Goal: Communication & Community: Answer question/provide support

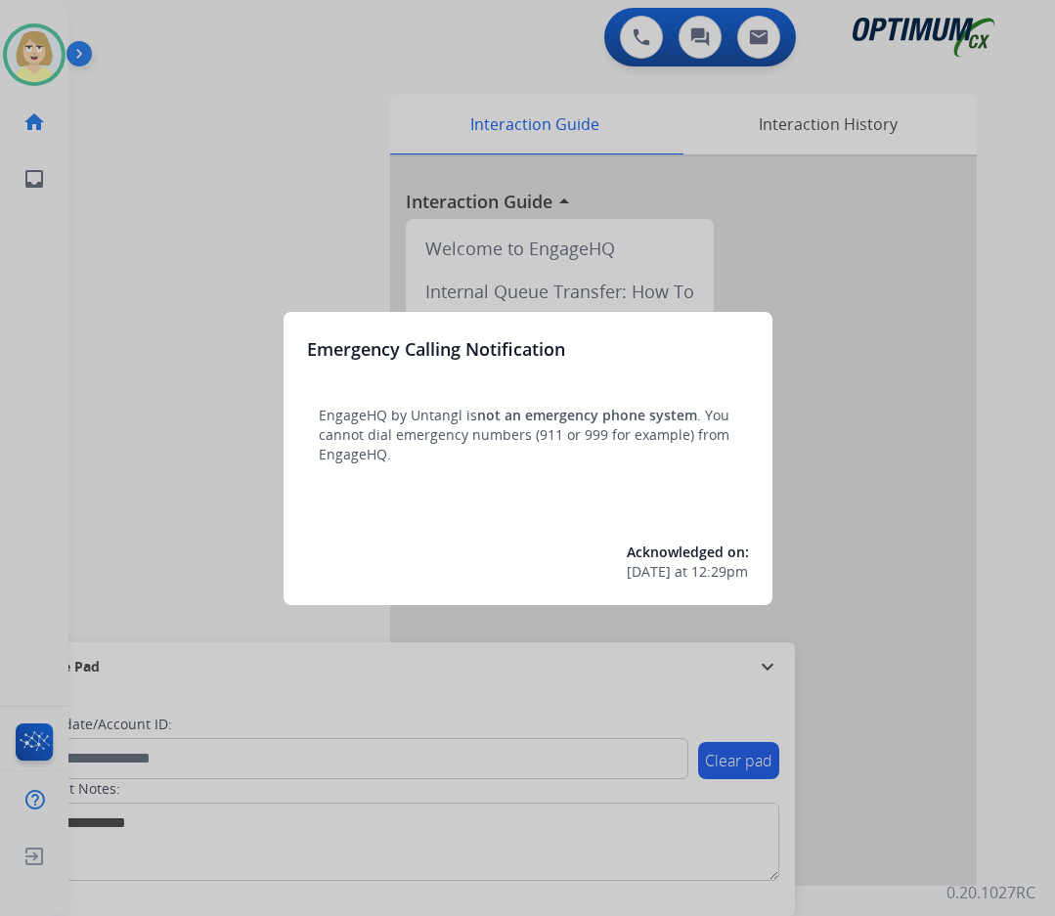
click at [193, 326] on div at bounding box center [527, 458] width 1055 height 916
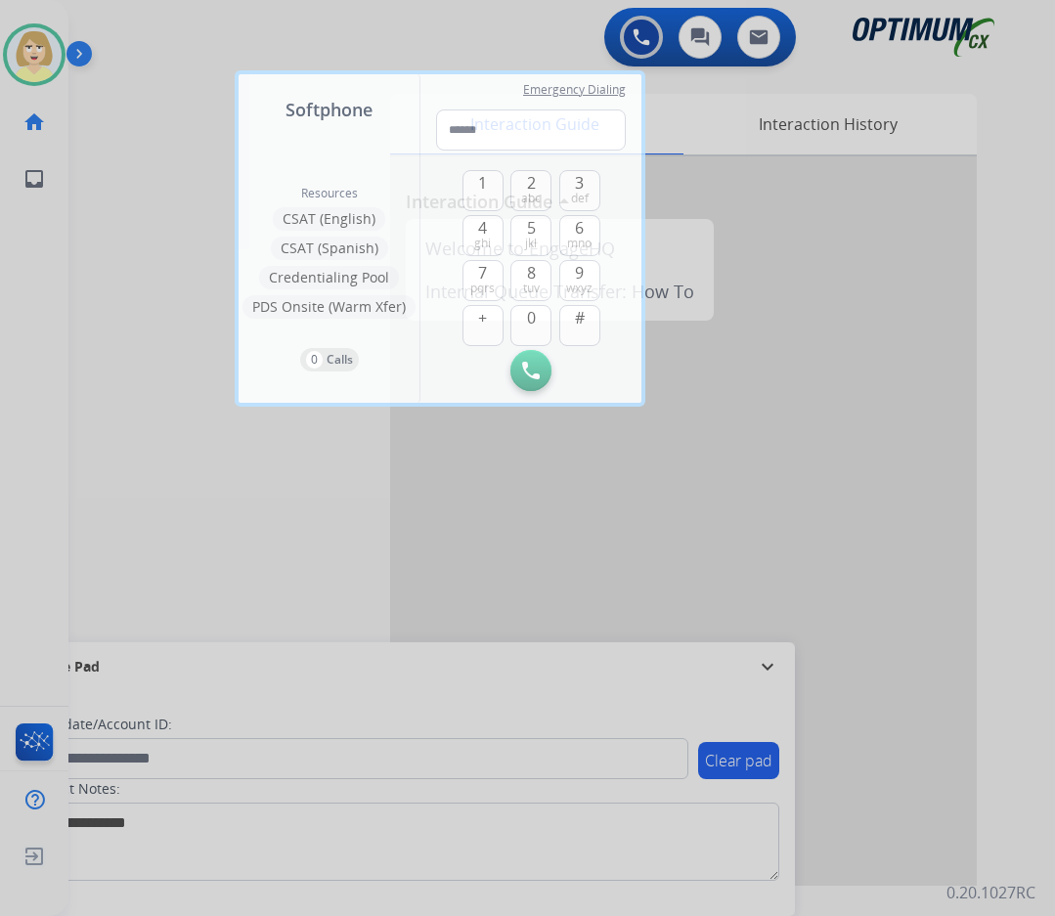
click at [195, 285] on div at bounding box center [527, 458] width 1055 height 916
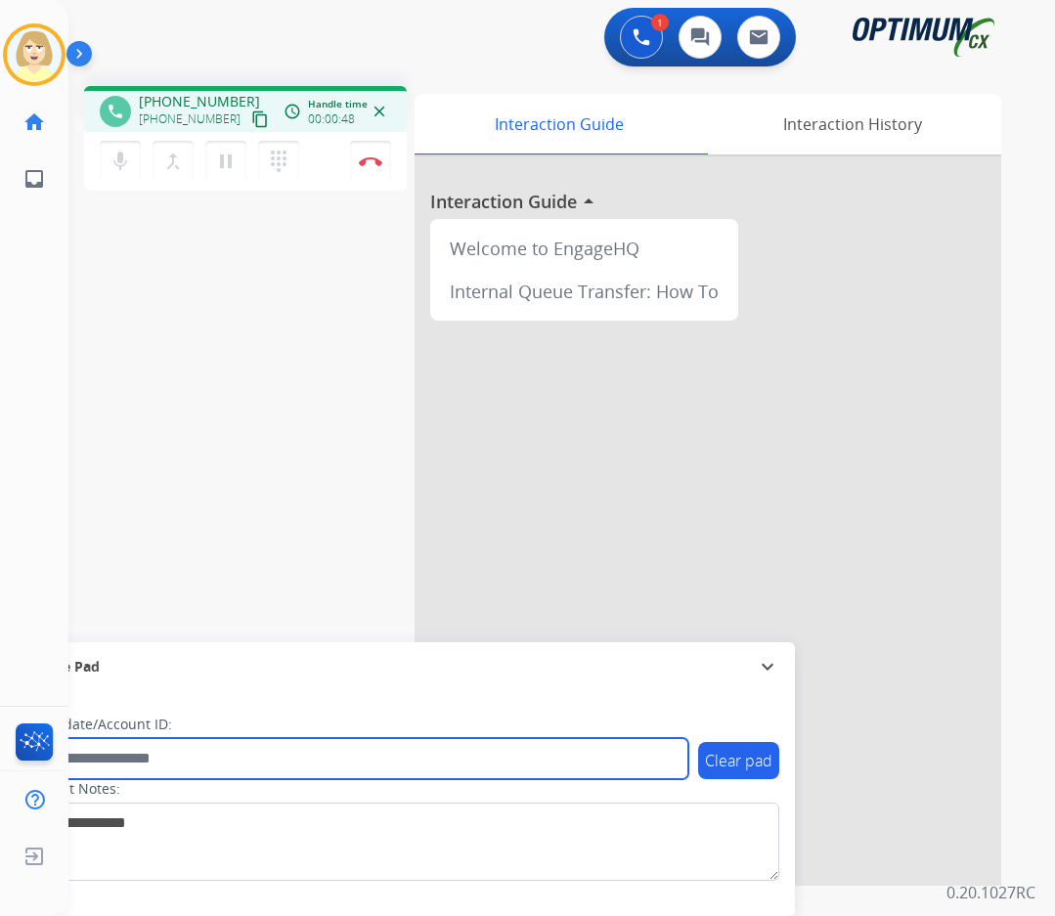
click at [77, 752] on input "text" at bounding box center [356, 758] width 663 height 41
paste input "*******"
type input "*******"
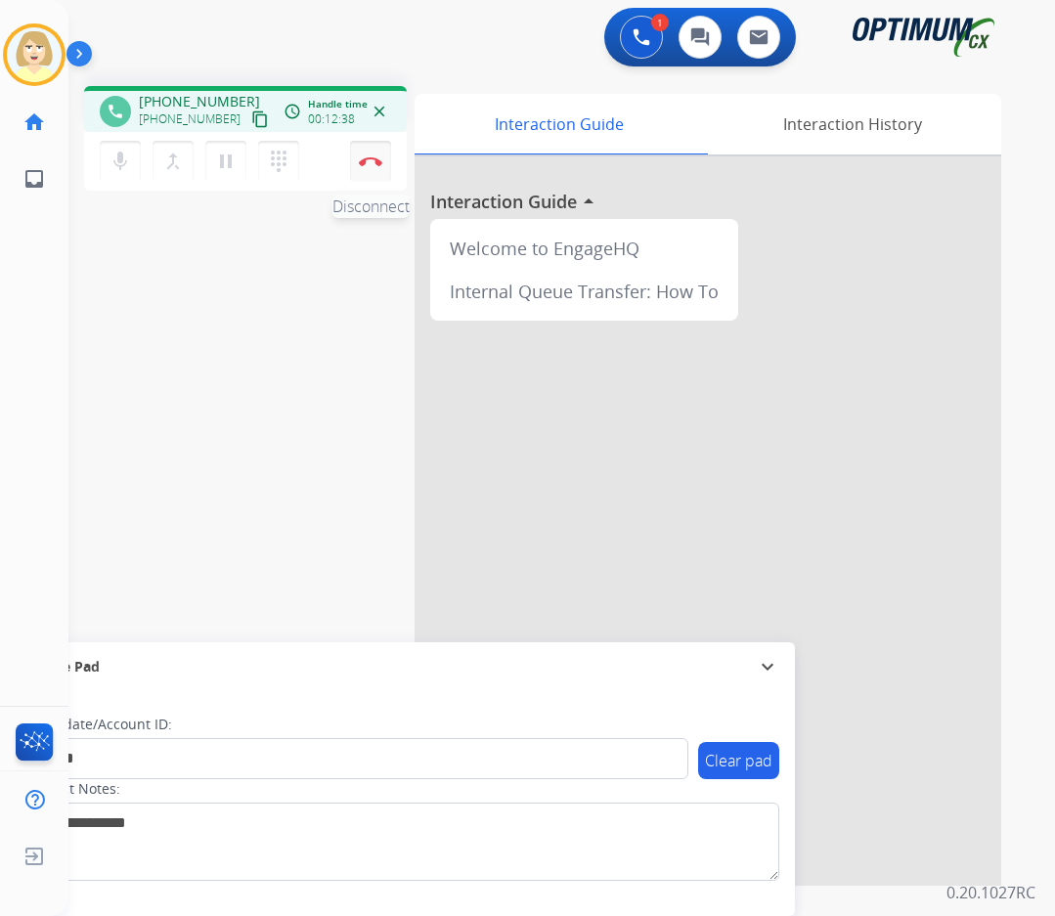
click at [372, 162] on img at bounding box center [370, 161] width 23 height 10
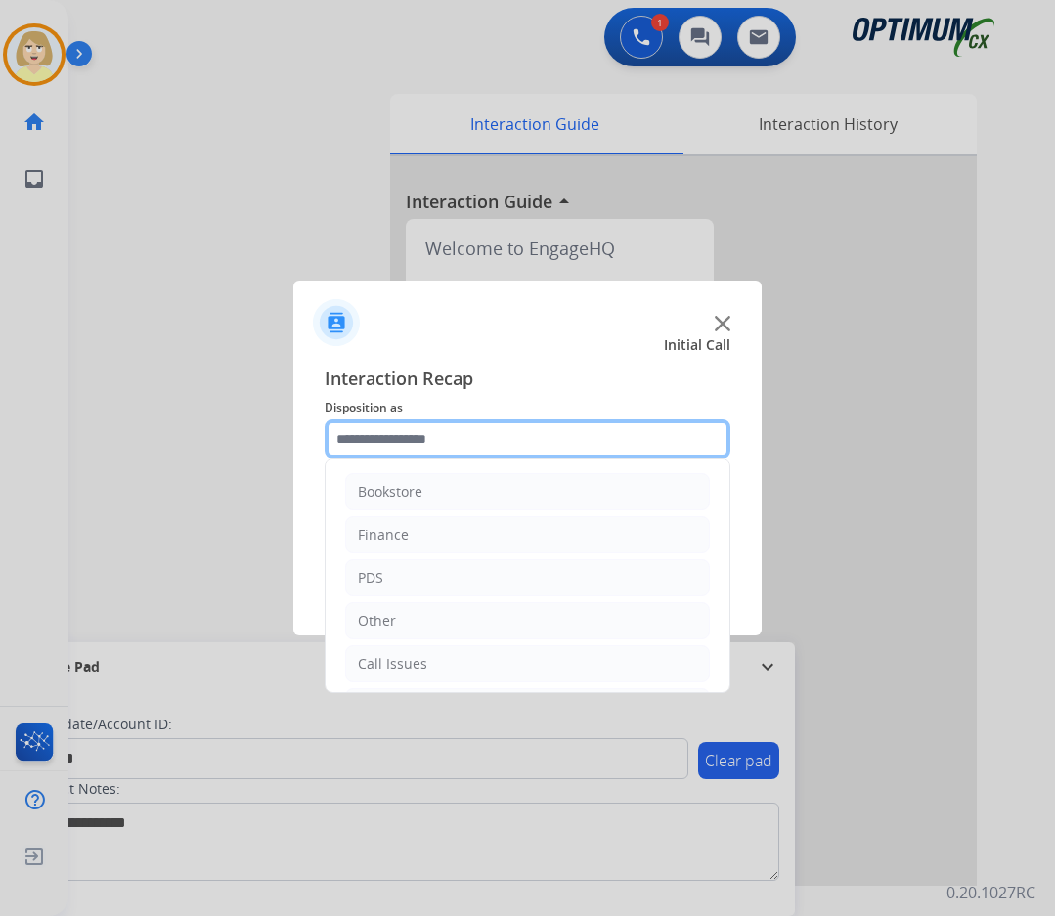
click at [412, 447] on input "text" at bounding box center [528, 438] width 406 height 39
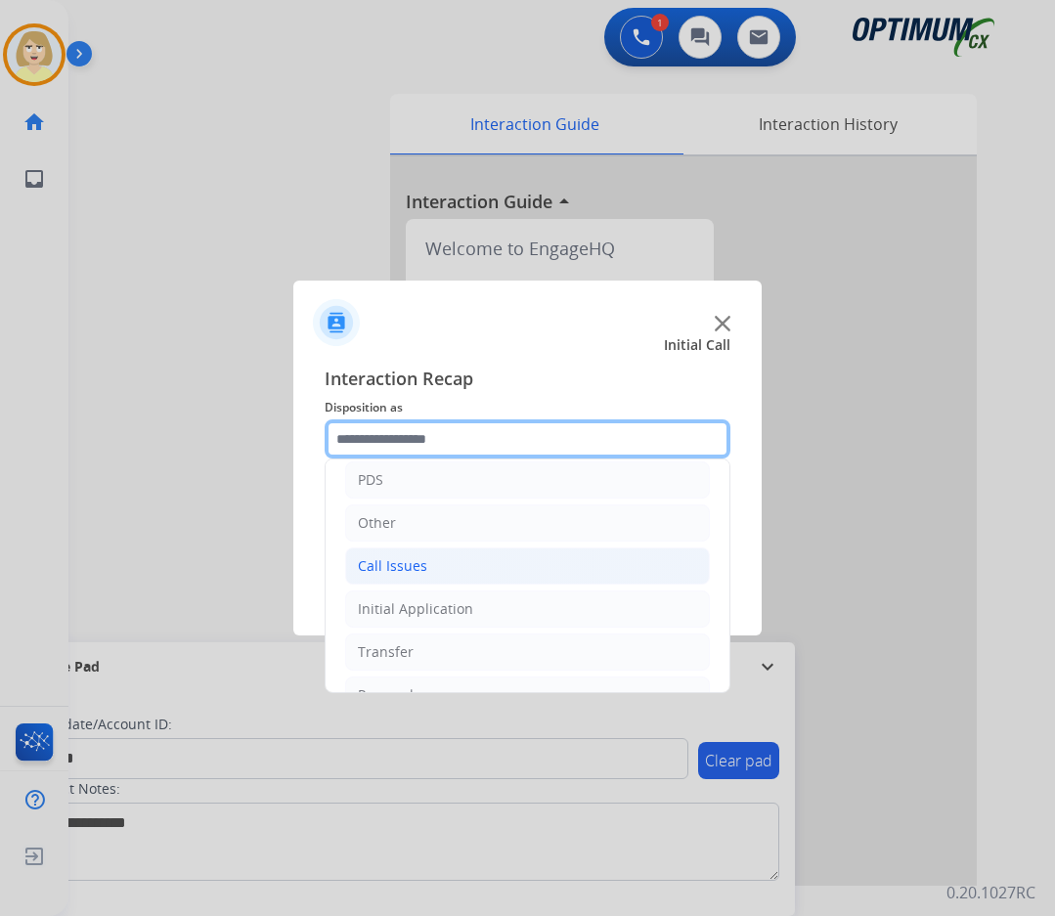
scroll to position [133, 0]
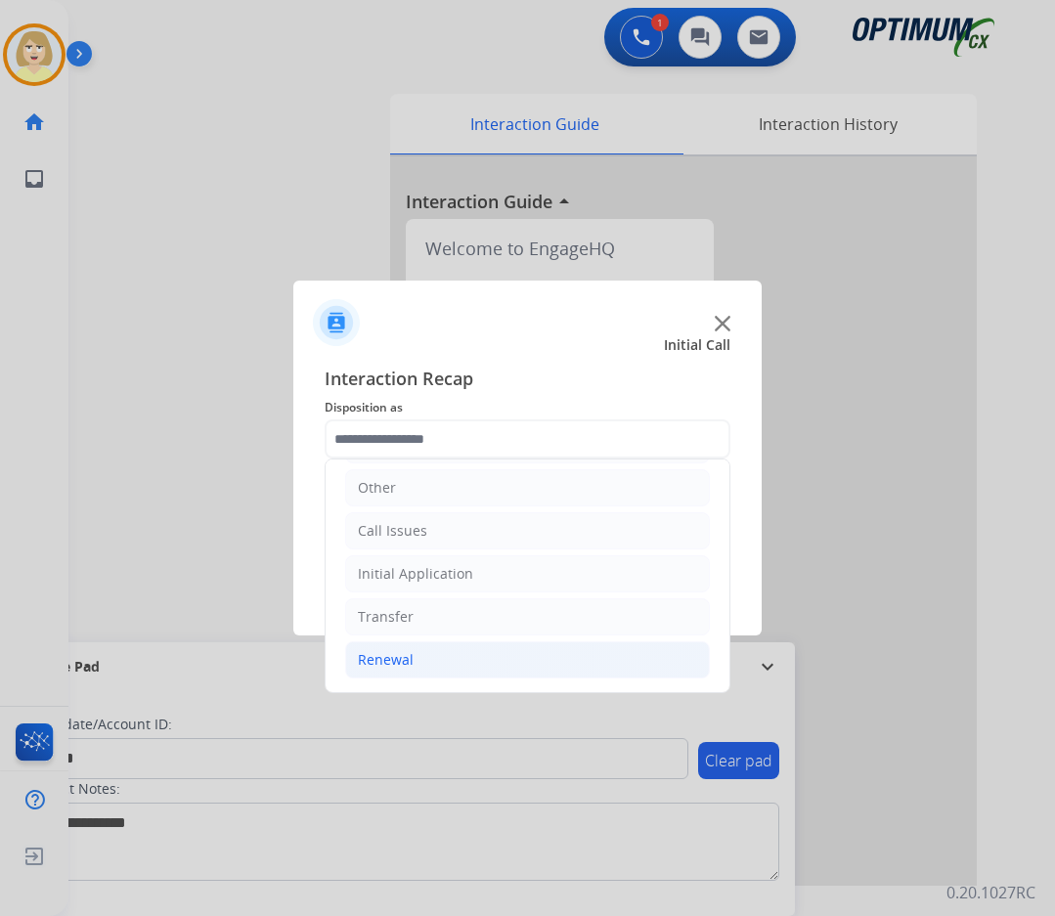
click at [406, 665] on div "Renewal" at bounding box center [386, 660] width 56 height 20
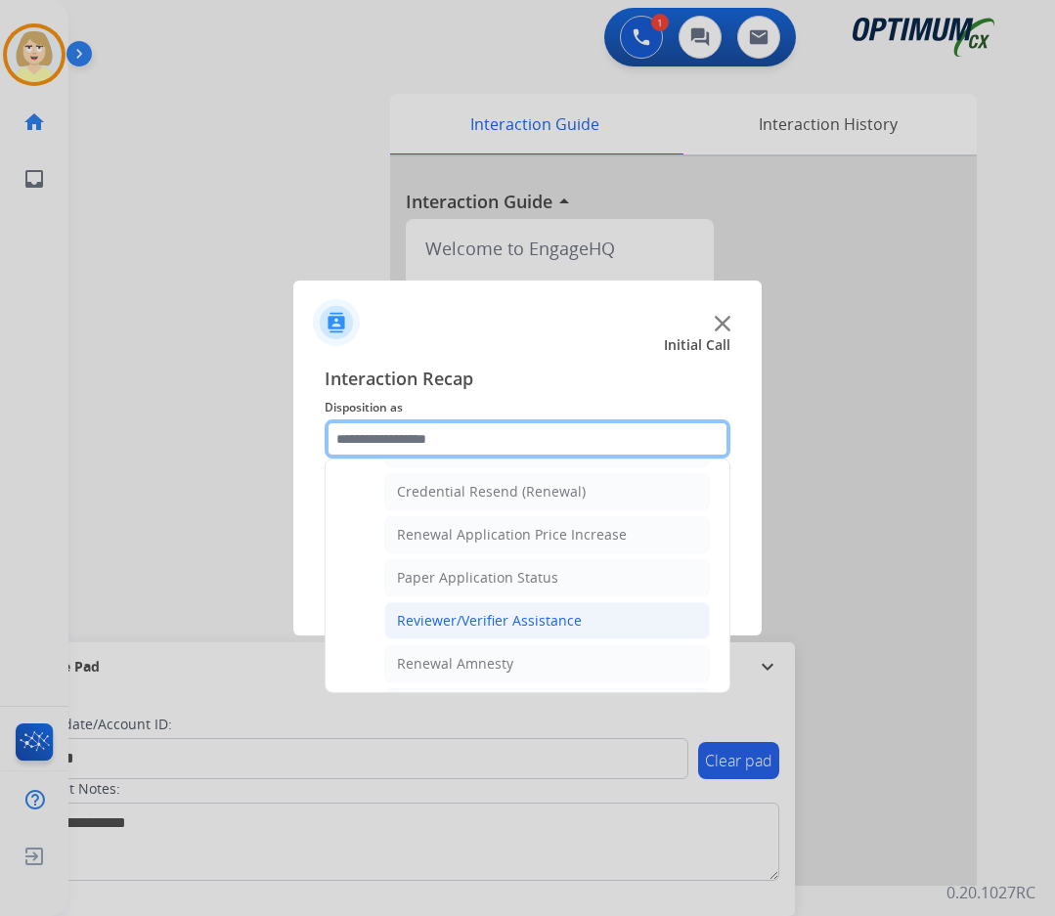
scroll to position [755, 0]
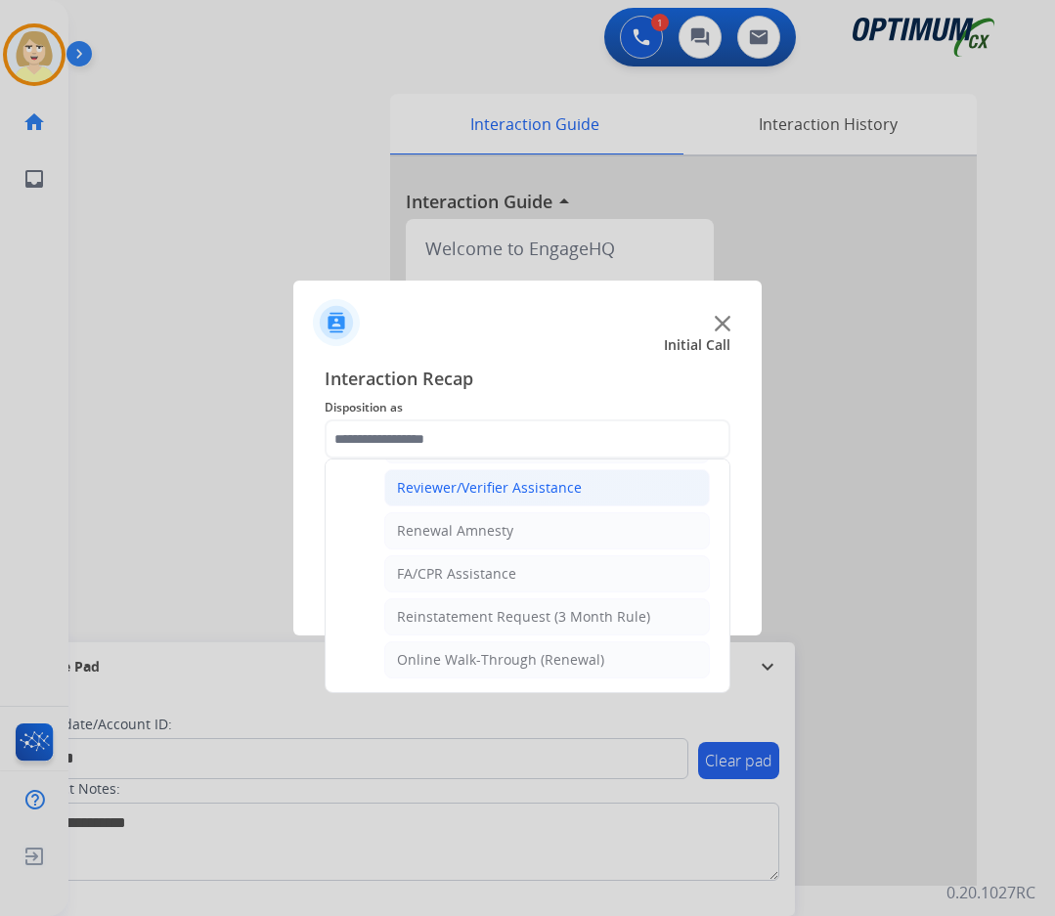
click at [470, 489] on div "Reviewer/Verifier Assistance" at bounding box center [489, 488] width 185 height 20
type input "**********"
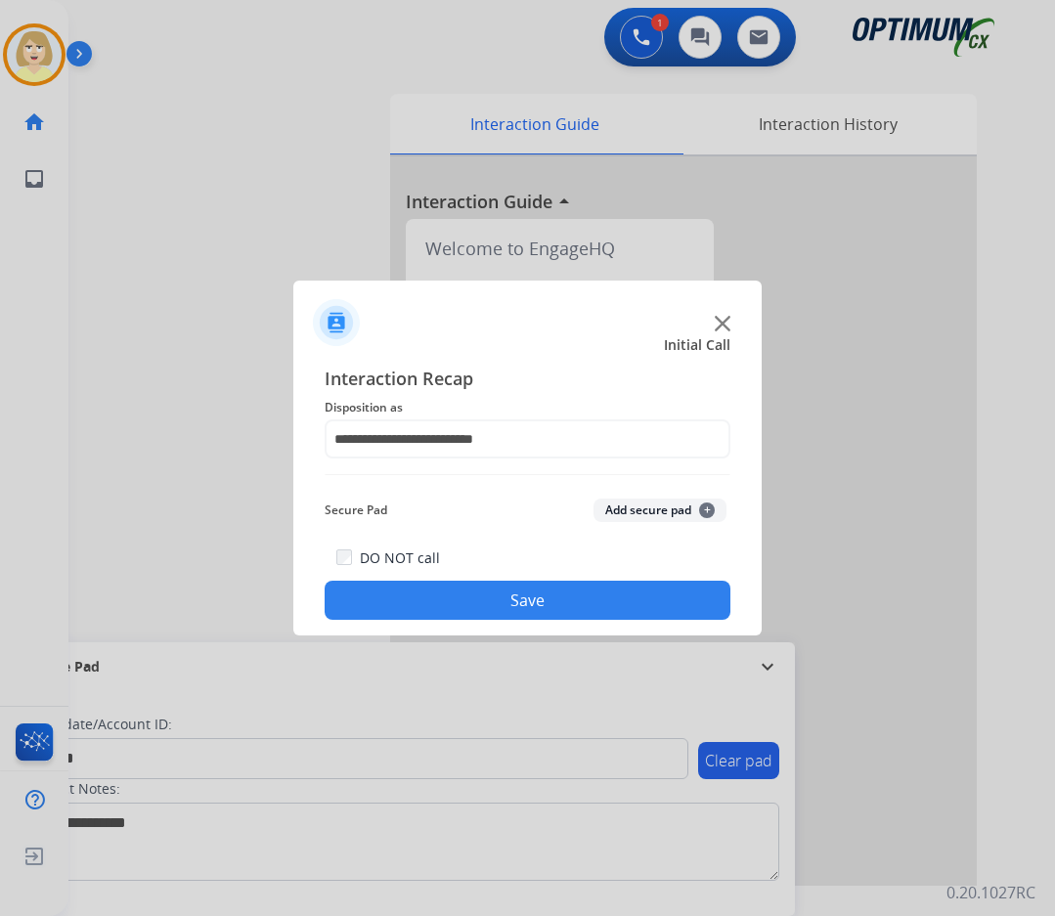
click at [638, 508] on button "Add secure pad +" at bounding box center [659, 510] width 133 height 23
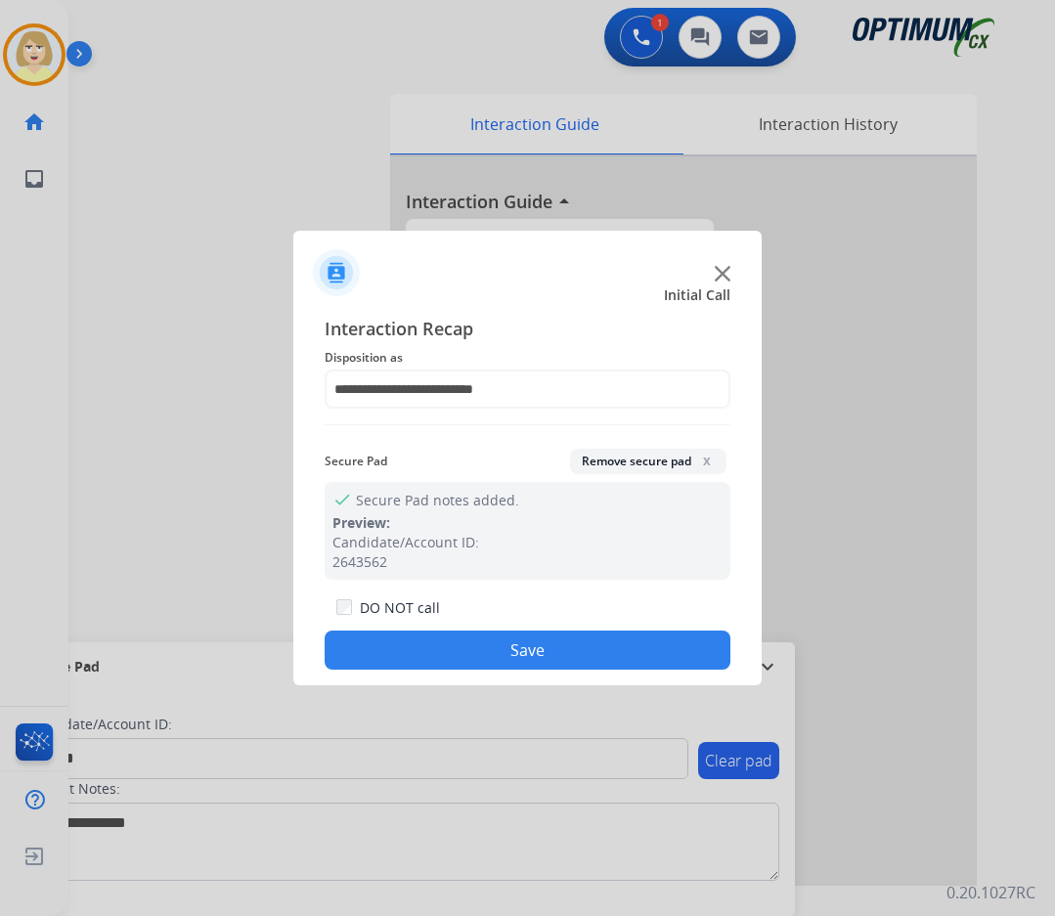
drag, startPoint x: 444, startPoint y: 654, endPoint x: 30, endPoint y: 302, distance: 543.1
click at [432, 643] on button "Save" at bounding box center [528, 650] width 406 height 39
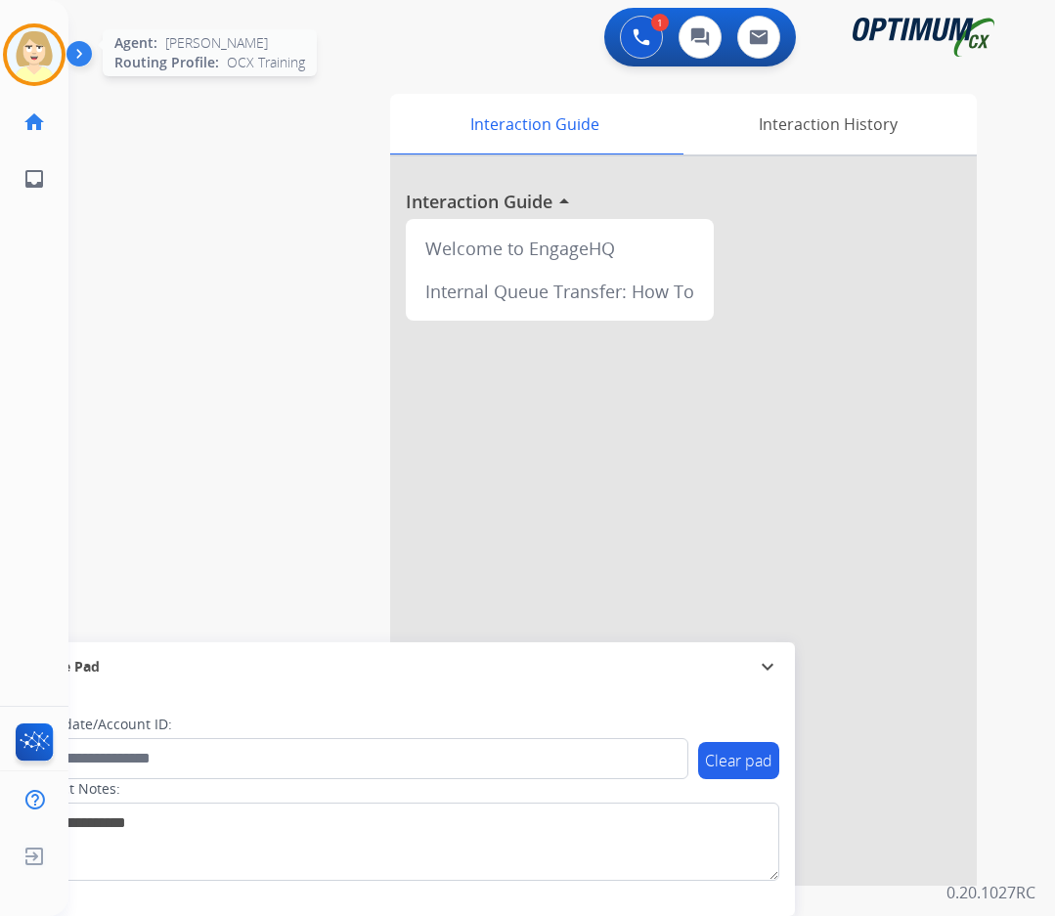
click at [42, 38] on img at bounding box center [34, 54] width 55 height 55
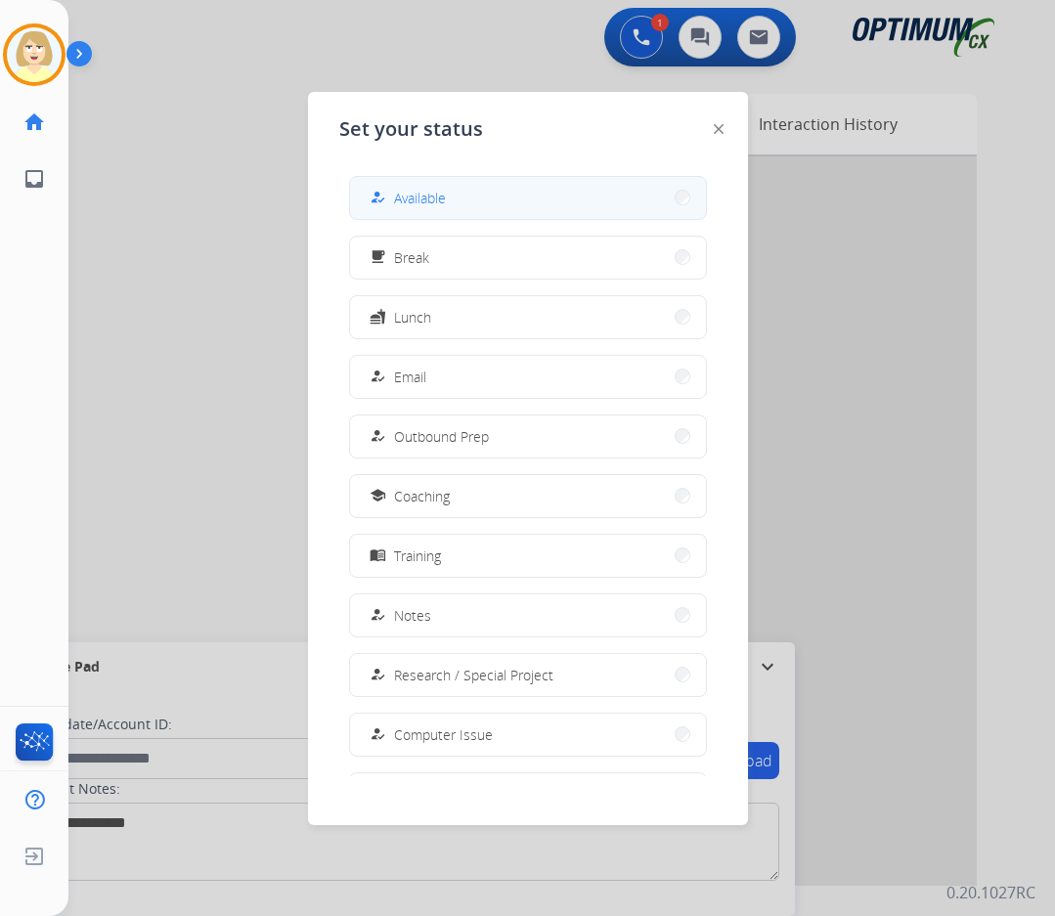
click at [419, 194] on span "Available" at bounding box center [420, 198] width 52 height 21
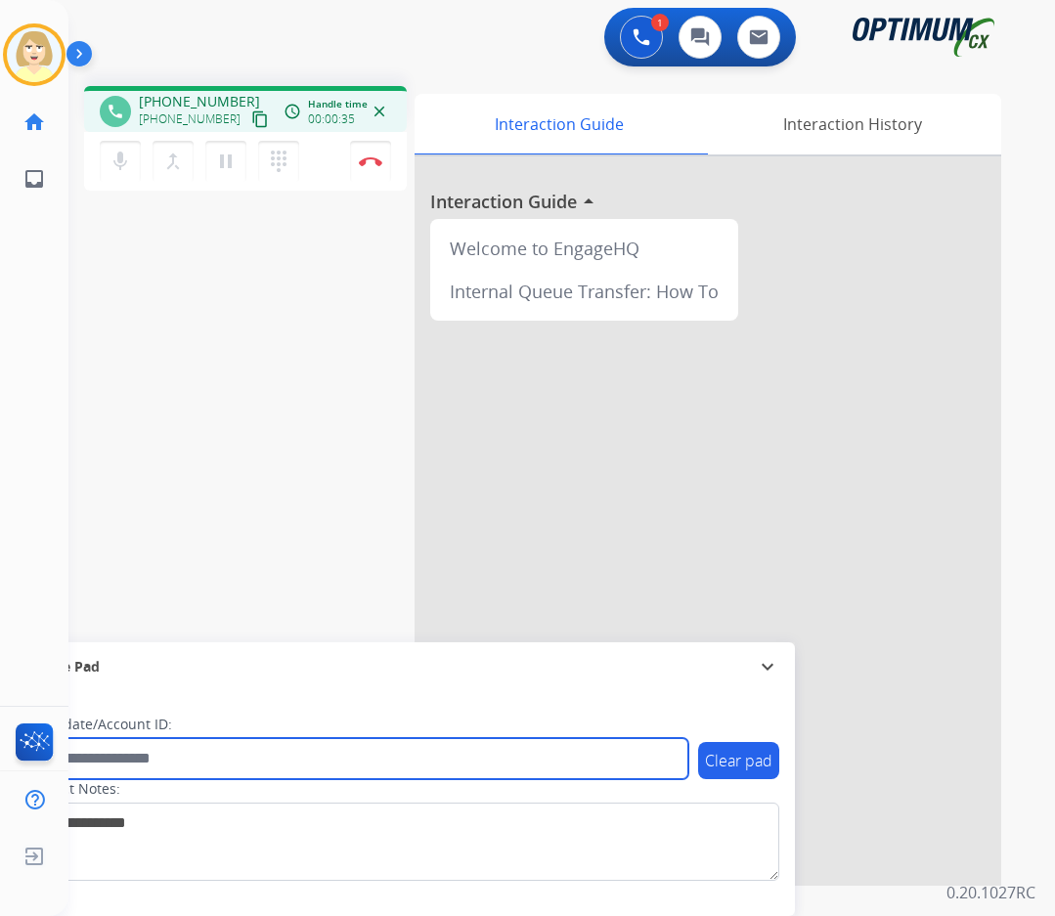
click at [108, 757] on input "text" at bounding box center [356, 758] width 663 height 41
paste input "*******"
type input "*******"
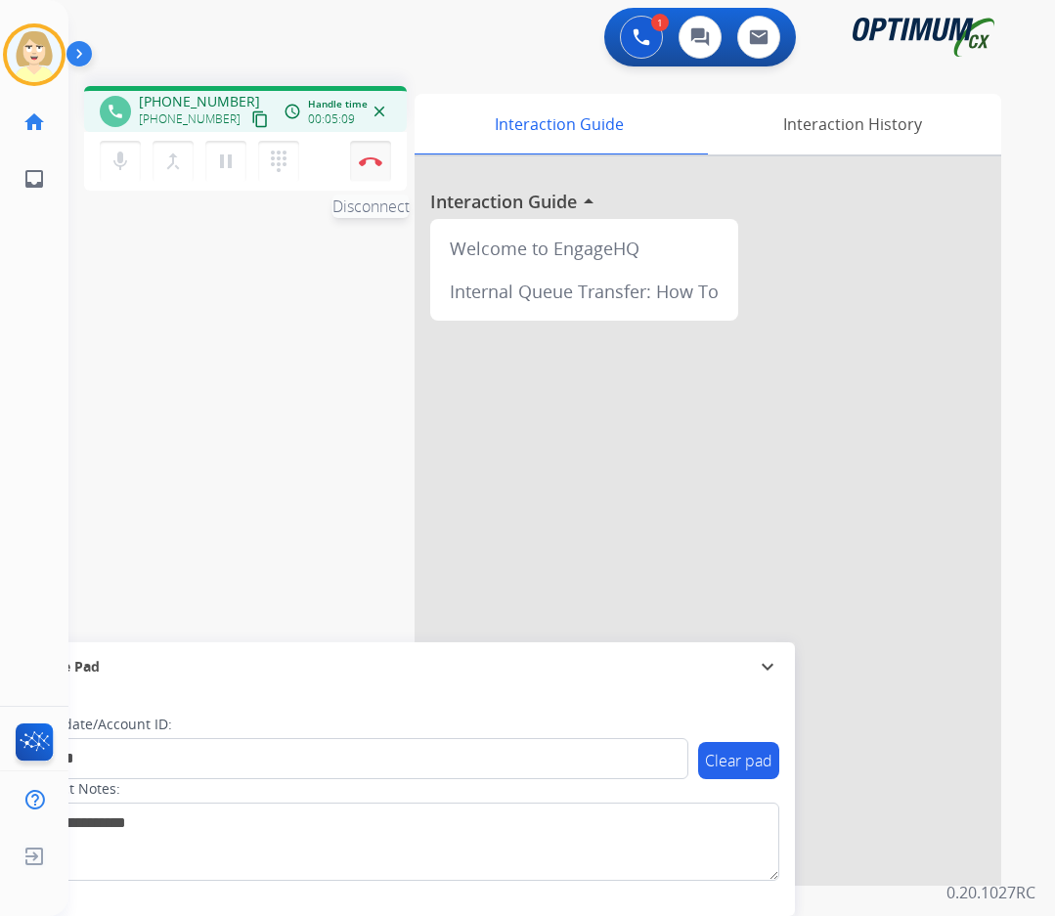
click at [371, 157] on img at bounding box center [370, 161] width 23 height 10
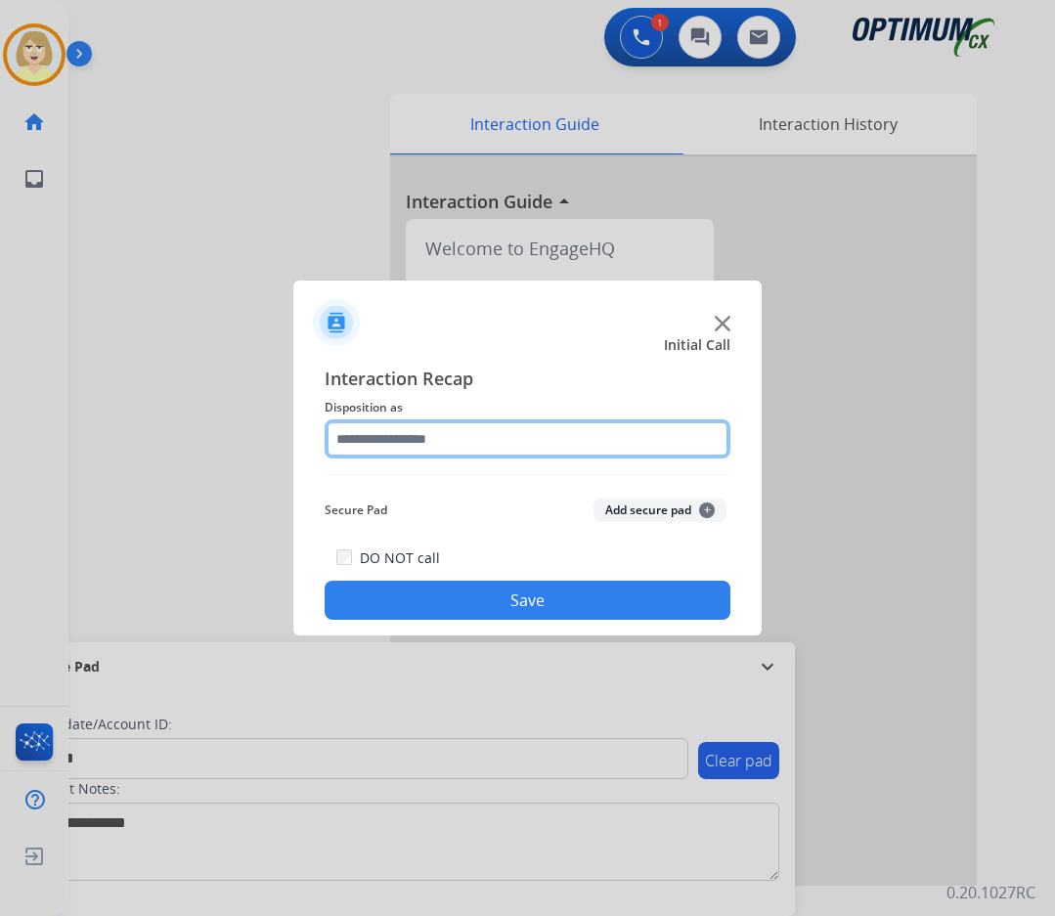
click at [392, 441] on input "text" at bounding box center [528, 438] width 406 height 39
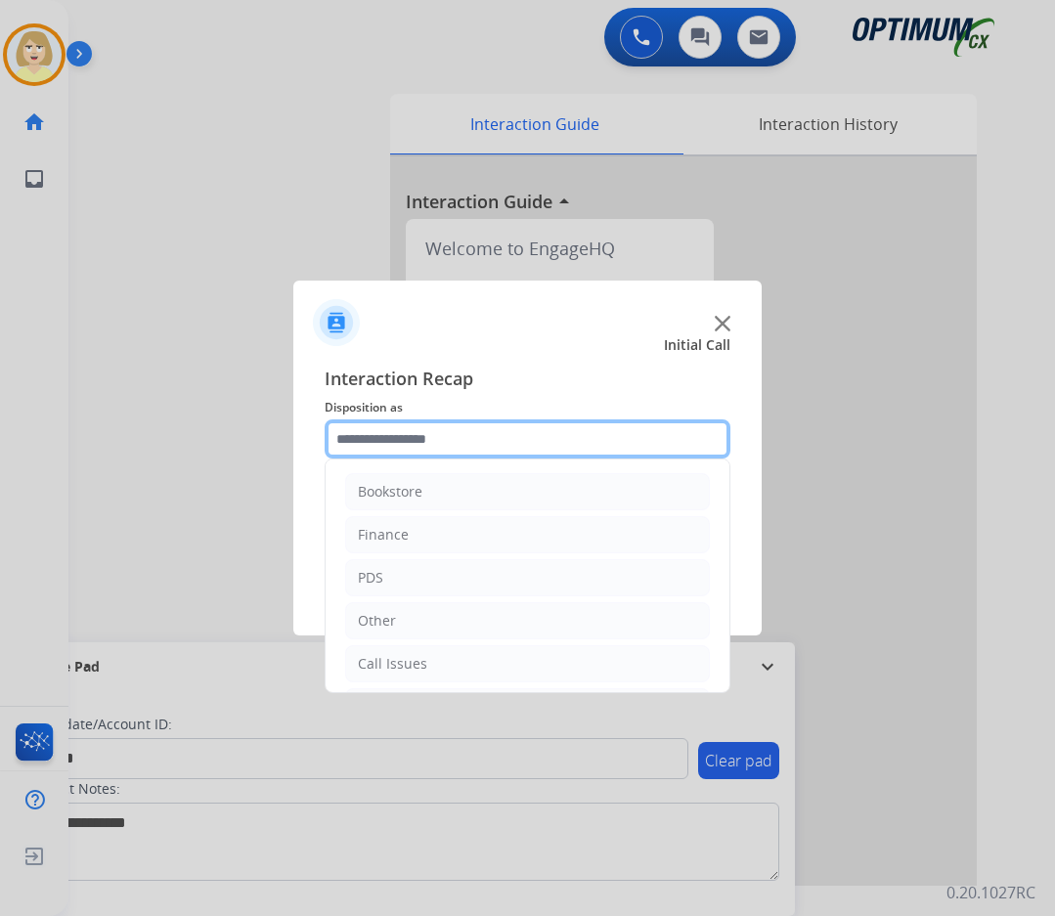
scroll to position [133, 0]
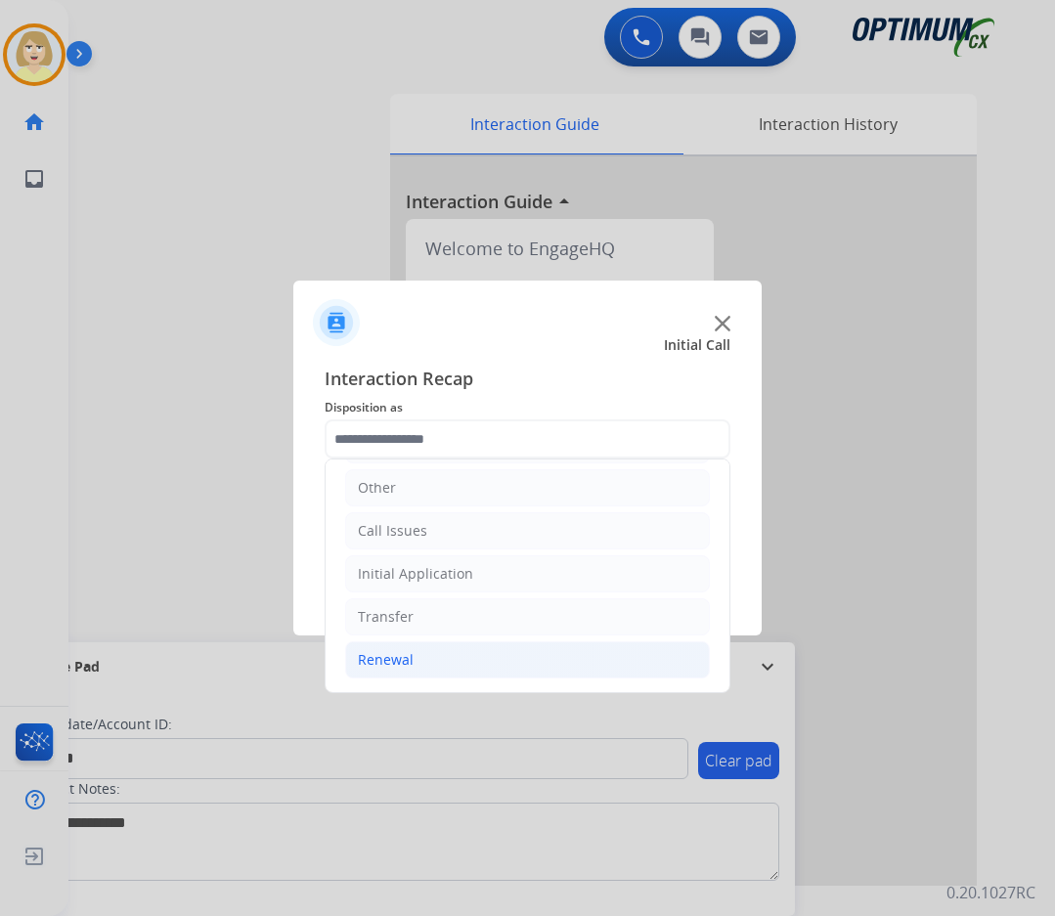
click at [398, 655] on div "Renewal" at bounding box center [386, 660] width 56 height 20
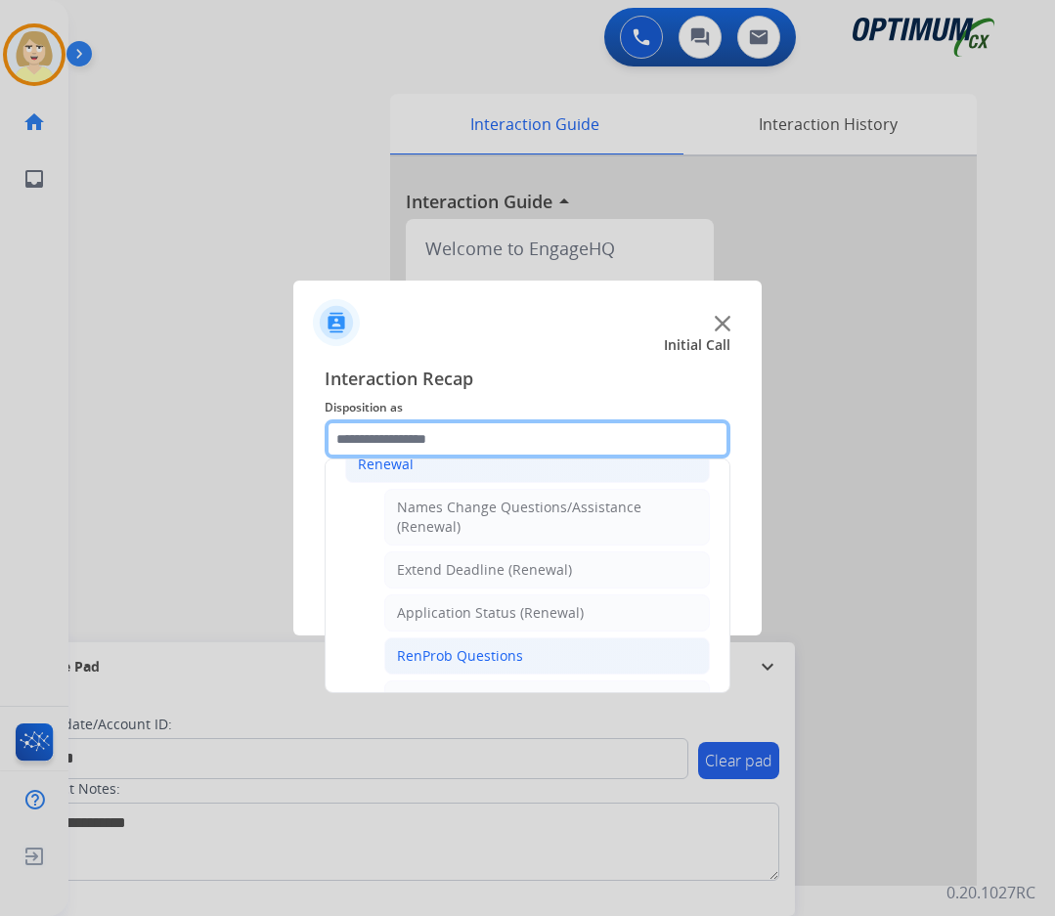
scroll to position [426, 0]
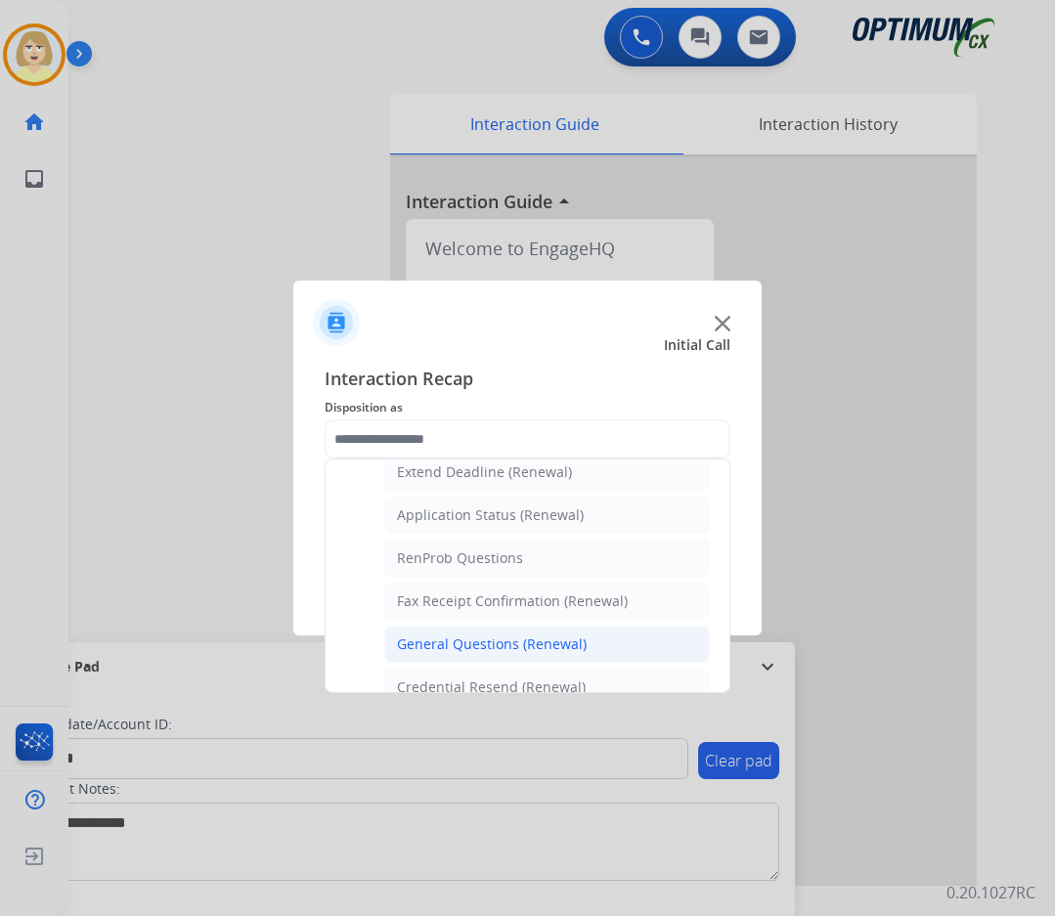
click at [471, 647] on div "General Questions (Renewal)" at bounding box center [492, 645] width 190 height 20
type input "**********"
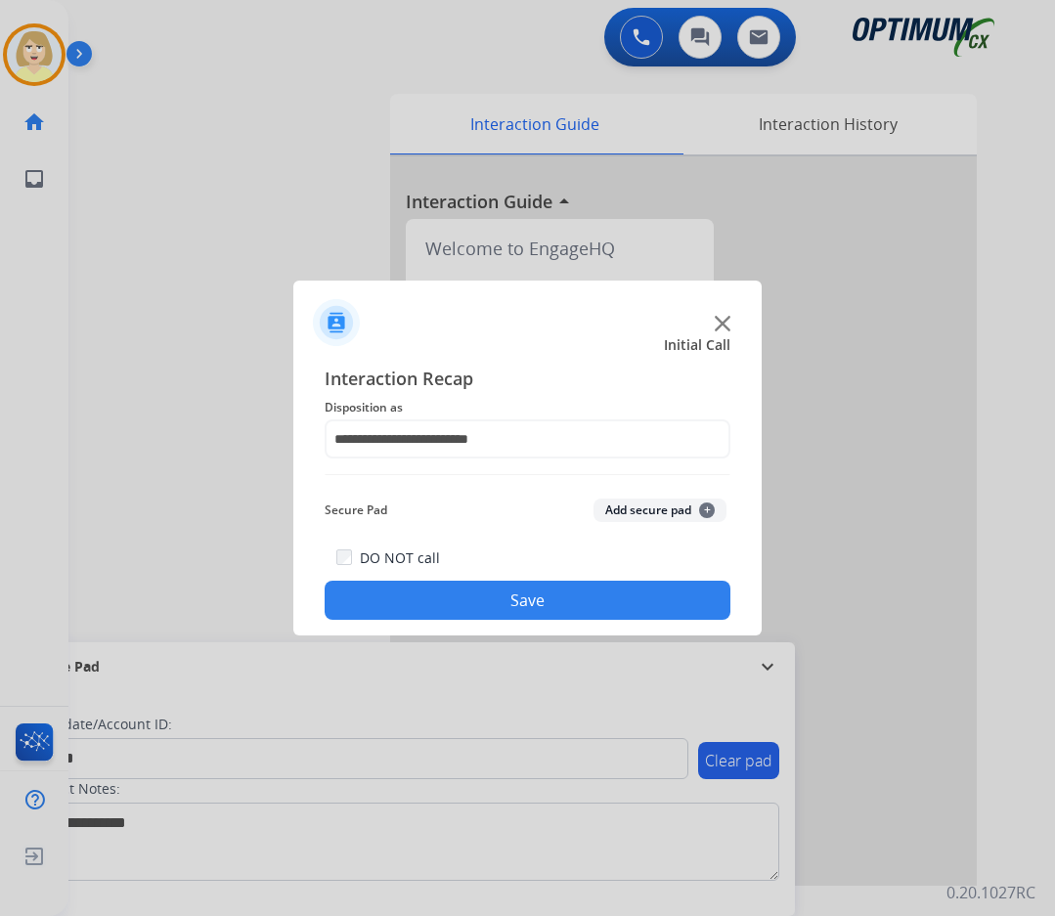
click at [629, 510] on button "Add secure pad +" at bounding box center [659, 510] width 133 height 23
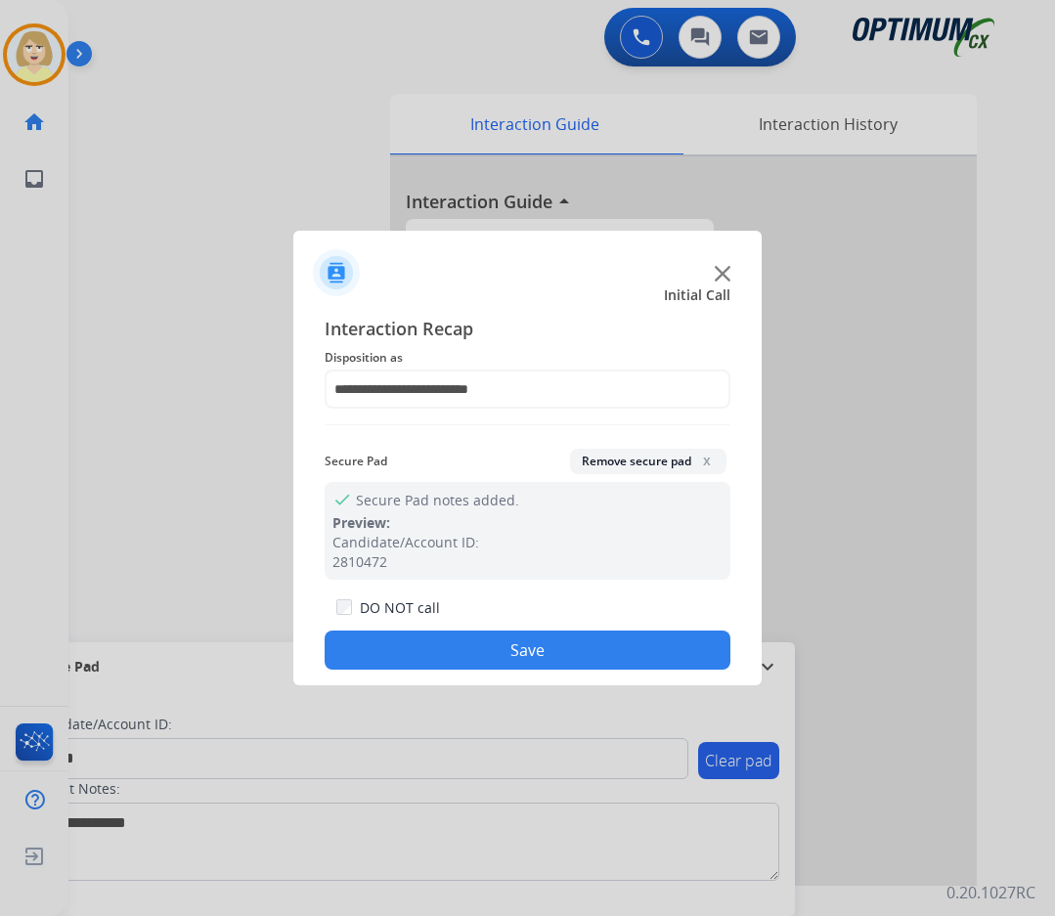
drag, startPoint x: 477, startPoint y: 641, endPoint x: 360, endPoint y: 554, distance: 146.1
click at [474, 637] on button "Save" at bounding box center [528, 650] width 406 height 39
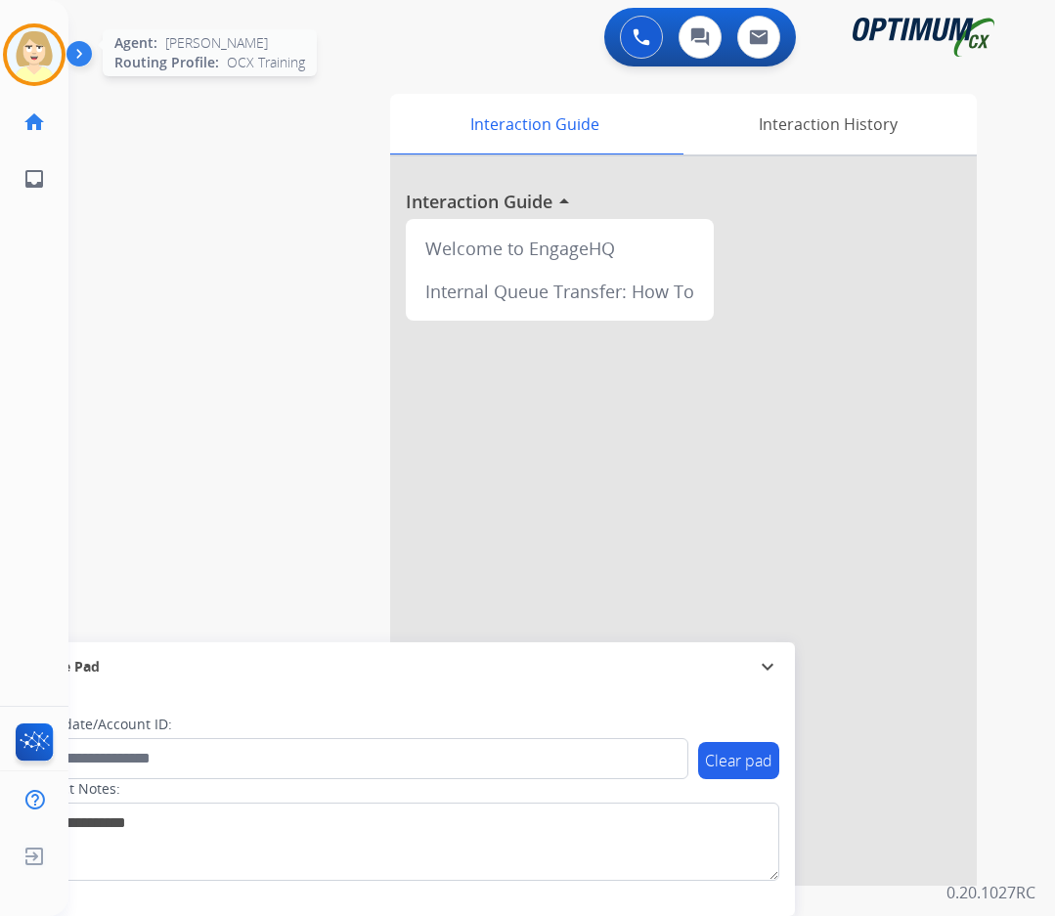
click at [28, 46] on img at bounding box center [34, 54] width 55 height 55
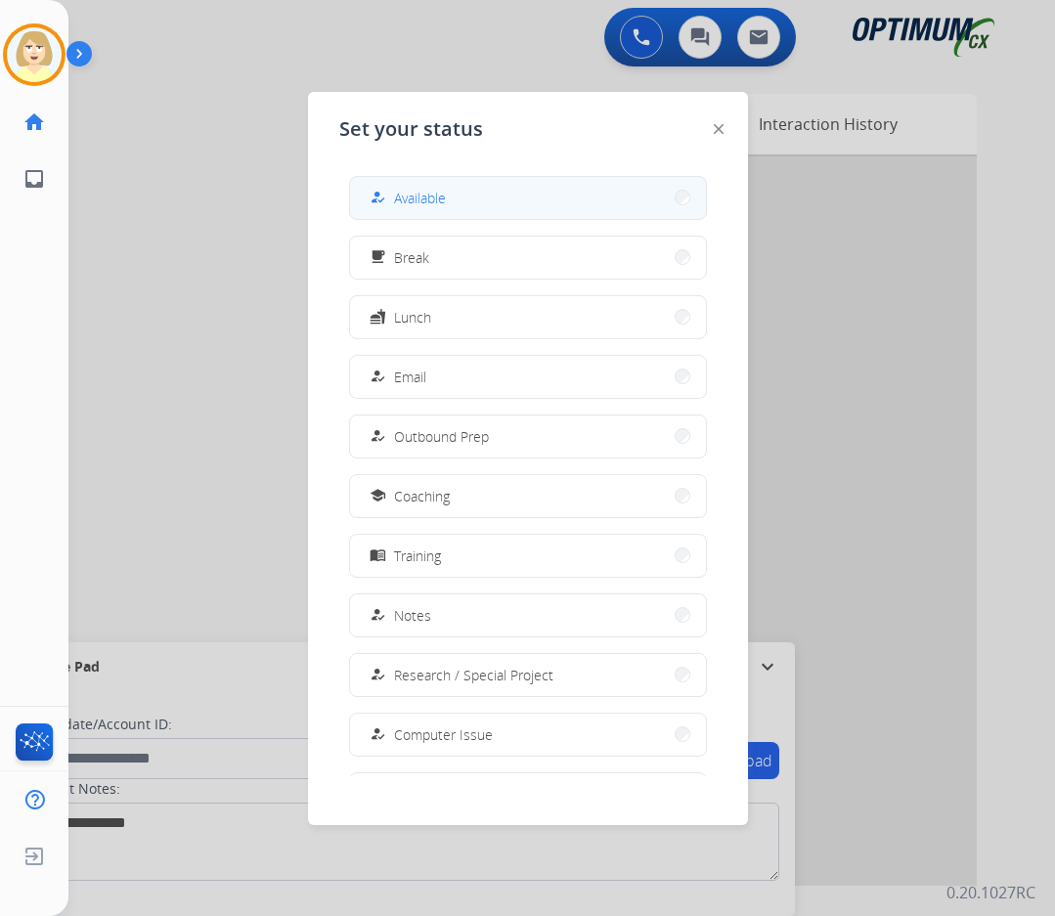
click at [446, 197] on span "Available" at bounding box center [420, 198] width 52 height 21
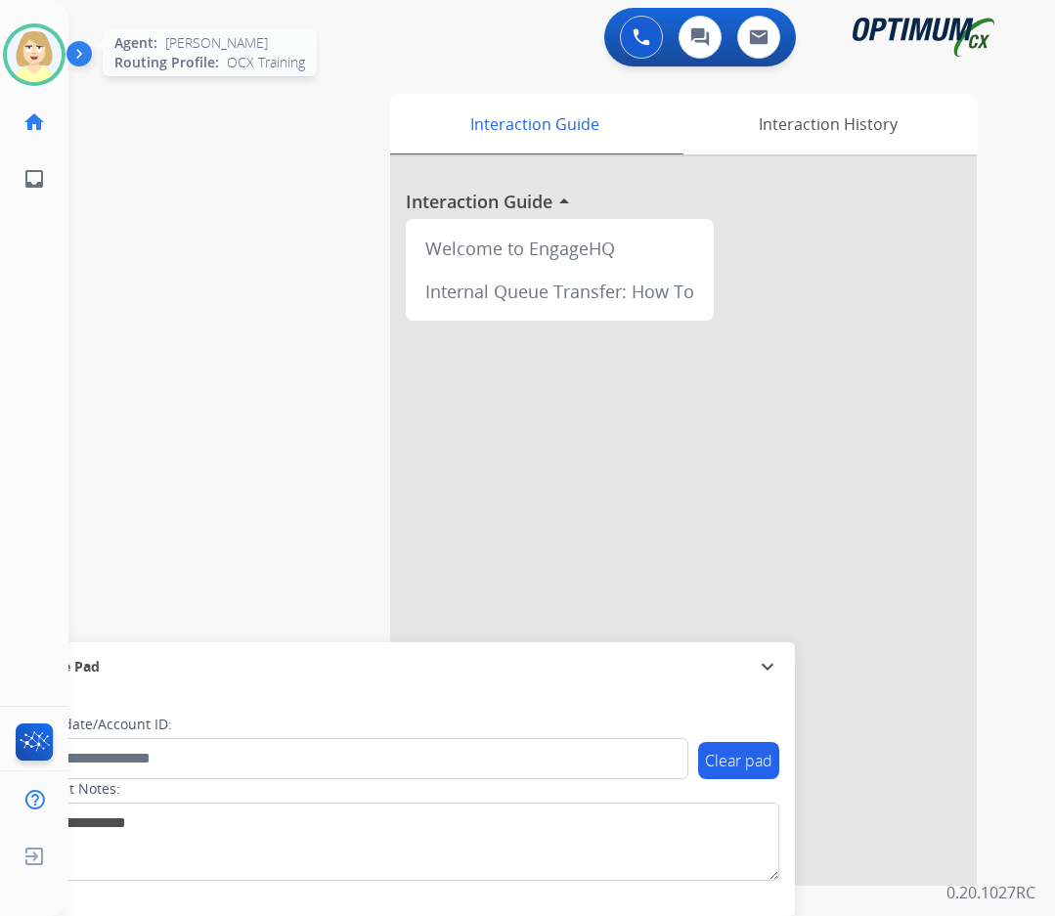
click at [22, 55] on img at bounding box center [34, 54] width 55 height 55
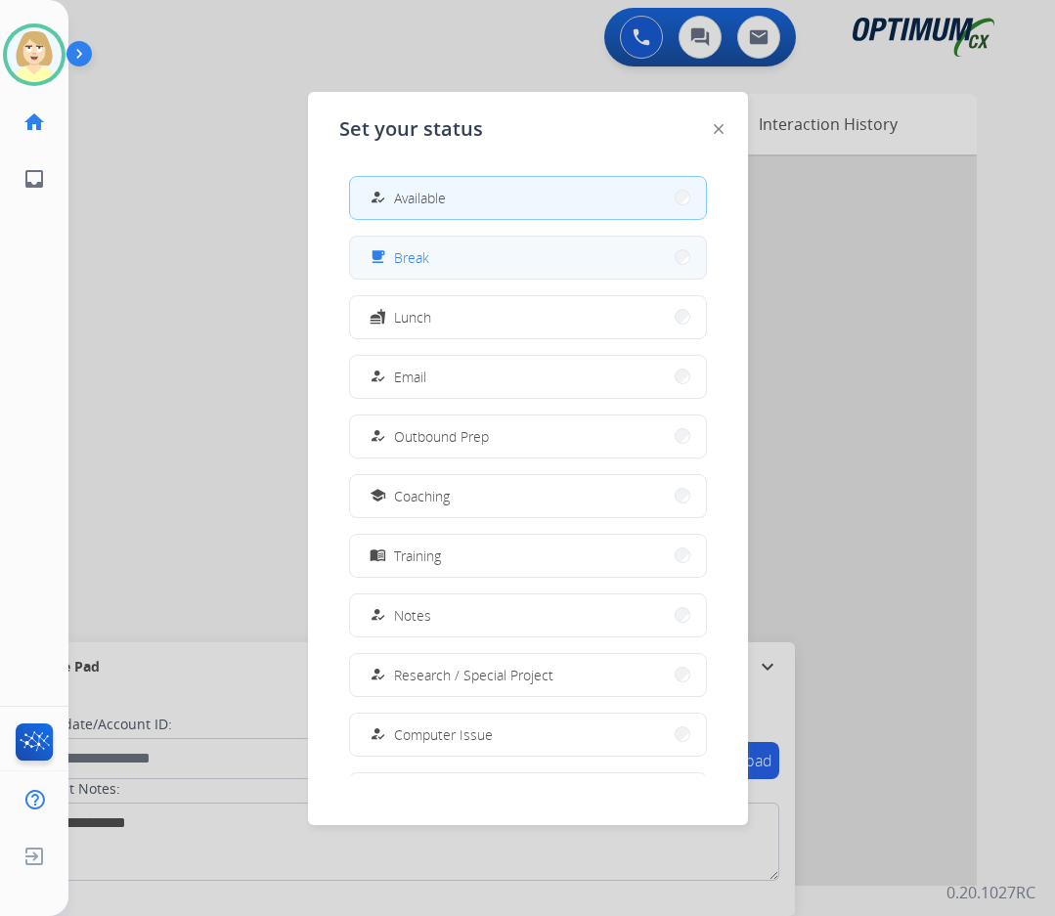
click at [435, 260] on button "free_breakfast Break" at bounding box center [528, 258] width 356 height 42
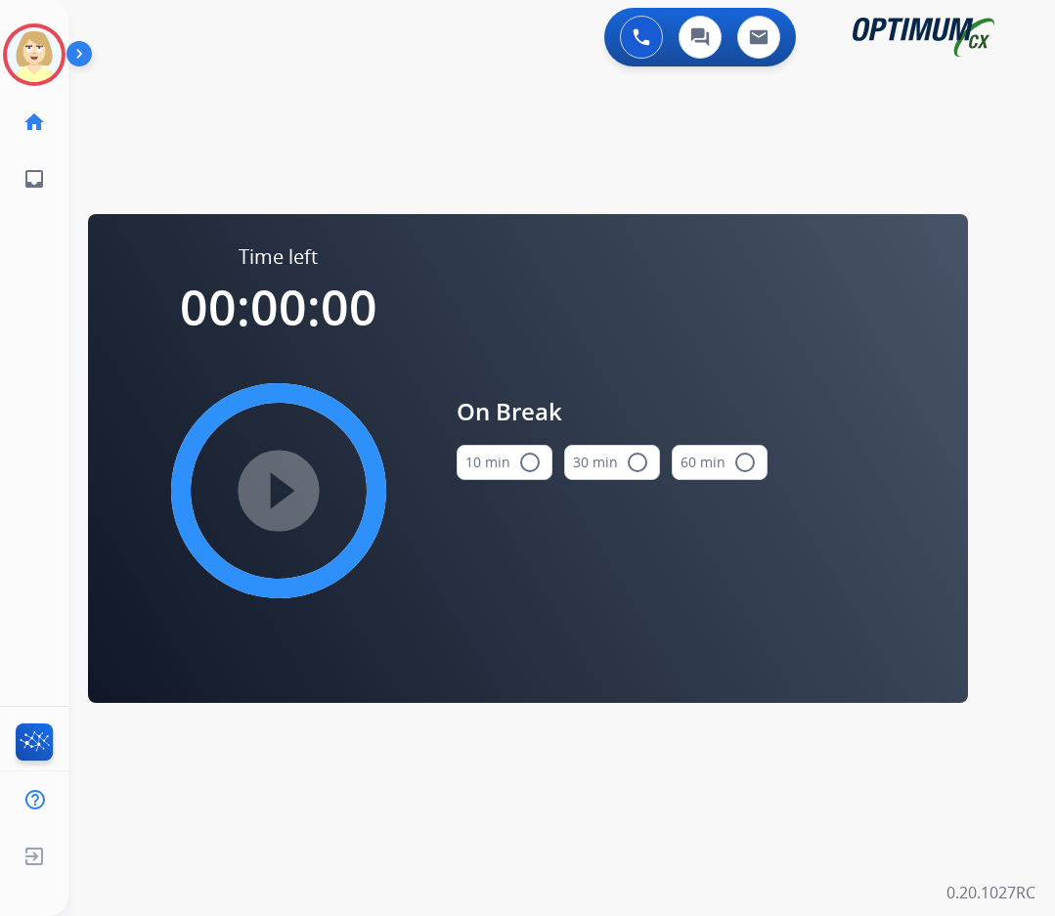
click at [510, 458] on button "10 min radio_button_unchecked" at bounding box center [505, 462] width 96 height 35
click at [290, 503] on mat-icon "play_circle_filled" at bounding box center [278, 490] width 23 height 23
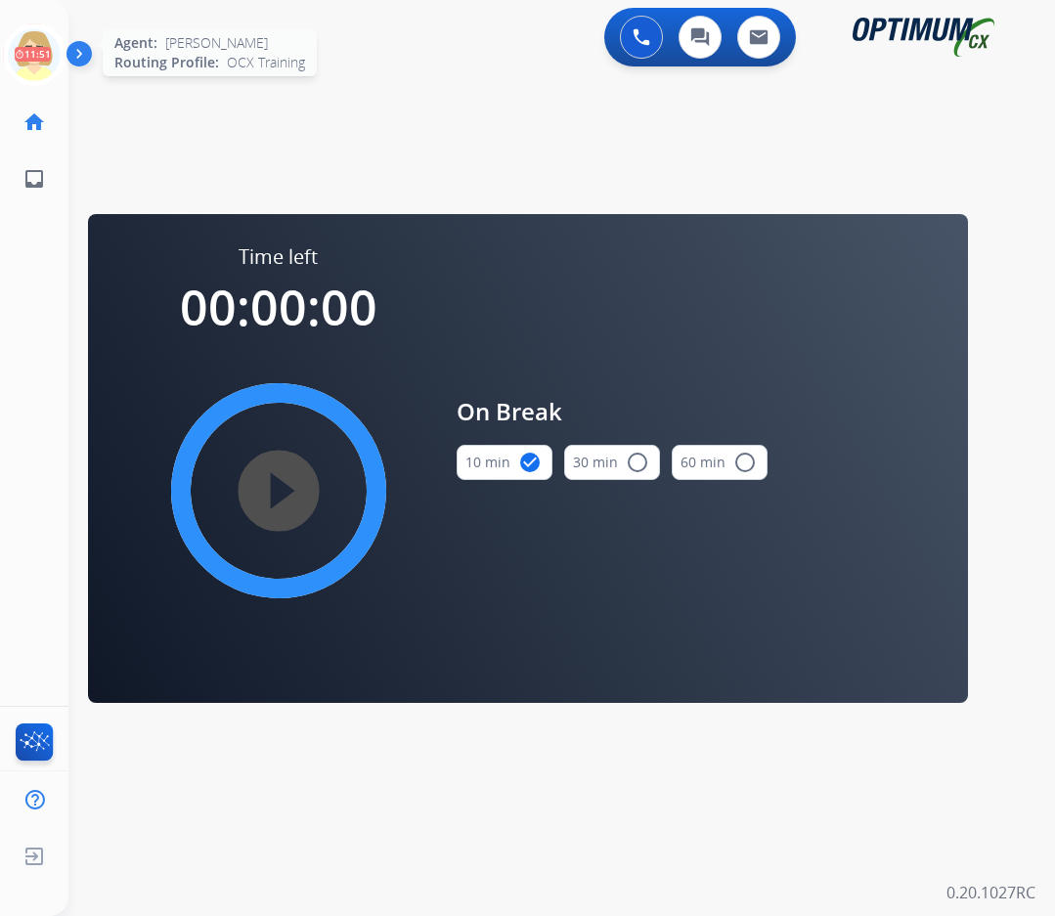
click at [33, 42] on icon at bounding box center [35, 55] width 64 height 64
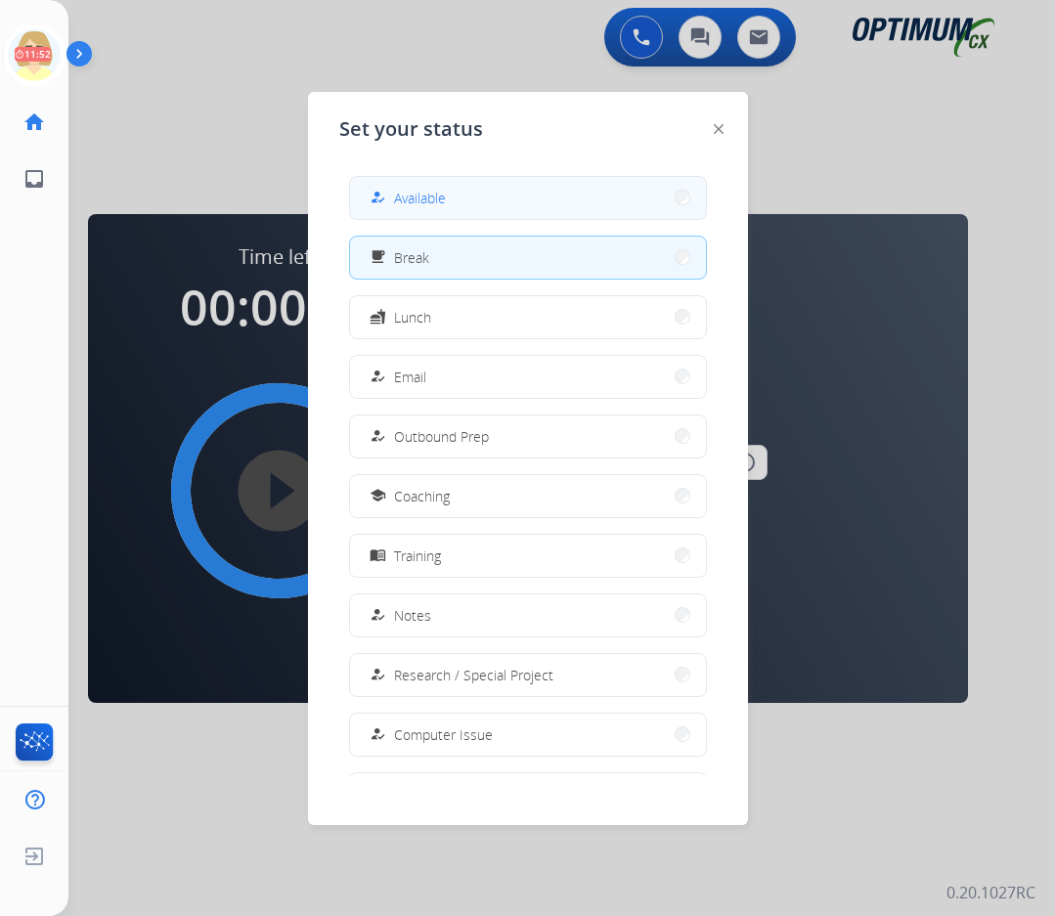
click at [427, 196] on span "Available" at bounding box center [420, 198] width 52 height 21
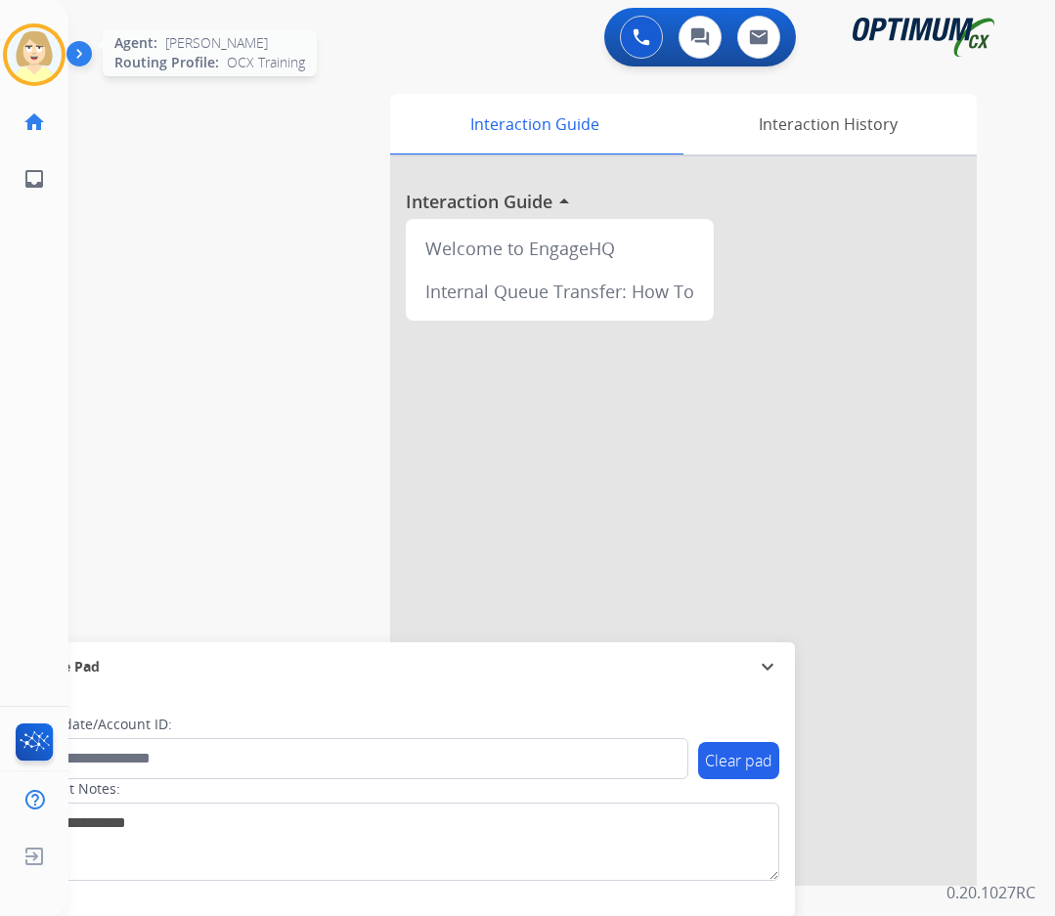
click at [27, 49] on img at bounding box center [34, 54] width 55 height 55
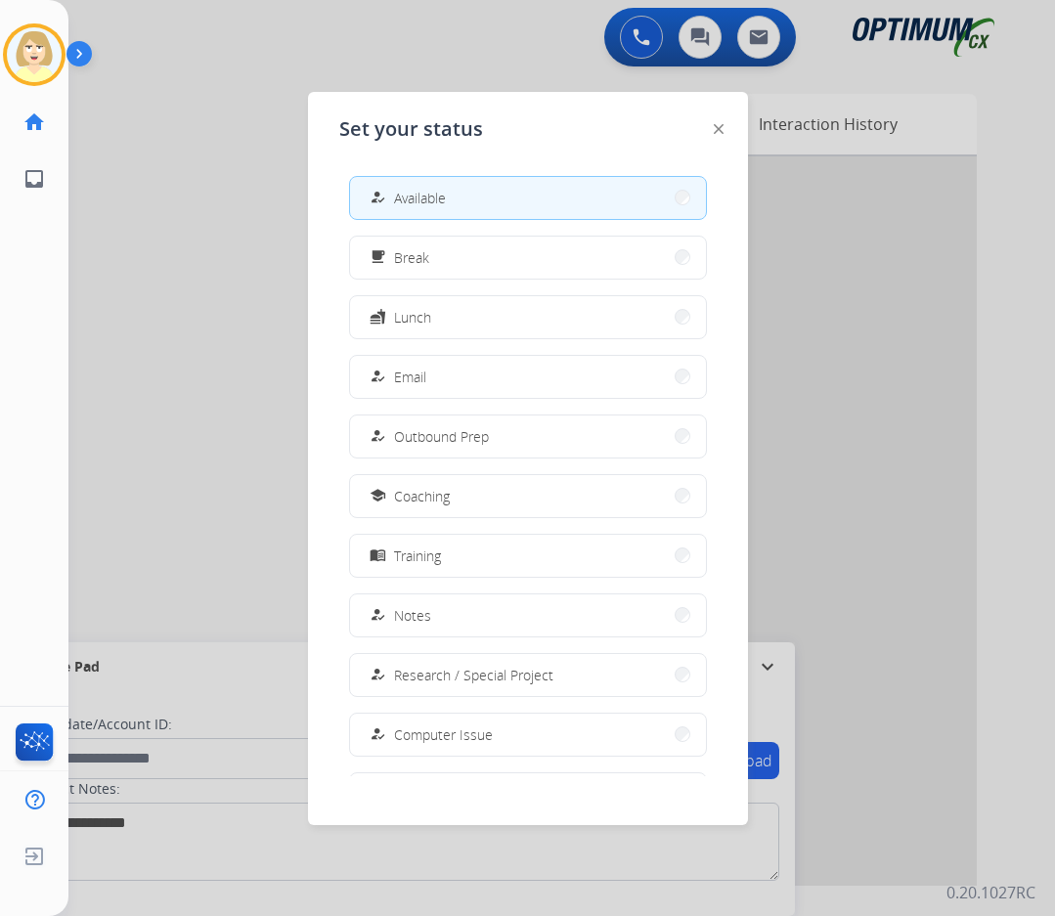
click at [434, 190] on span "Available" at bounding box center [420, 198] width 52 height 21
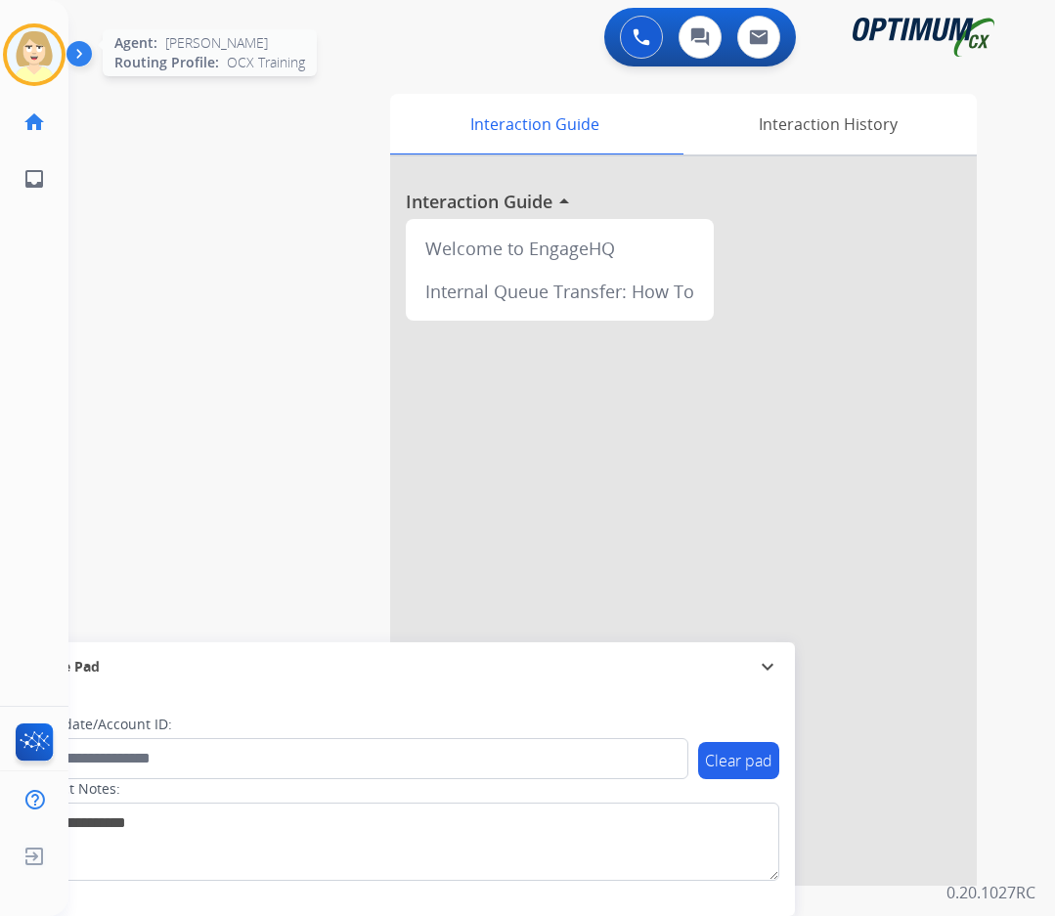
click at [27, 40] on img at bounding box center [34, 54] width 55 height 55
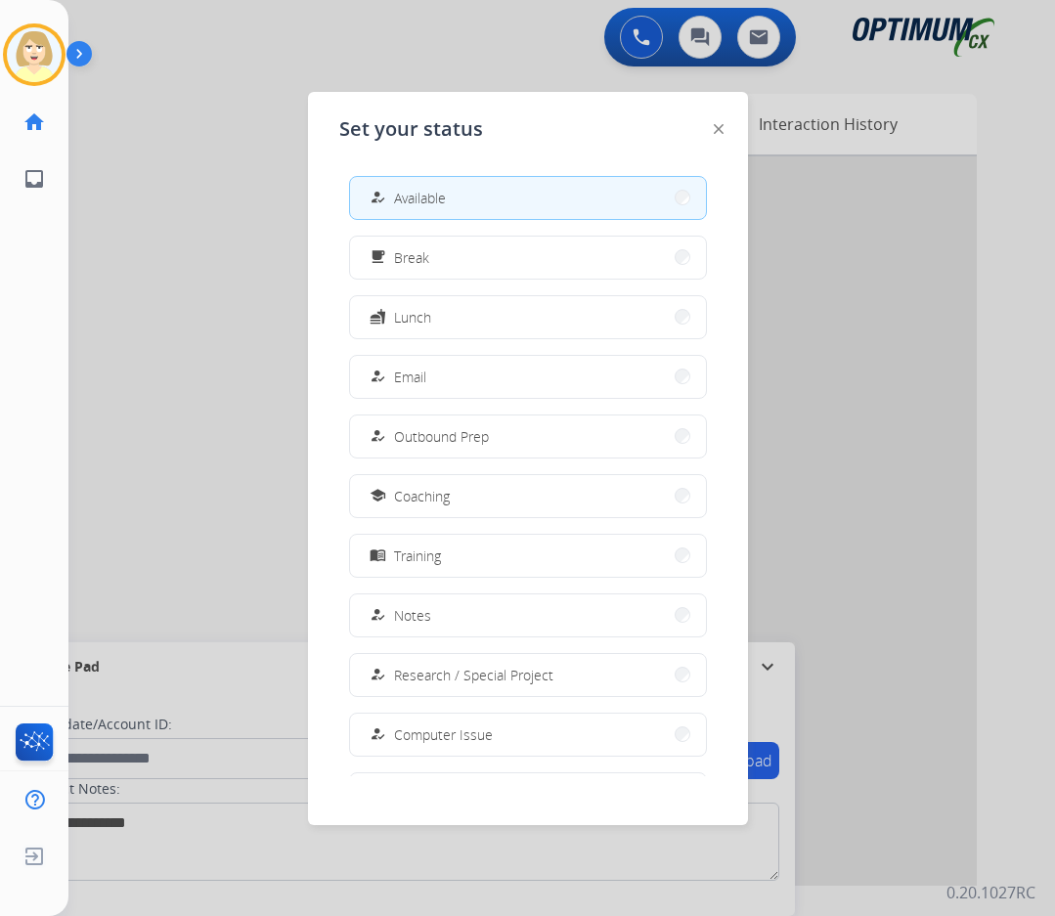
click at [486, 202] on button "how_to_reg Available" at bounding box center [528, 198] width 356 height 42
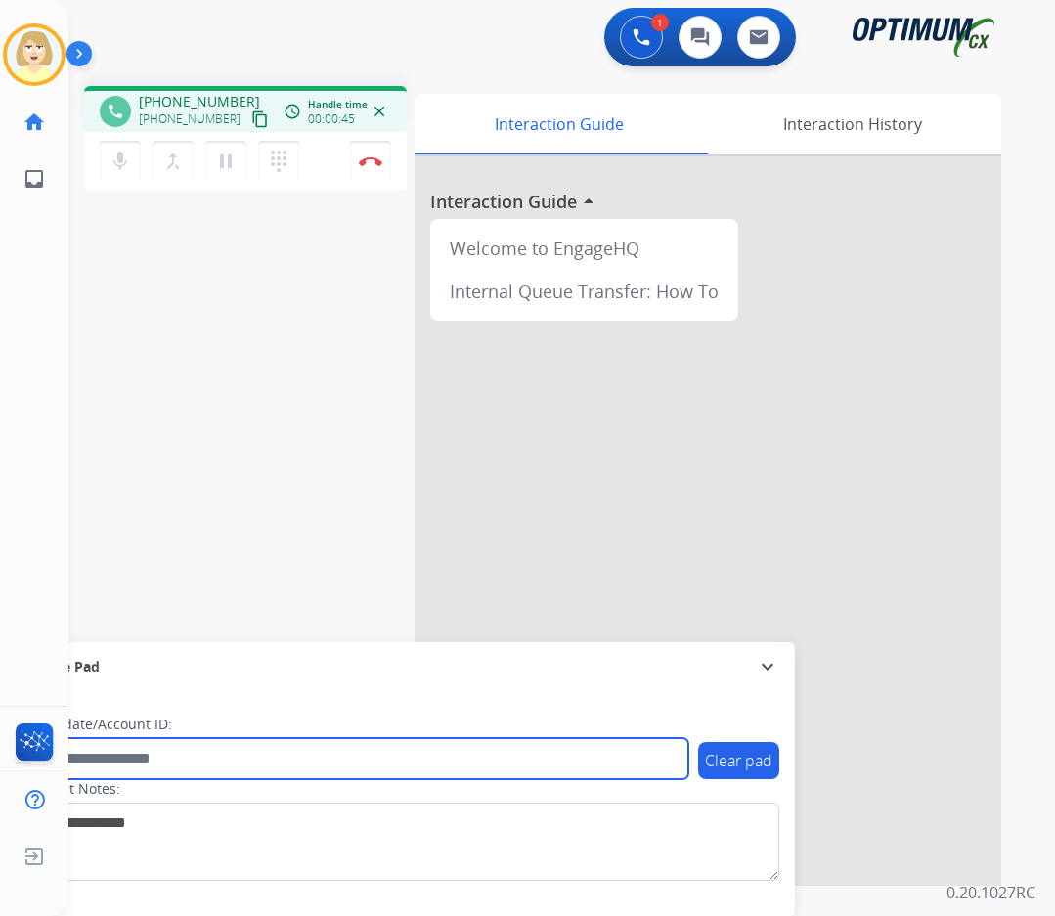
click at [100, 760] on input "text" at bounding box center [356, 758] width 663 height 41
paste input "*******"
type input "*******"
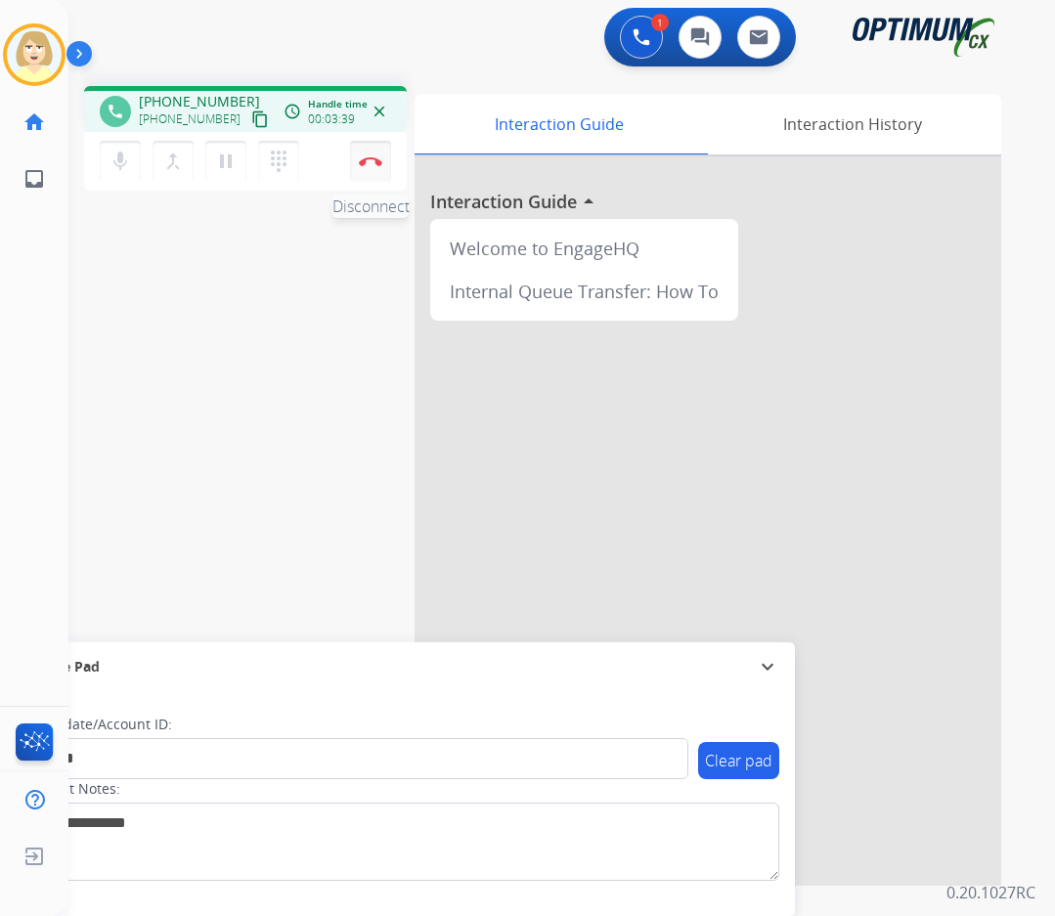
click at [371, 156] on img at bounding box center [370, 161] width 23 height 10
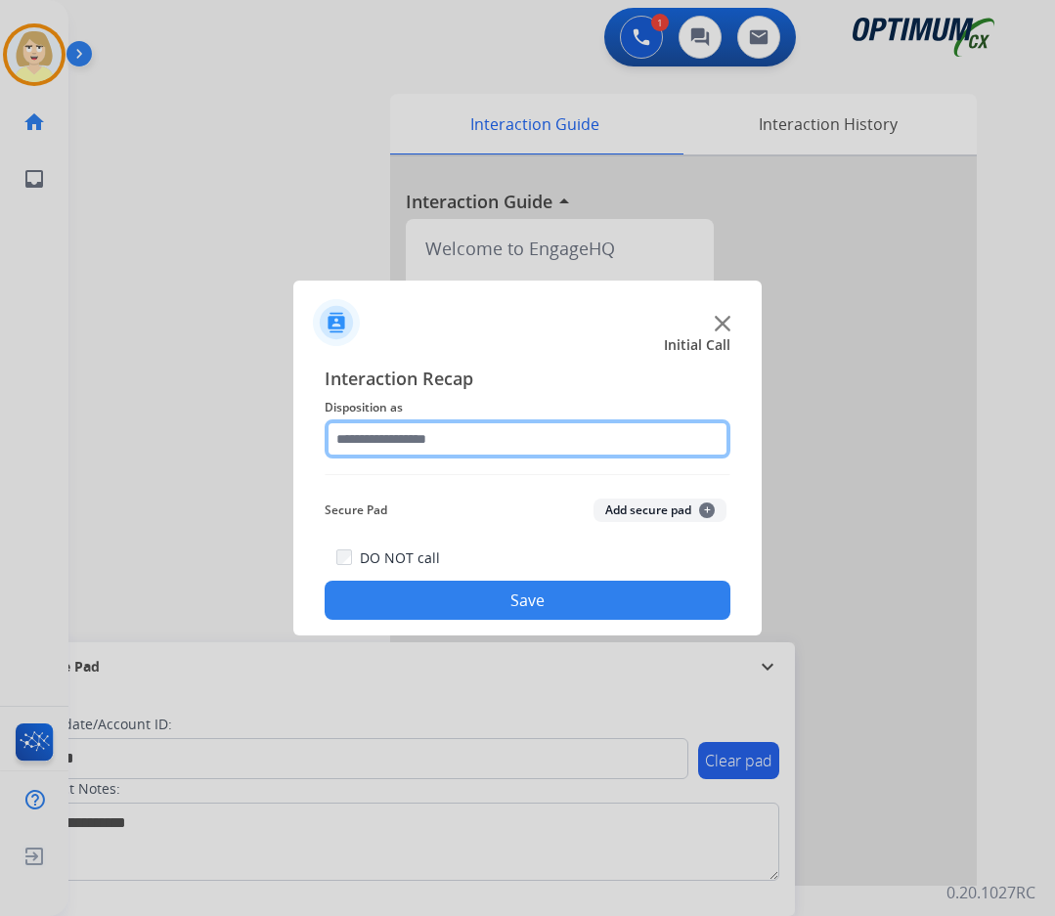
click at [383, 440] on input "text" at bounding box center [528, 438] width 406 height 39
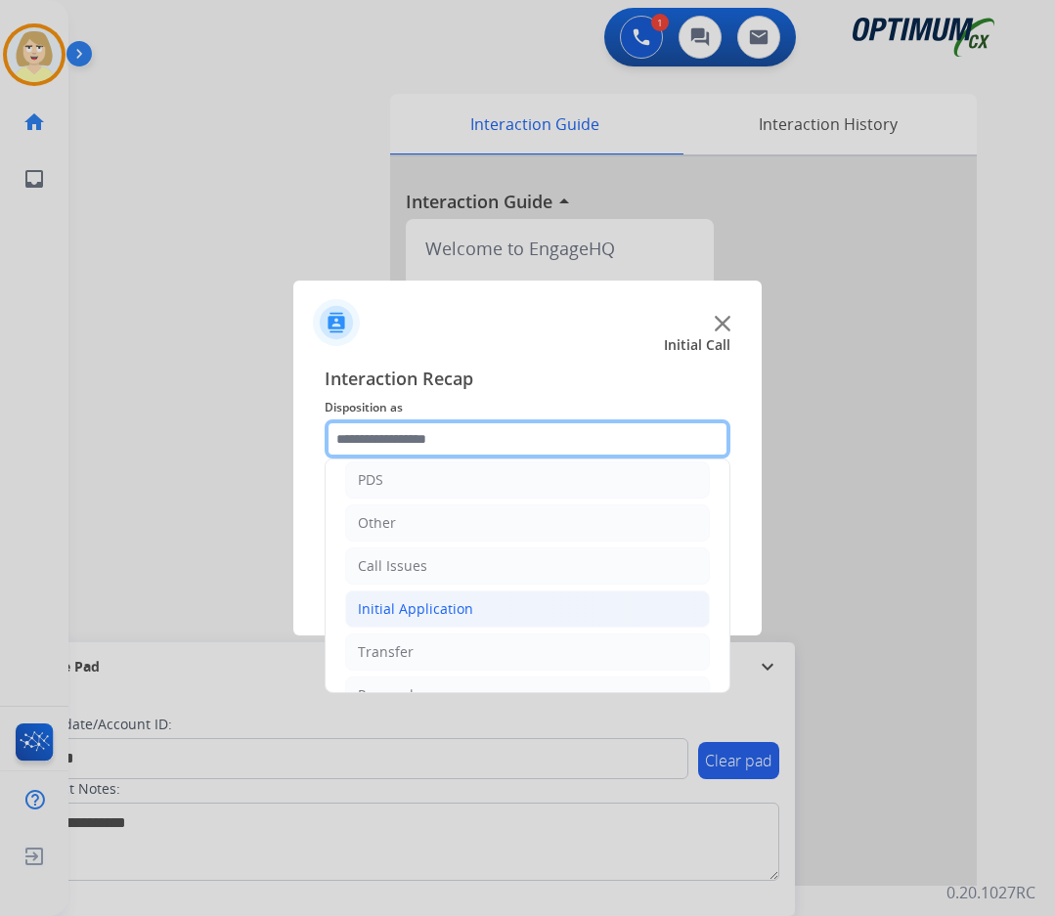
scroll to position [133, 0]
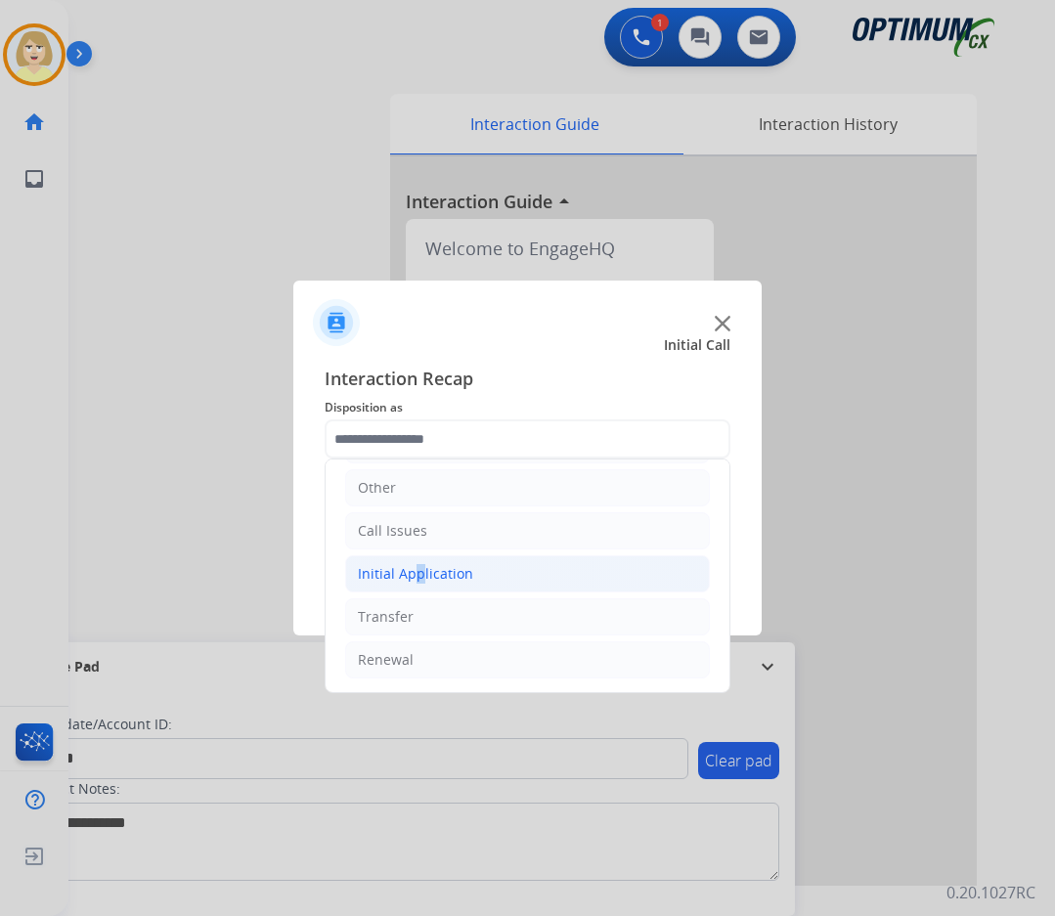
click at [409, 575] on div "Initial Application" at bounding box center [415, 574] width 115 height 20
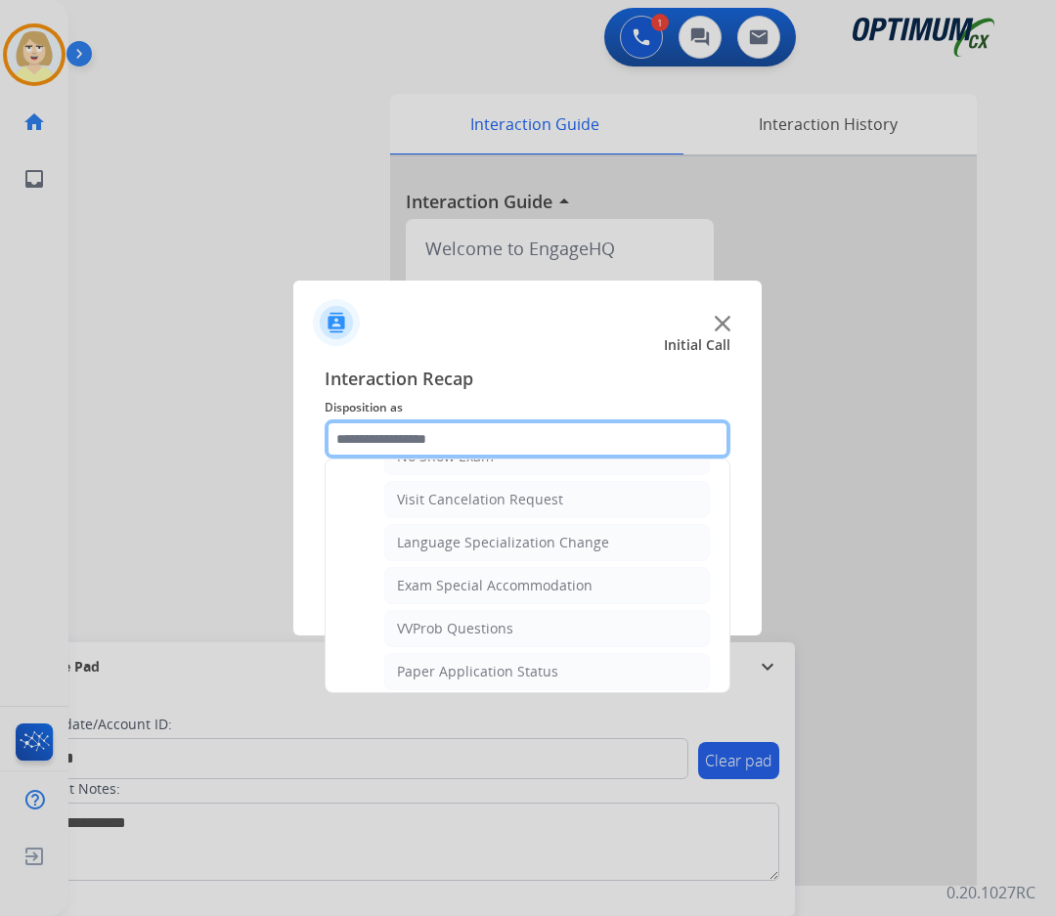
scroll to position [1013, 0]
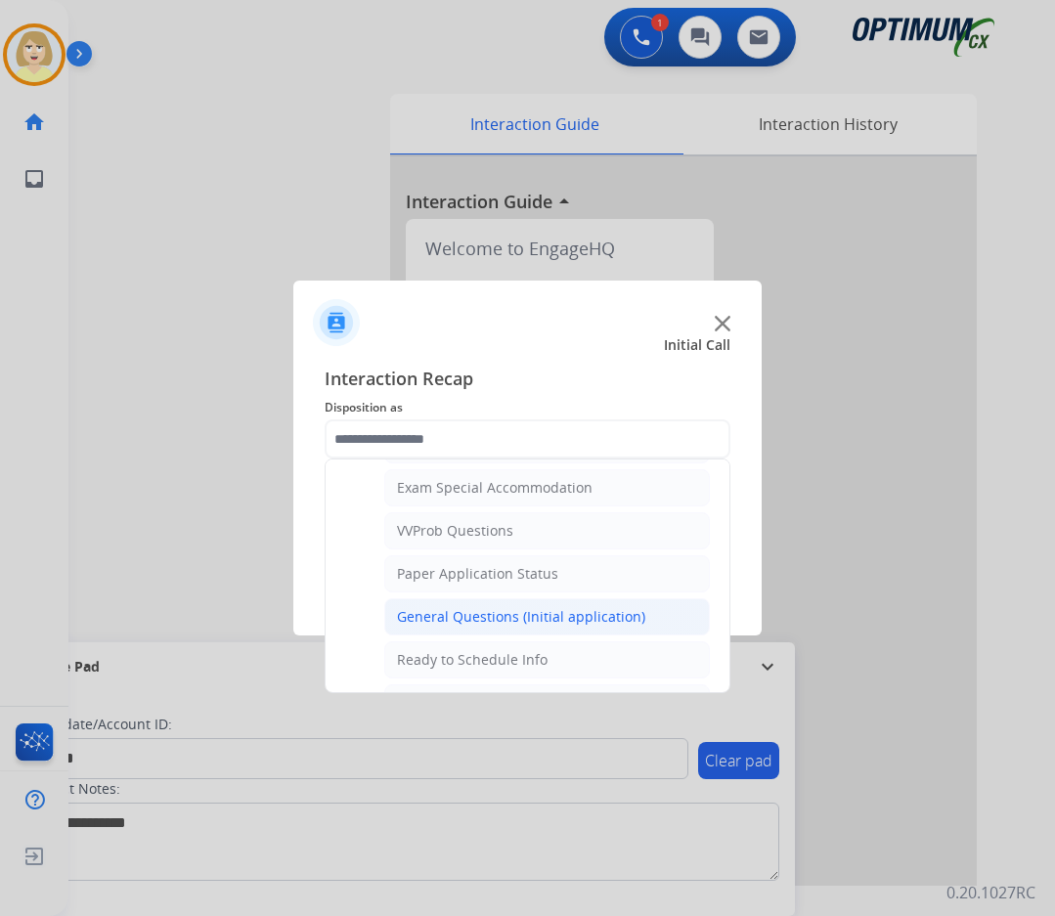
click at [491, 613] on div "General Questions (Initial application)" at bounding box center [521, 617] width 248 height 20
type input "**********"
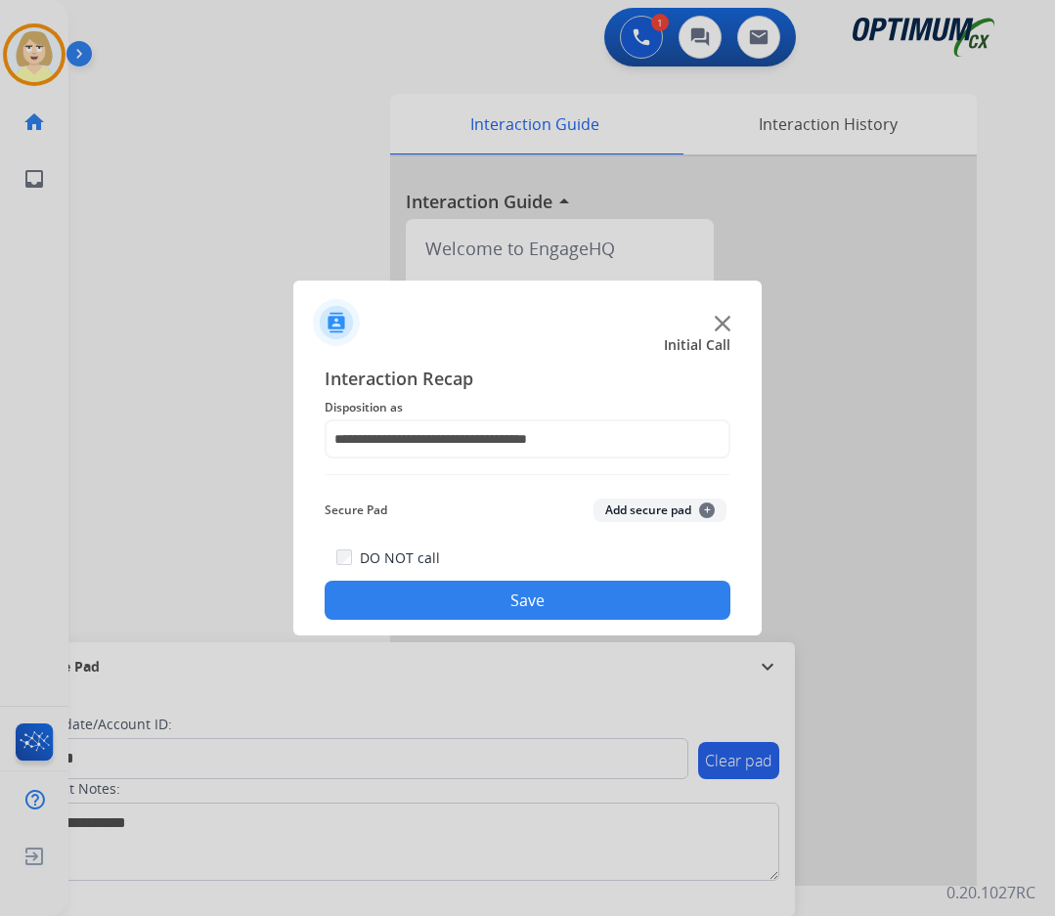
drag, startPoint x: 619, startPoint y: 504, endPoint x: 522, endPoint y: 594, distance: 132.8
click at [619, 508] on button "Add secure pad +" at bounding box center [659, 510] width 133 height 23
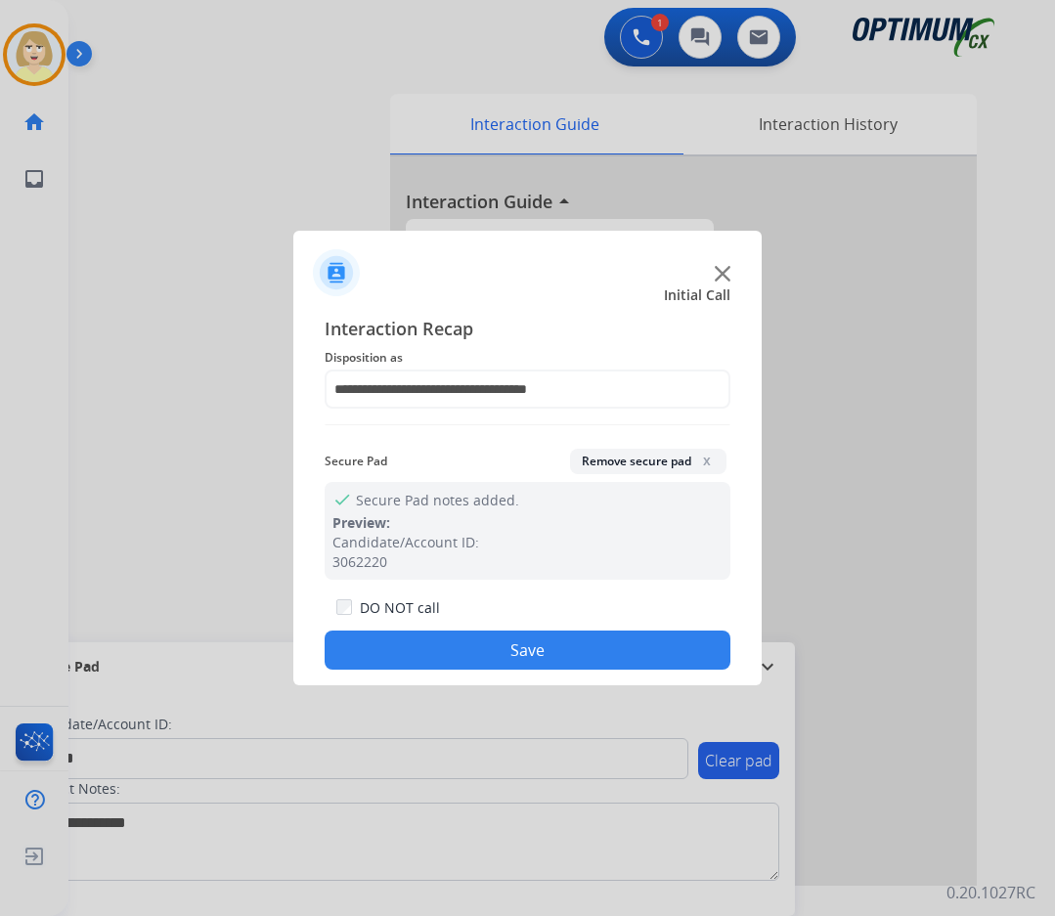
drag, startPoint x: 449, startPoint y: 653, endPoint x: 203, endPoint y: 388, distance: 361.1
click at [447, 652] on button "Save" at bounding box center [528, 650] width 406 height 39
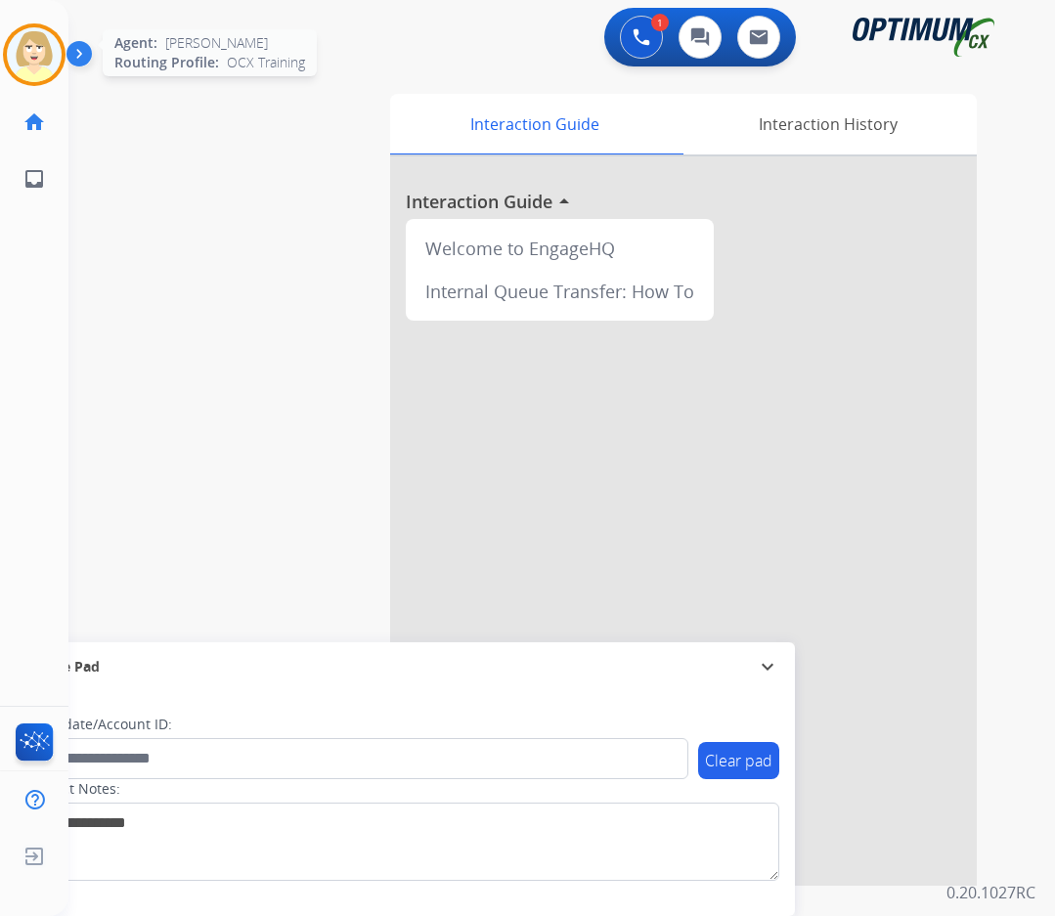
click at [33, 37] on img at bounding box center [34, 54] width 55 height 55
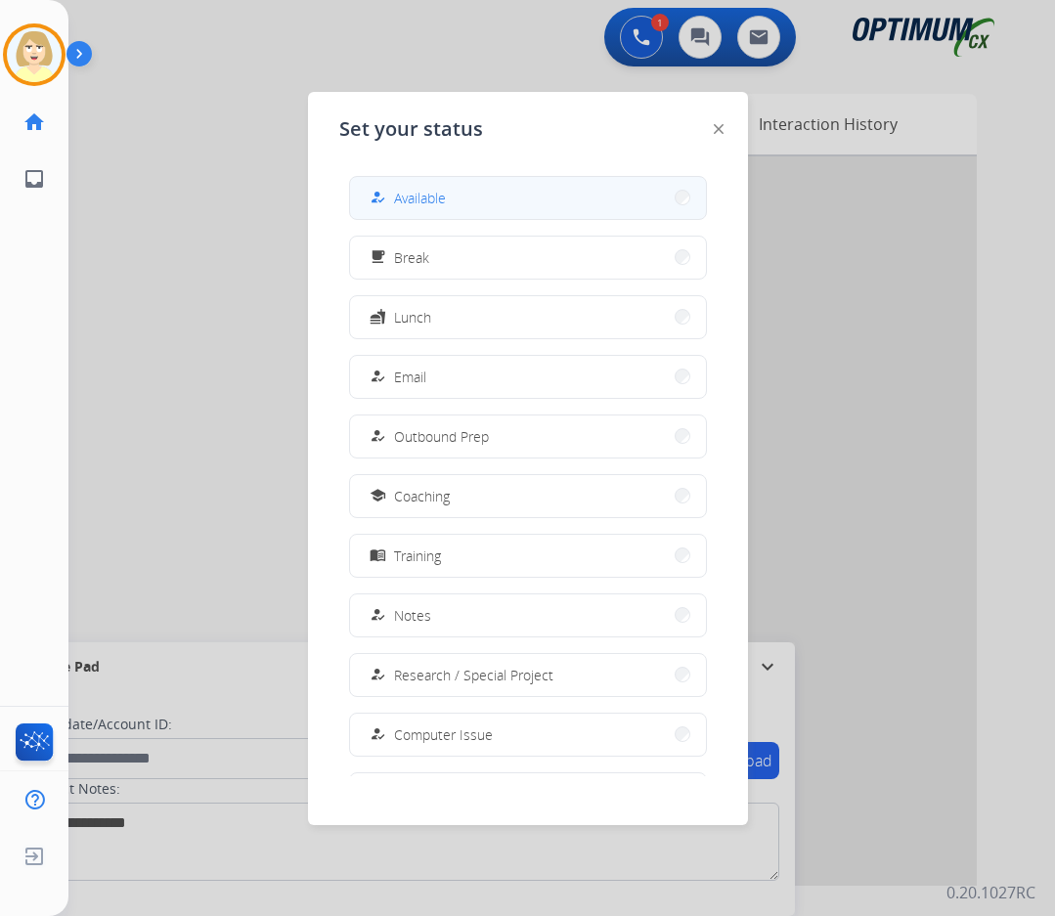
click at [409, 198] on span "Available" at bounding box center [420, 198] width 52 height 21
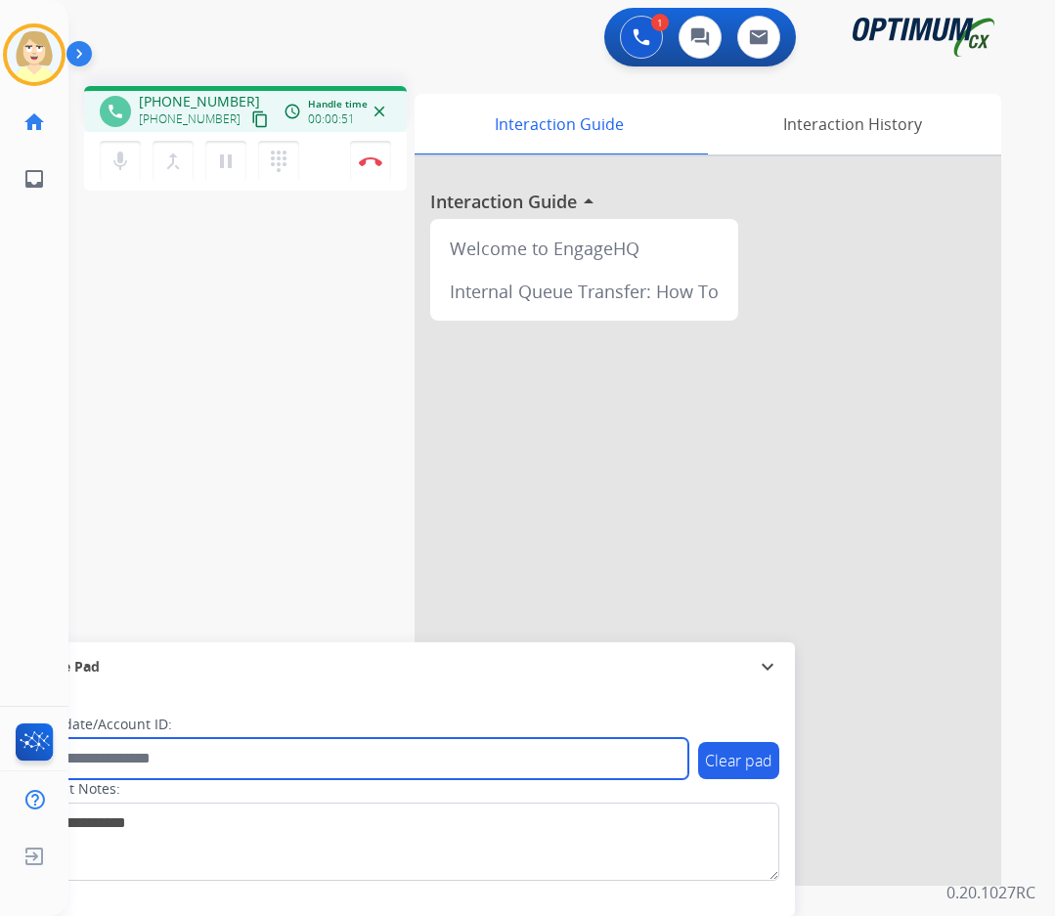
click at [124, 756] on input "text" at bounding box center [356, 758] width 663 height 41
paste input "*******"
type input "*******"
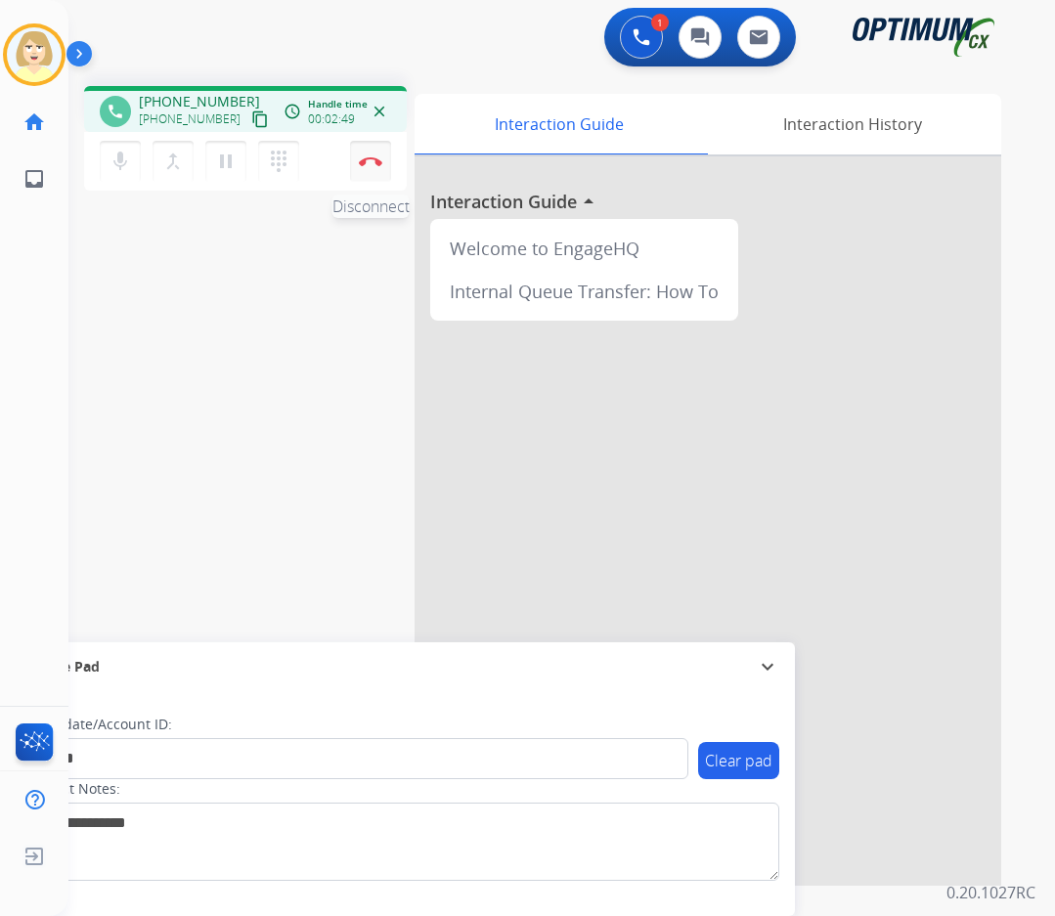
click at [369, 158] on img at bounding box center [370, 161] width 23 height 10
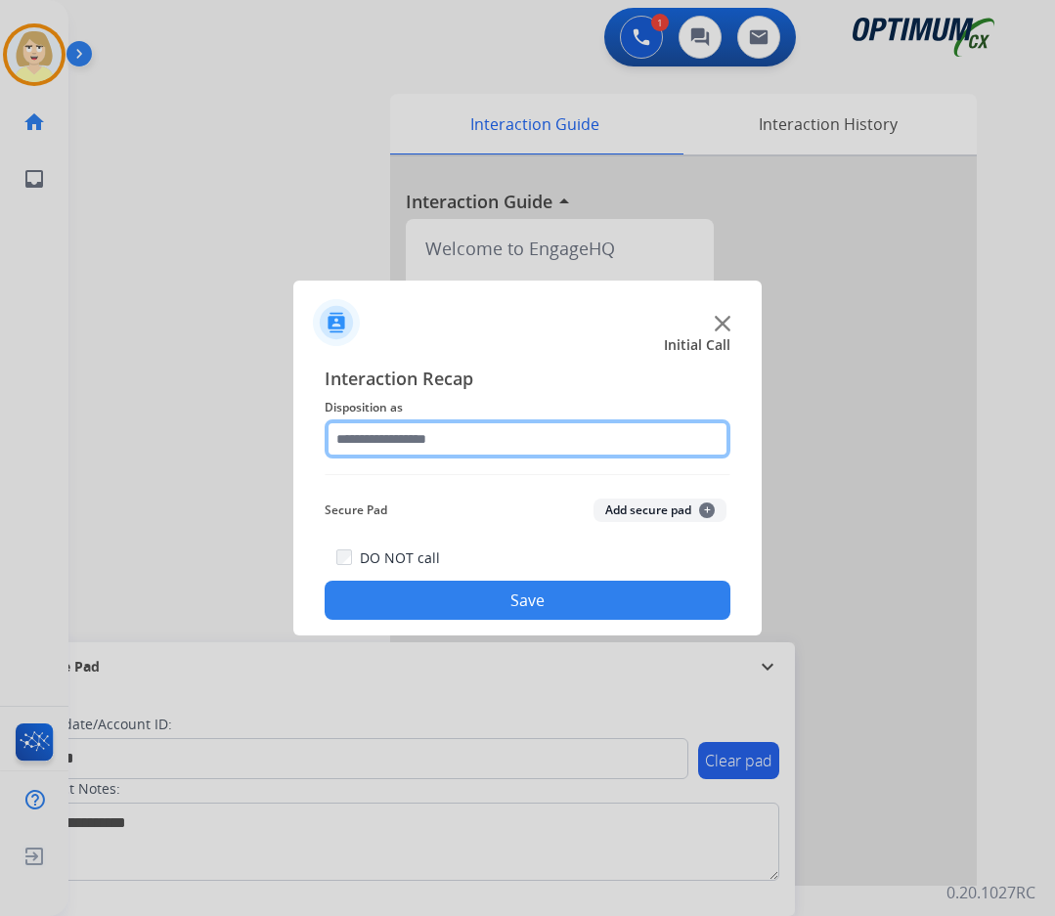
click at [416, 440] on input "text" at bounding box center [528, 438] width 406 height 39
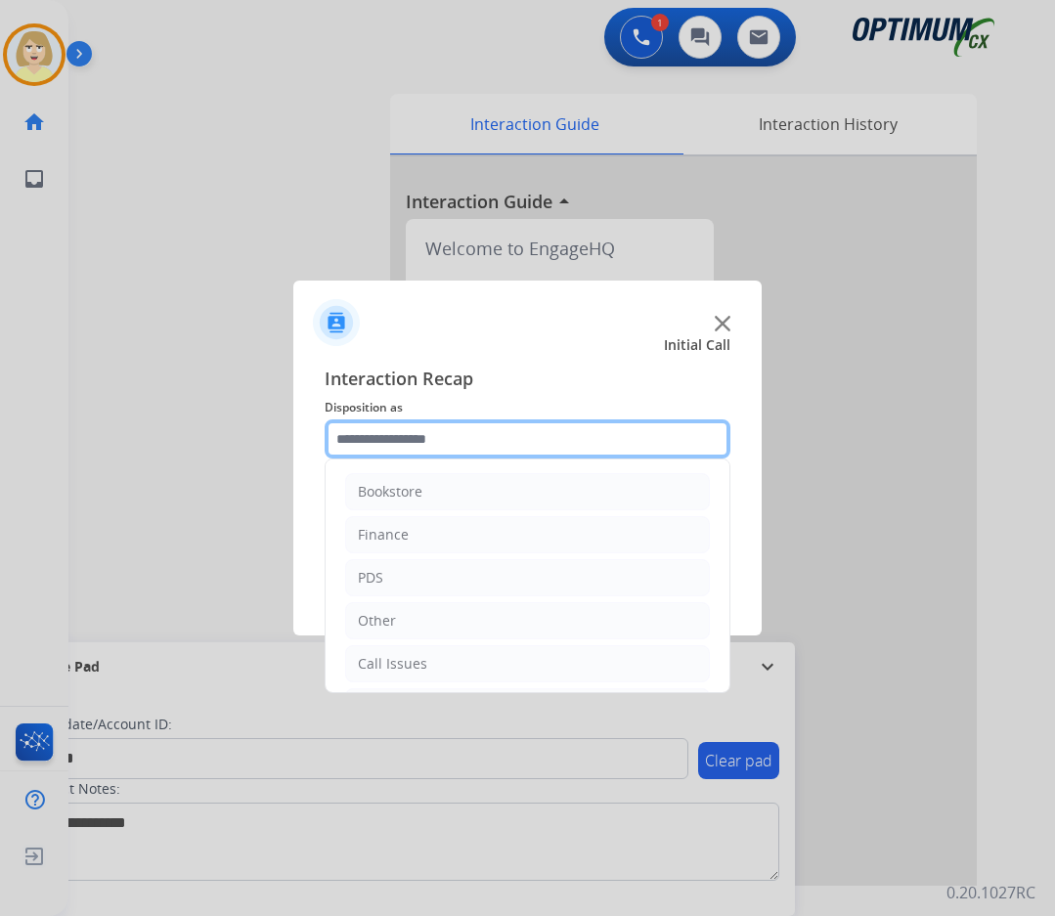
scroll to position [133, 0]
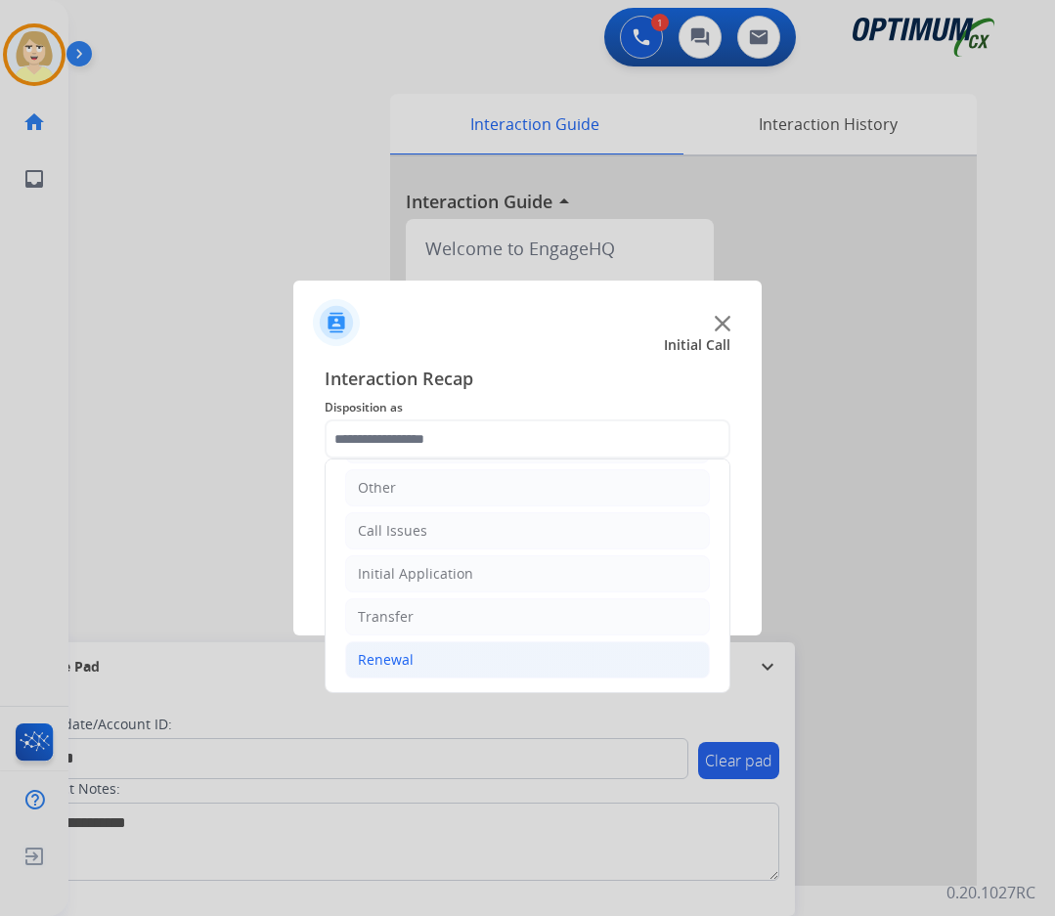
click at [388, 662] on div "Renewal" at bounding box center [386, 660] width 56 height 20
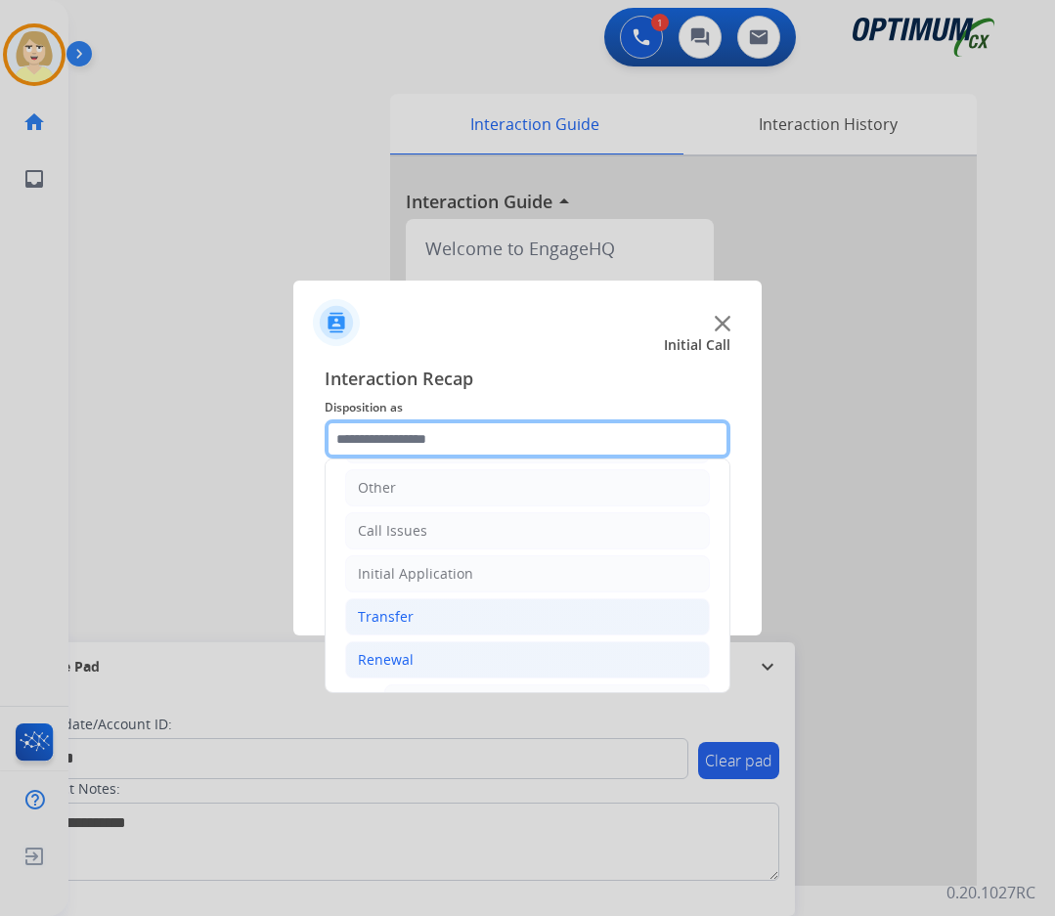
scroll to position [329, 0]
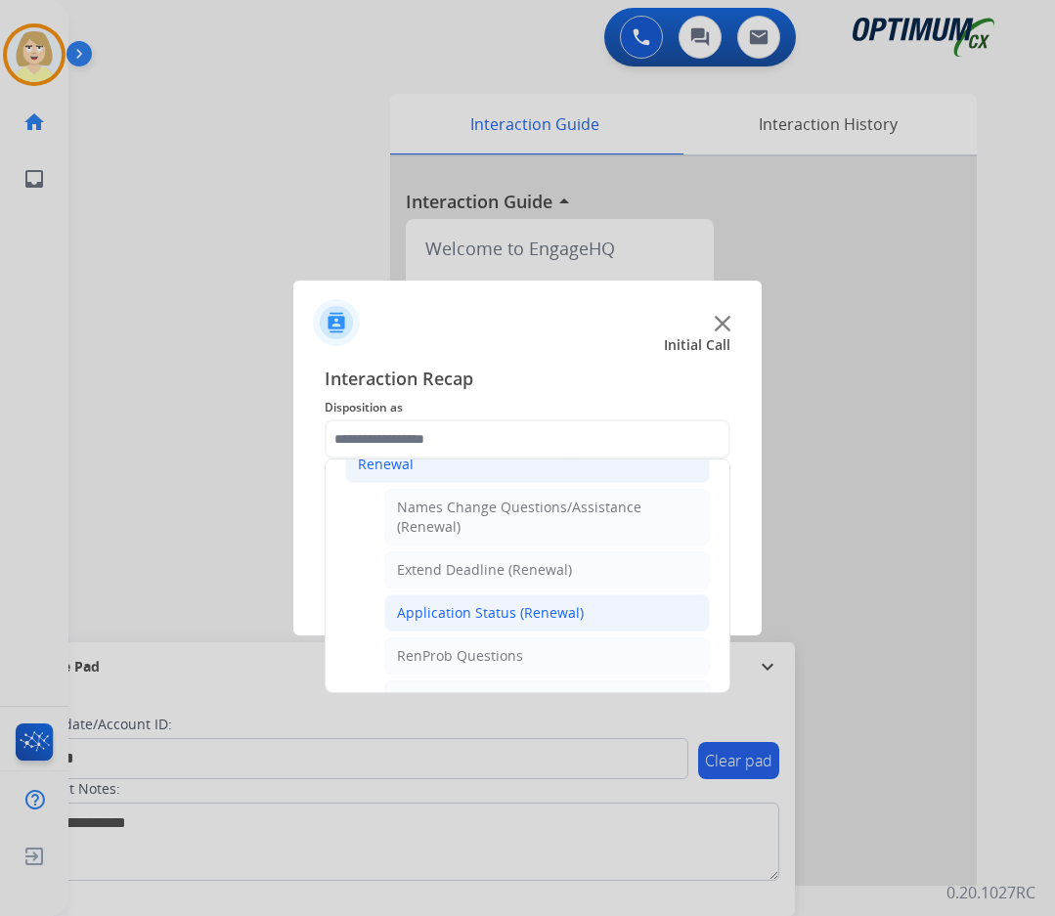
click at [508, 612] on div "Application Status (Renewal)" at bounding box center [490, 613] width 187 height 20
type input "**********"
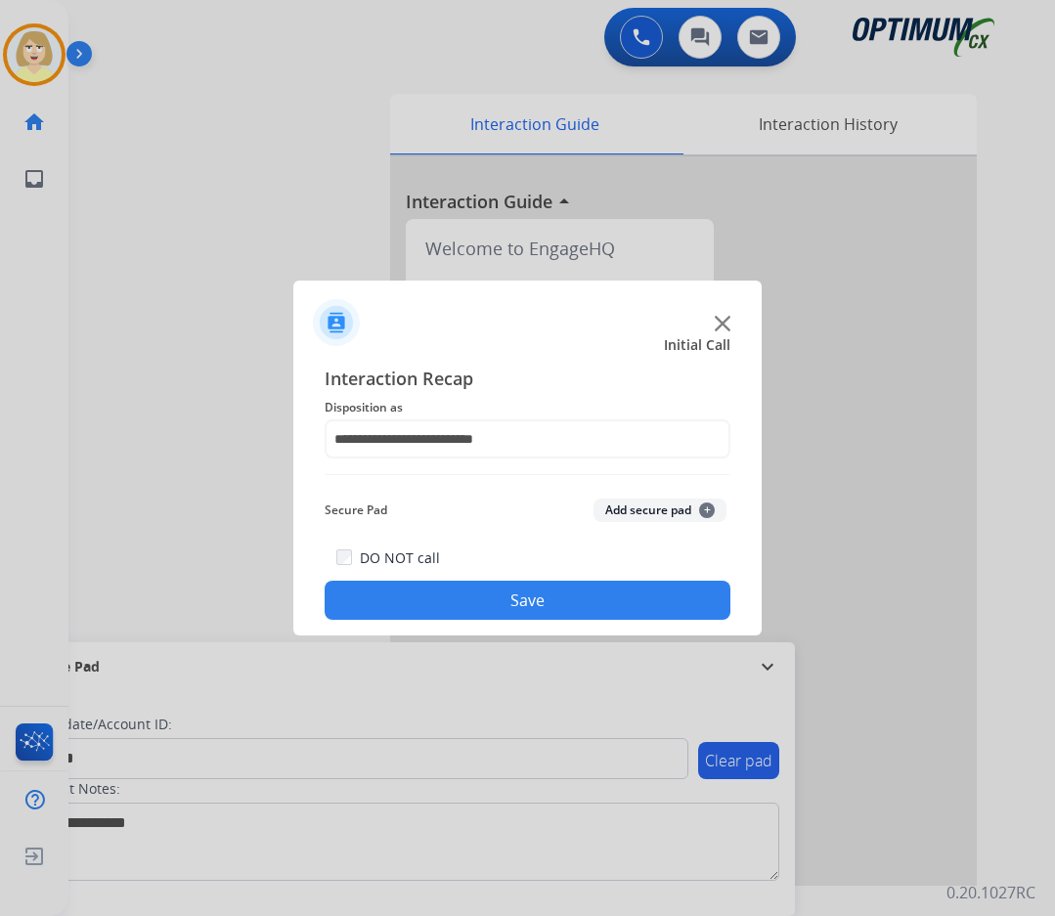
click at [657, 499] on button "Add secure pad +" at bounding box center [659, 510] width 133 height 23
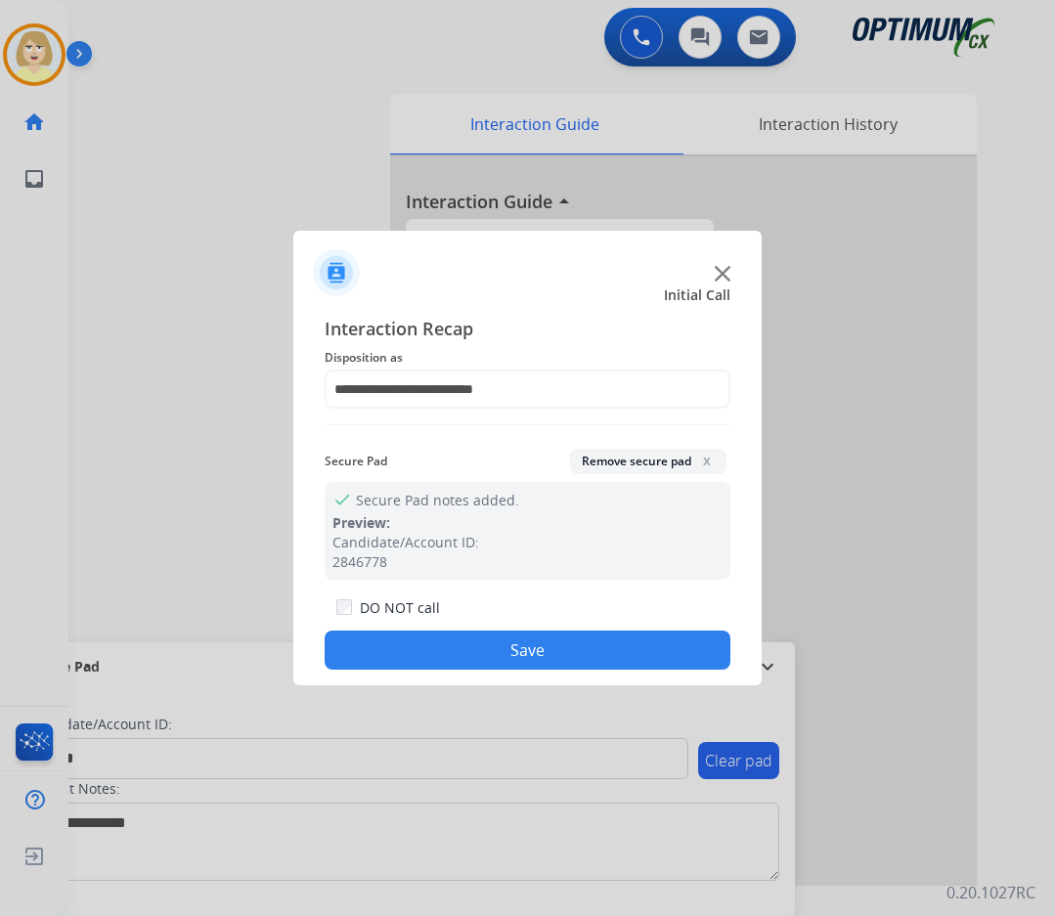
drag, startPoint x: 499, startPoint y: 642, endPoint x: 181, endPoint y: 379, distance: 412.5
click at [495, 638] on button "Save" at bounding box center [528, 650] width 406 height 39
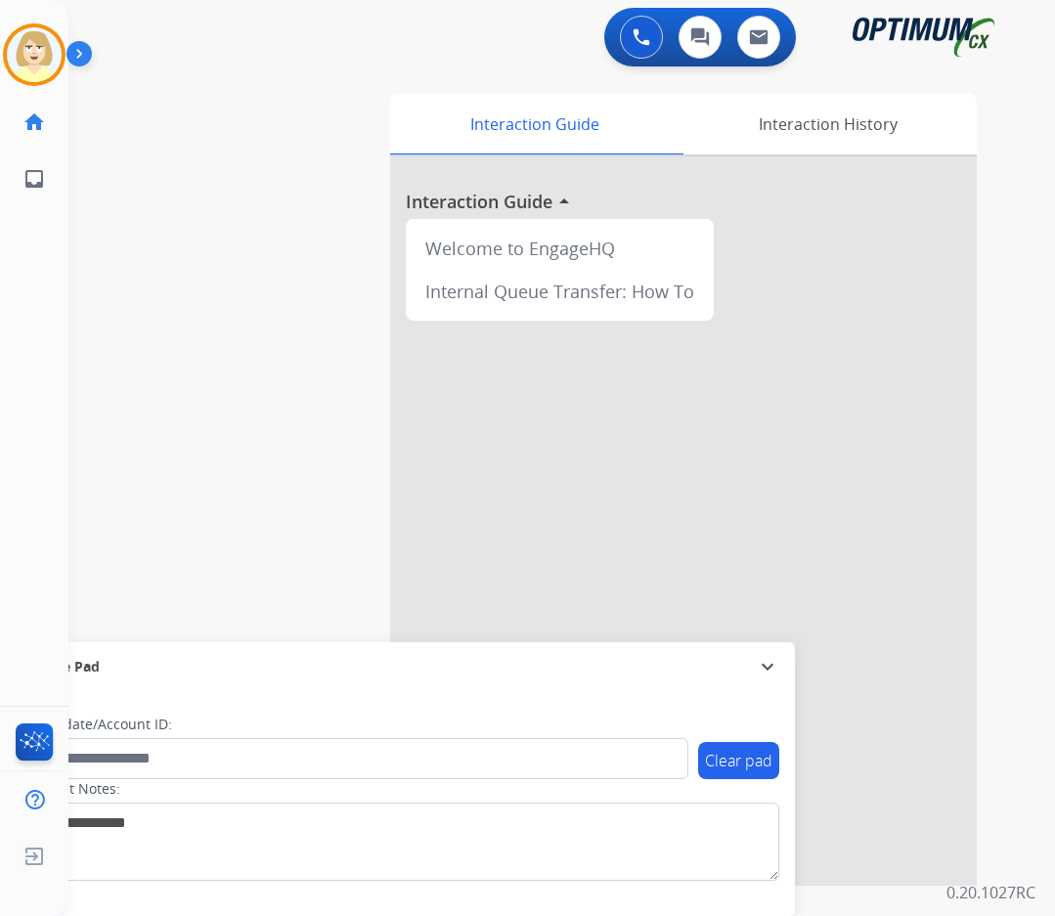
drag, startPoint x: 40, startPoint y: 50, endPoint x: 98, endPoint y: 56, distance: 58.0
click at [39, 51] on img at bounding box center [34, 54] width 55 height 55
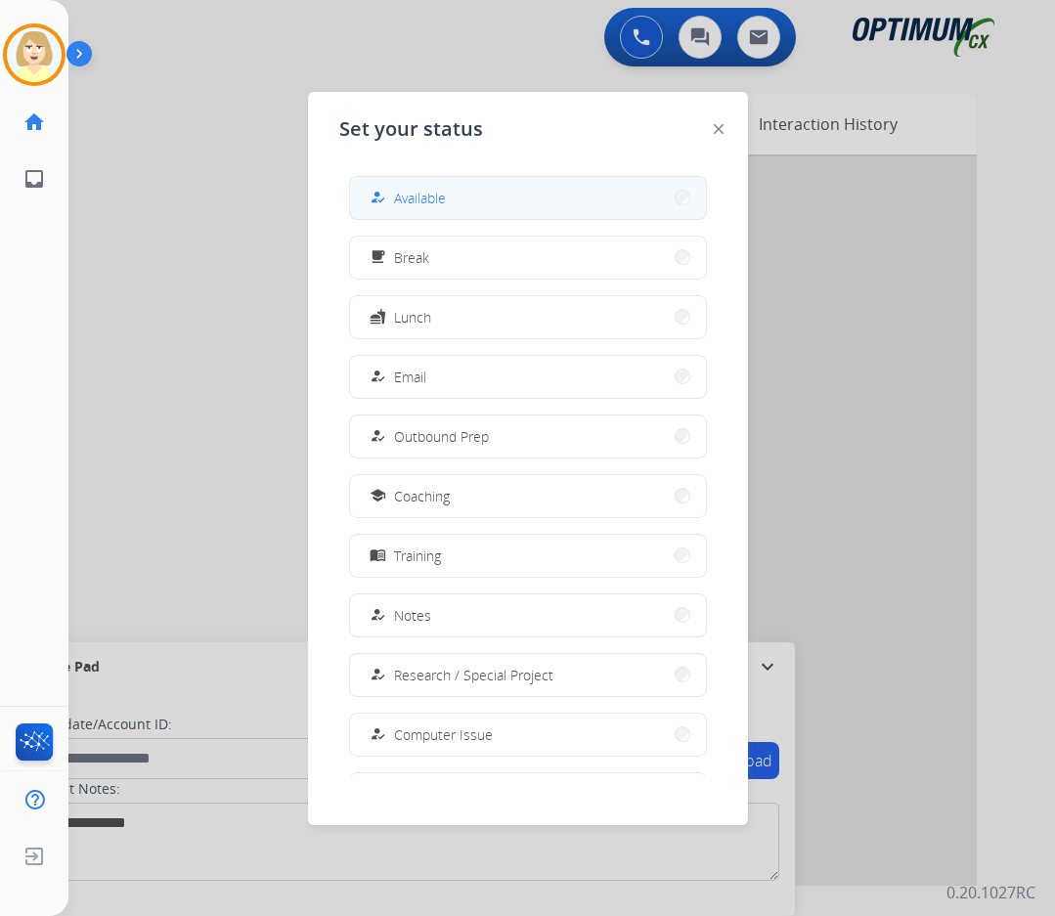
click at [424, 198] on span "Available" at bounding box center [420, 198] width 52 height 21
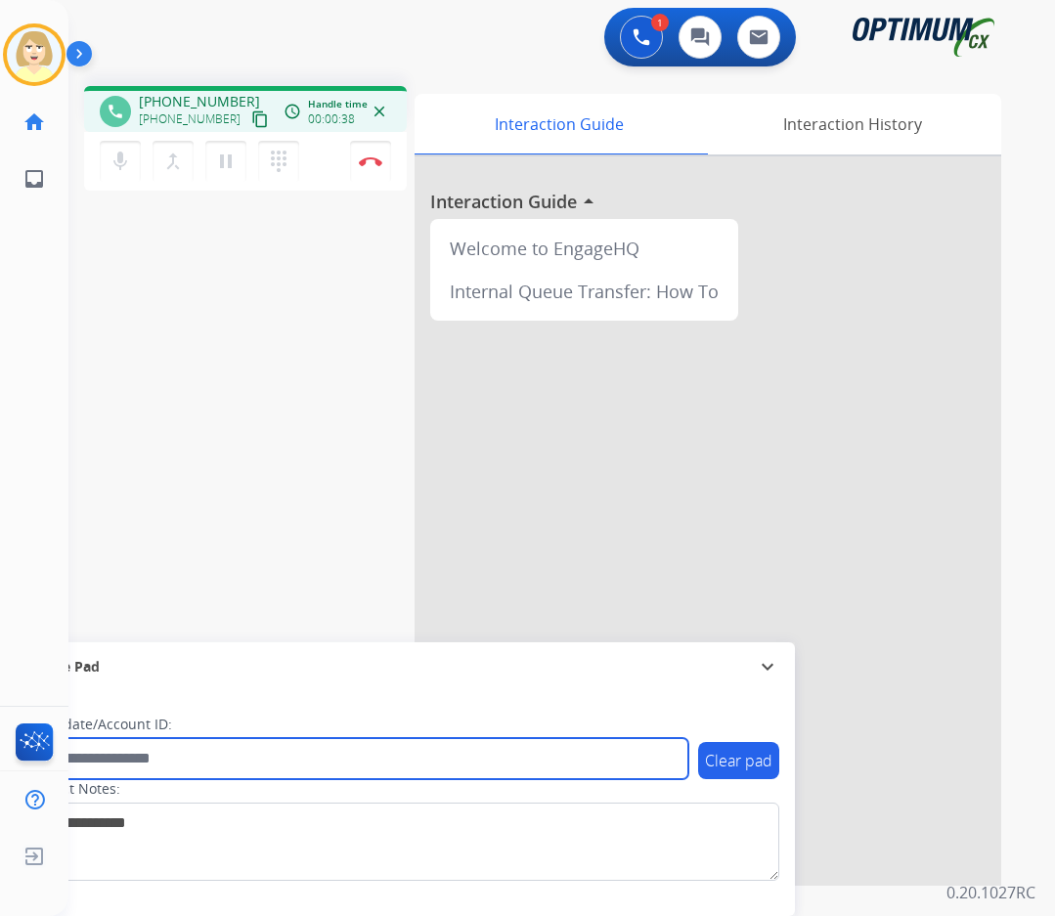
click at [114, 759] on input "text" at bounding box center [356, 758] width 663 height 41
paste input "*******"
type input "*******"
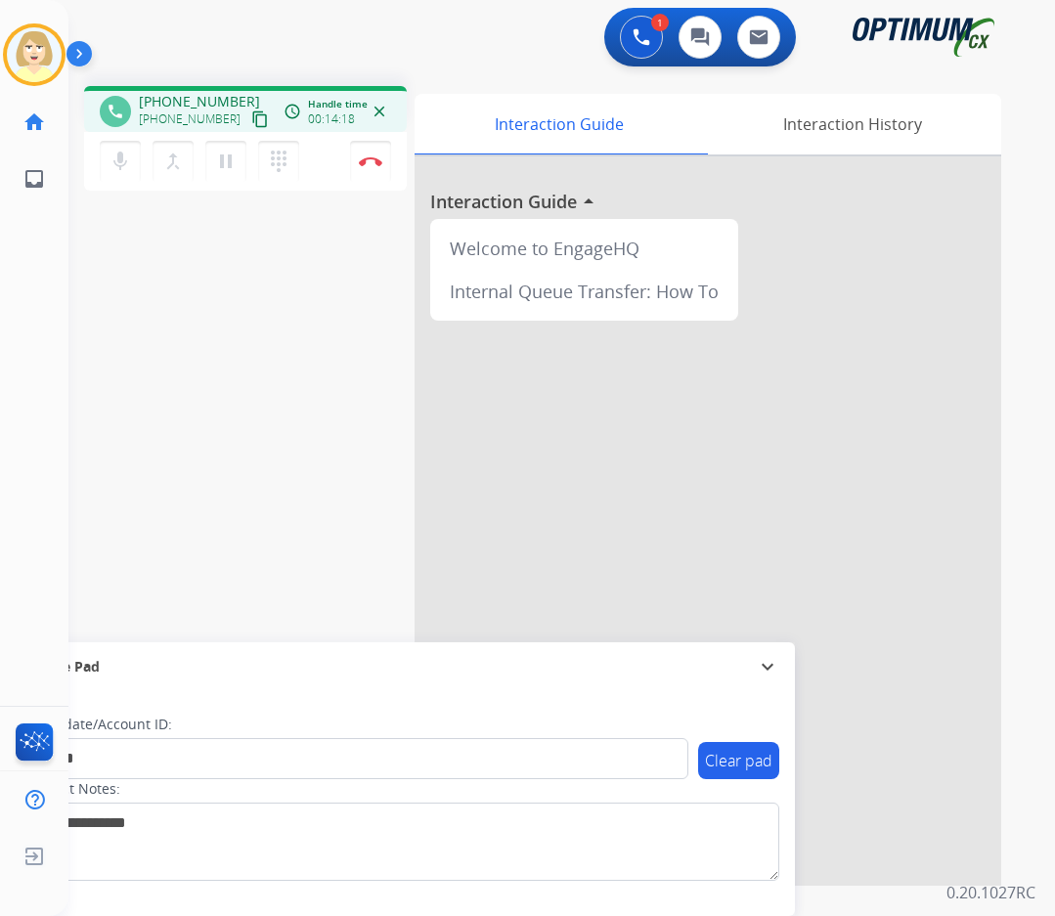
click at [184, 243] on div "phone [PHONE_NUMBER] [PHONE_NUMBER] content_copy access_time Call metrics Queue…" at bounding box center [538, 477] width 940 height 815
click at [372, 155] on button "Disconnect" at bounding box center [370, 161] width 41 height 41
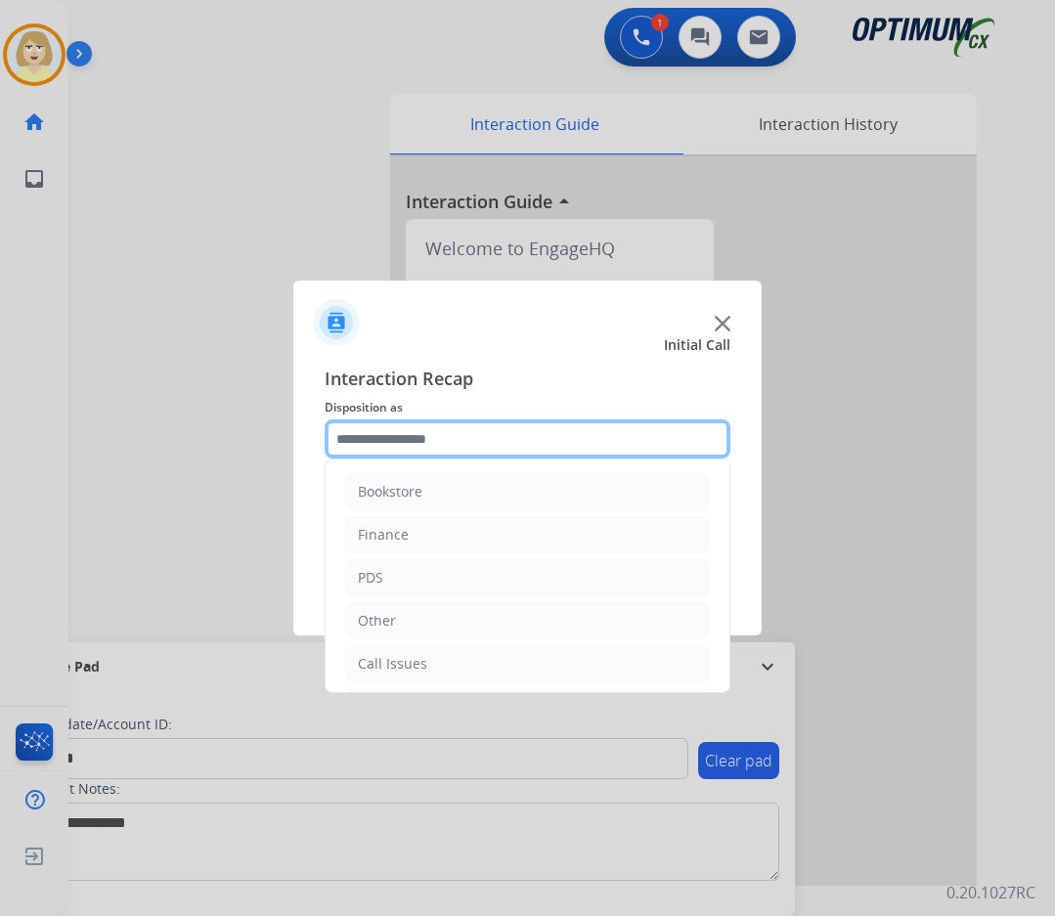
click at [387, 439] on input "text" at bounding box center [528, 438] width 406 height 39
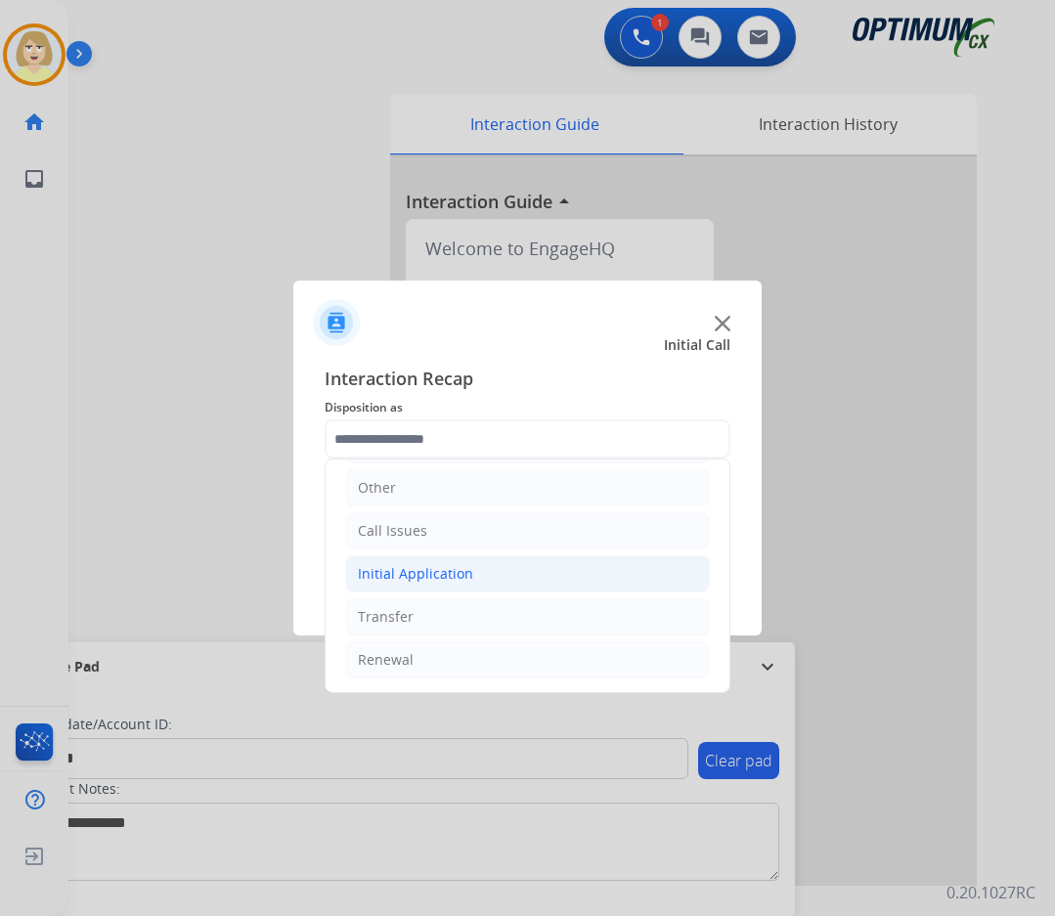
click at [385, 580] on div "Initial Application" at bounding box center [415, 574] width 115 height 20
click at [497, 610] on div "Credential Resend (Initial application)" at bounding box center [520, 617] width 247 height 20
type input "**********"
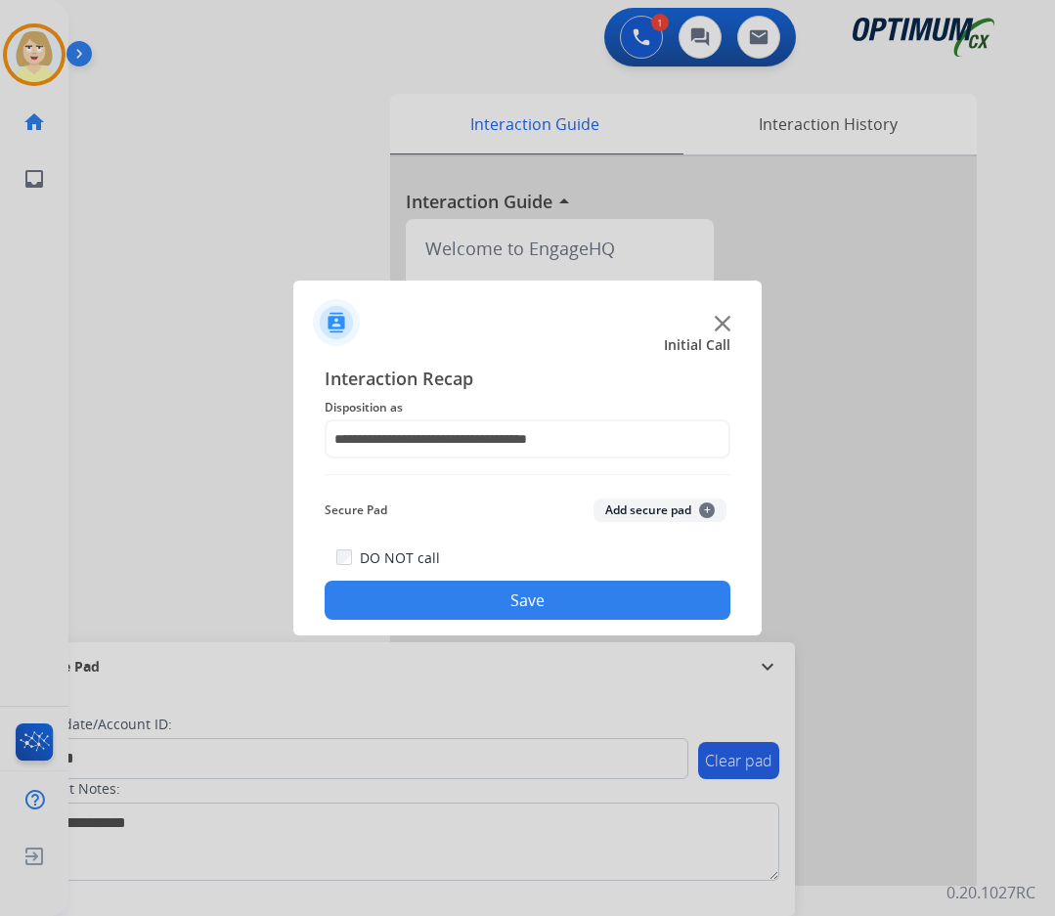
click at [629, 505] on button "Add secure pad +" at bounding box center [659, 510] width 133 height 23
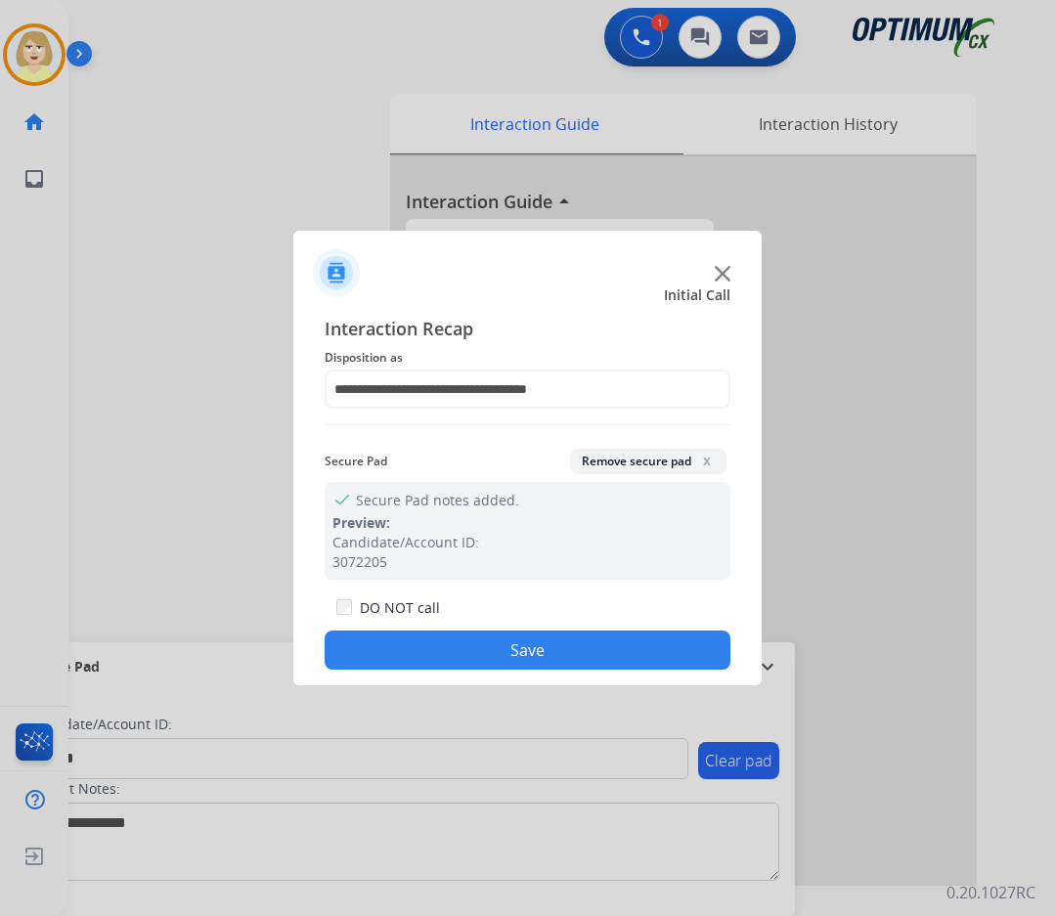
drag, startPoint x: 495, startPoint y: 642, endPoint x: 196, endPoint y: 332, distance: 430.8
click at [491, 638] on button "Save" at bounding box center [528, 650] width 406 height 39
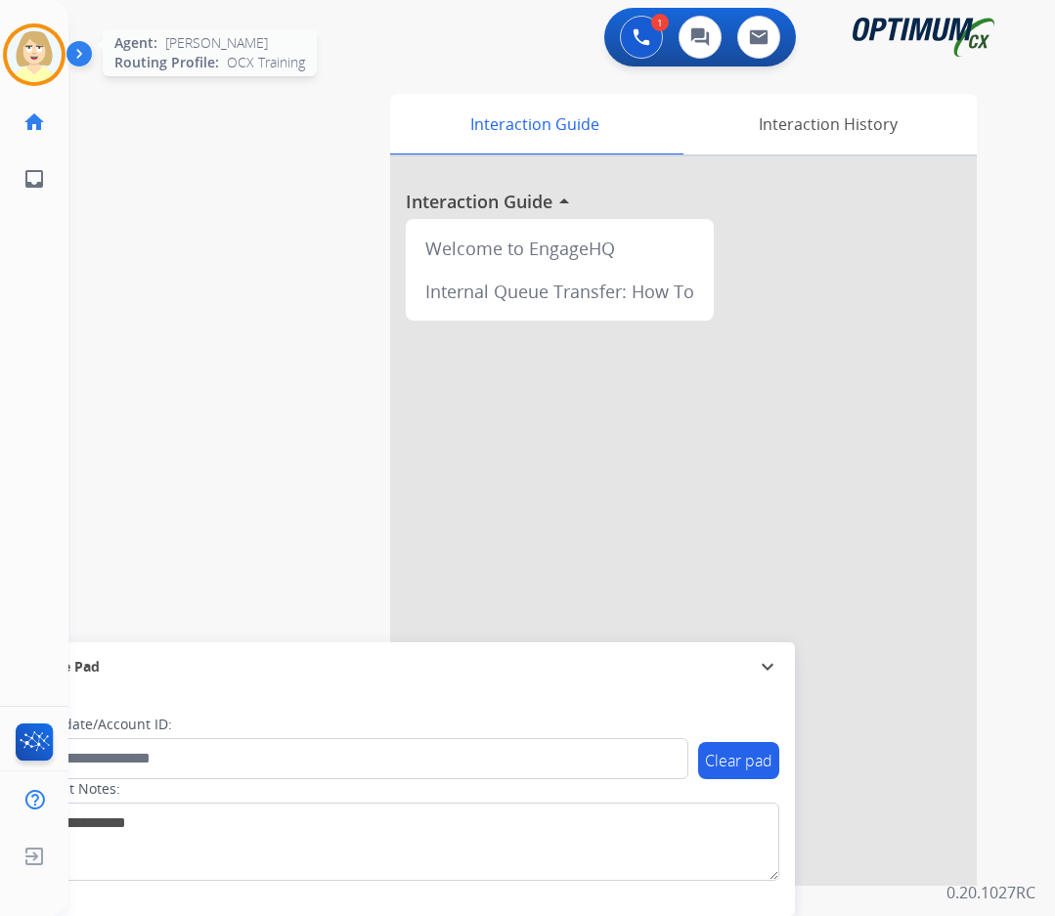
click at [32, 49] on img at bounding box center [34, 54] width 55 height 55
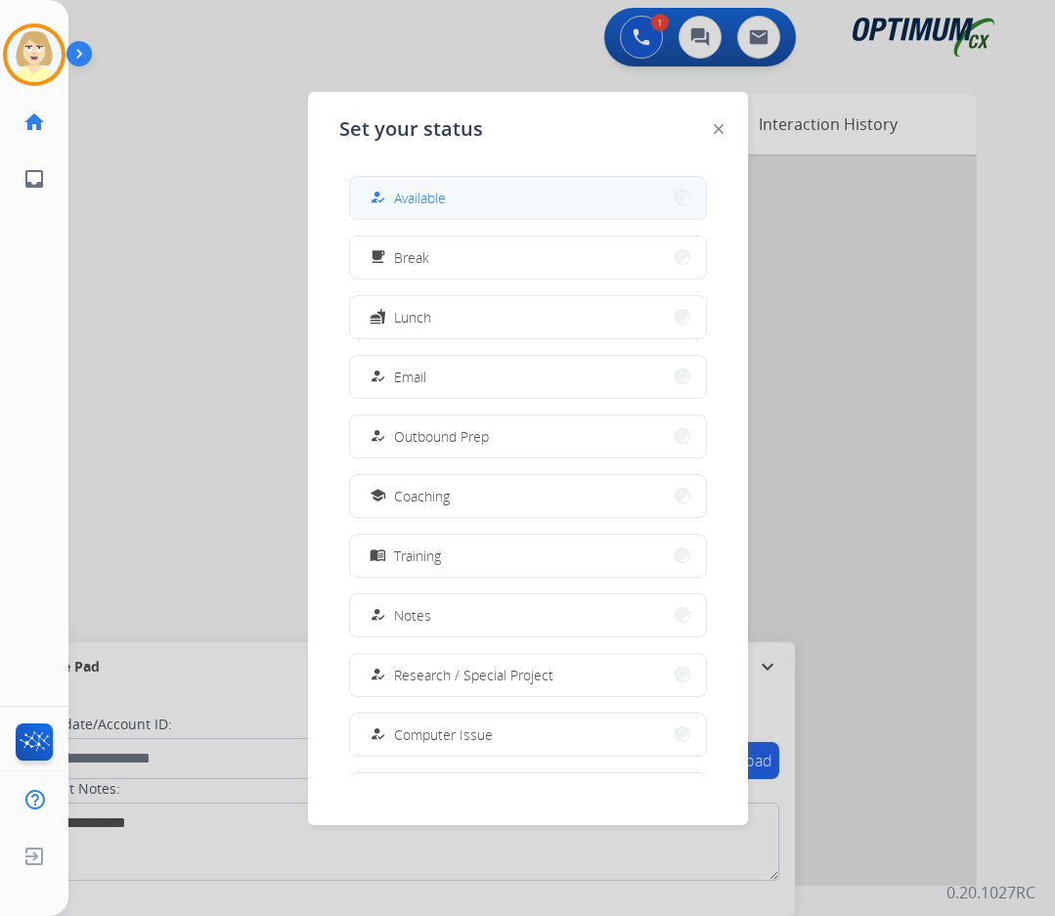
click at [424, 197] on span "Available" at bounding box center [420, 198] width 52 height 21
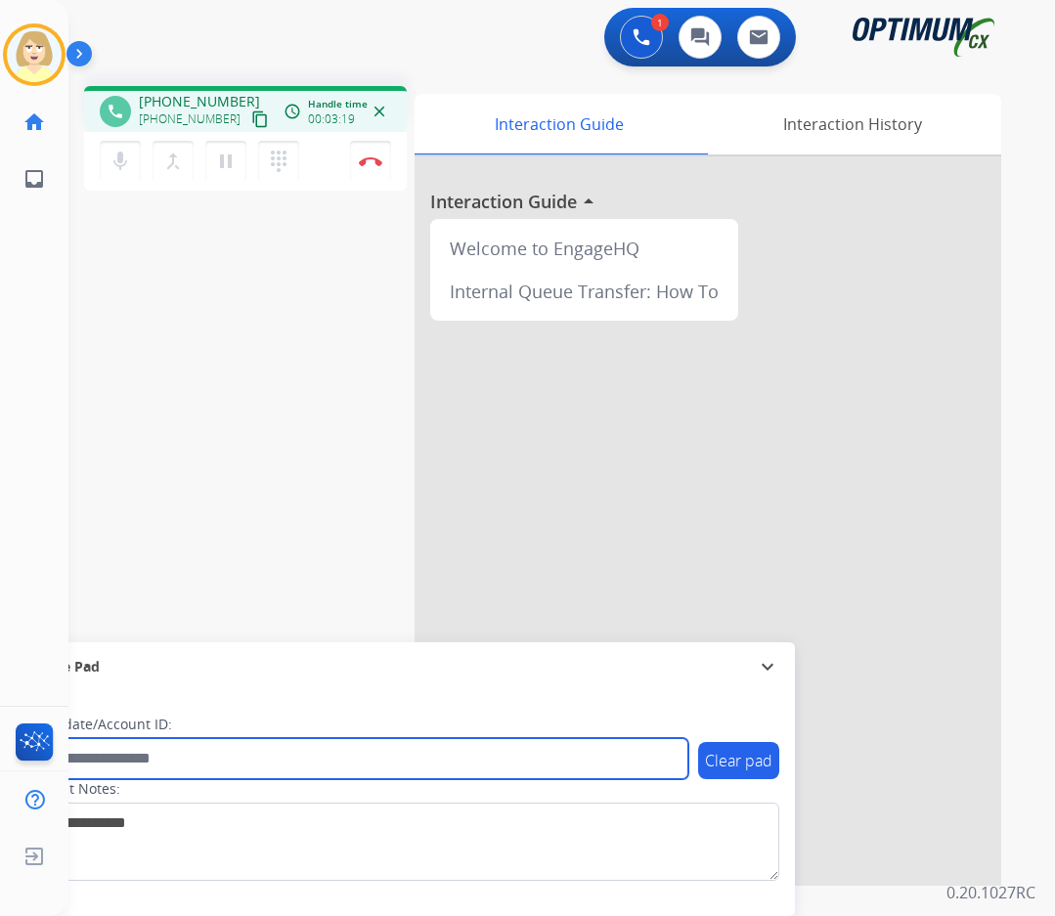
click at [121, 754] on input "text" at bounding box center [356, 758] width 663 height 41
paste input "*******"
type input "*******"
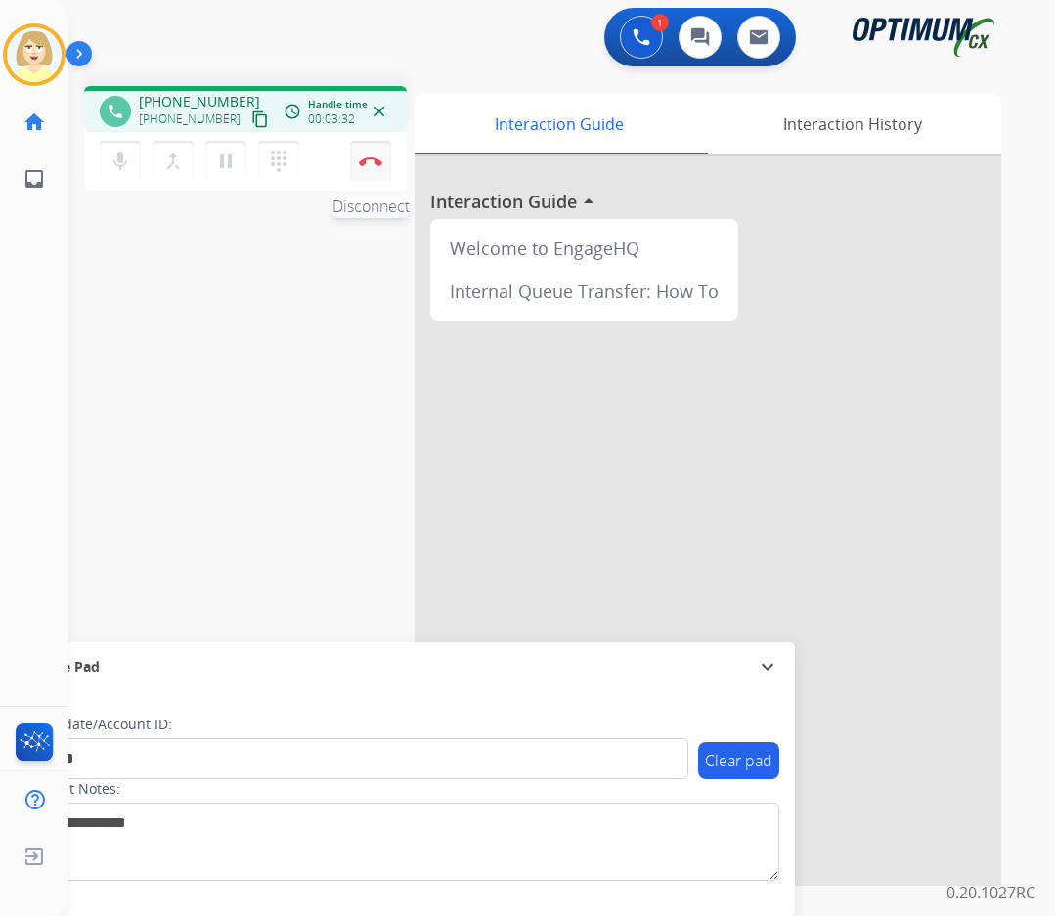
click at [365, 154] on button "Disconnect" at bounding box center [370, 161] width 41 height 41
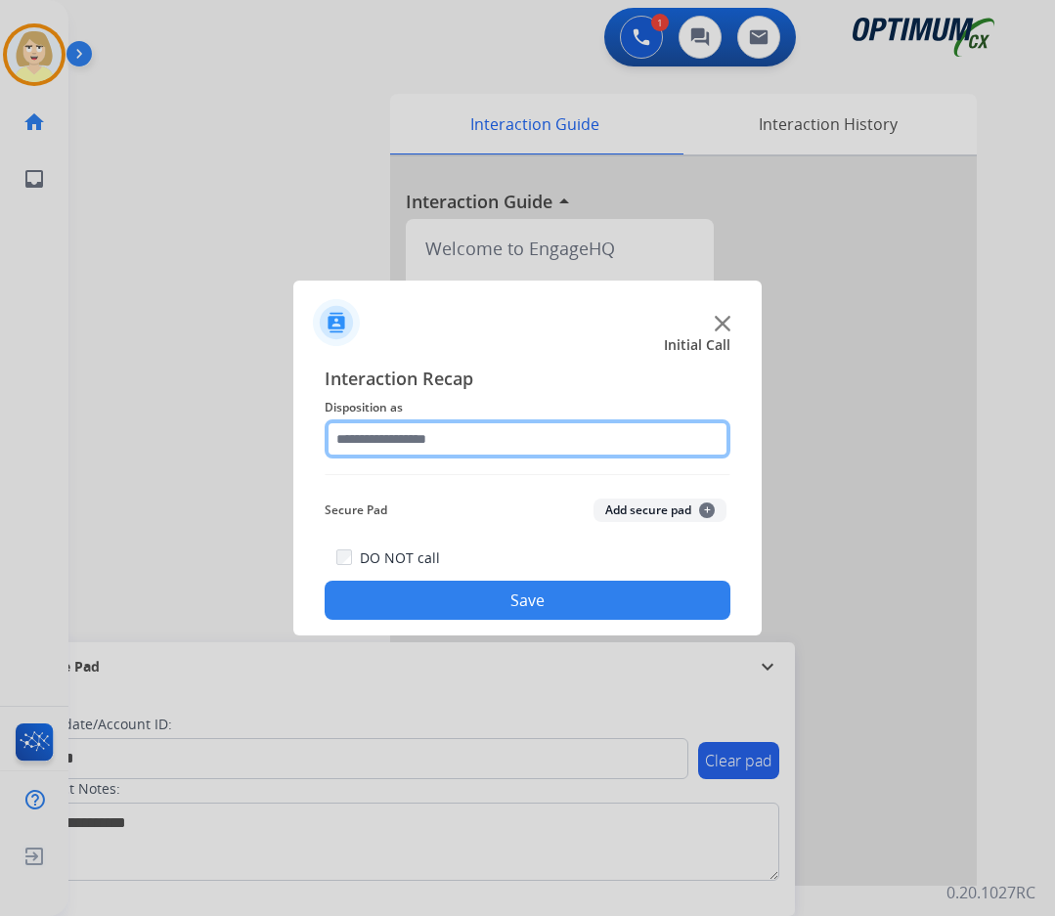
click at [428, 436] on input "text" at bounding box center [528, 438] width 406 height 39
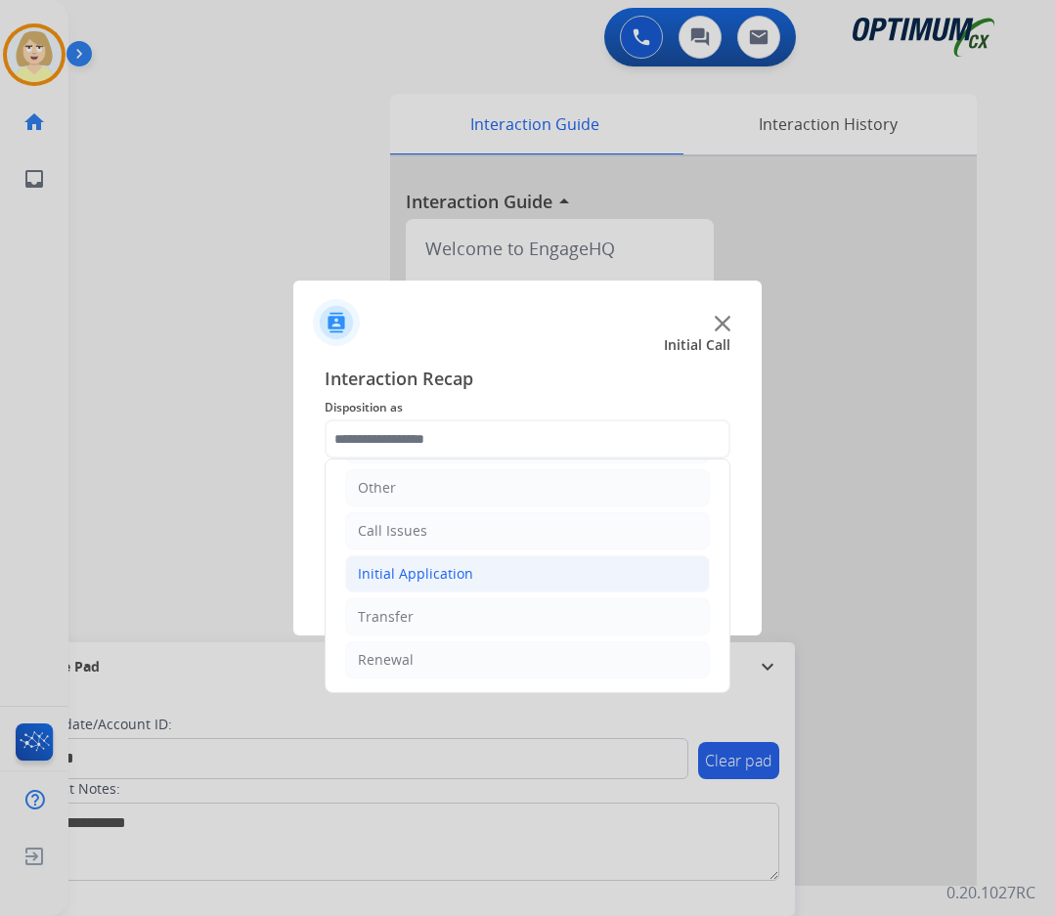
click at [439, 577] on div "Initial Application" at bounding box center [415, 574] width 115 height 20
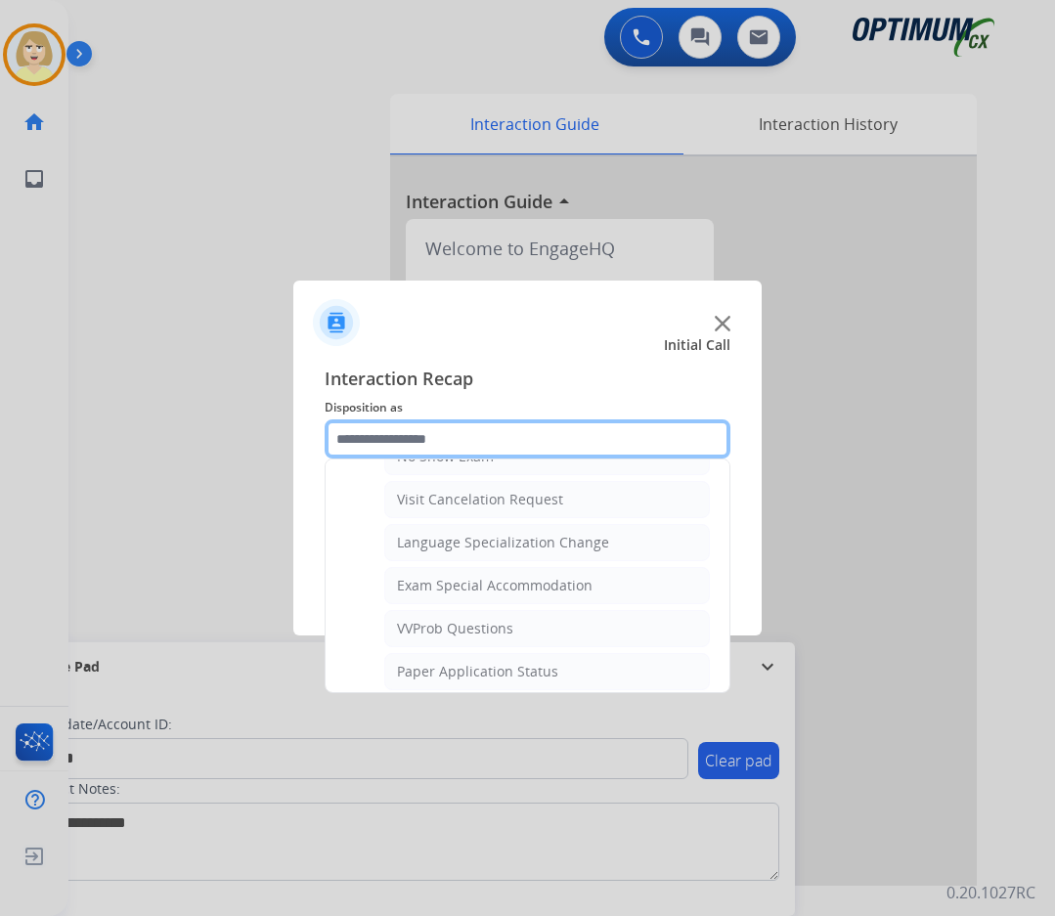
scroll to position [1111, 0]
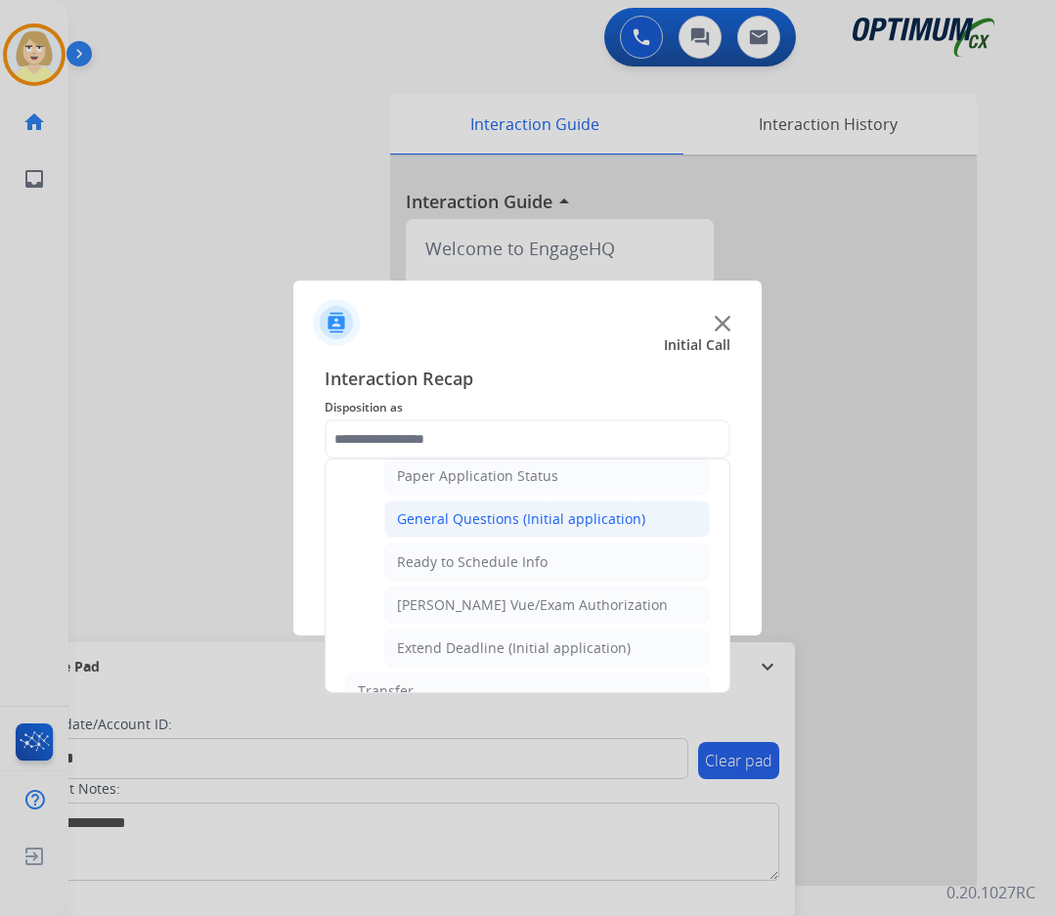
click at [490, 524] on div "General Questions (Initial application)" at bounding box center [521, 519] width 248 height 20
type input "**********"
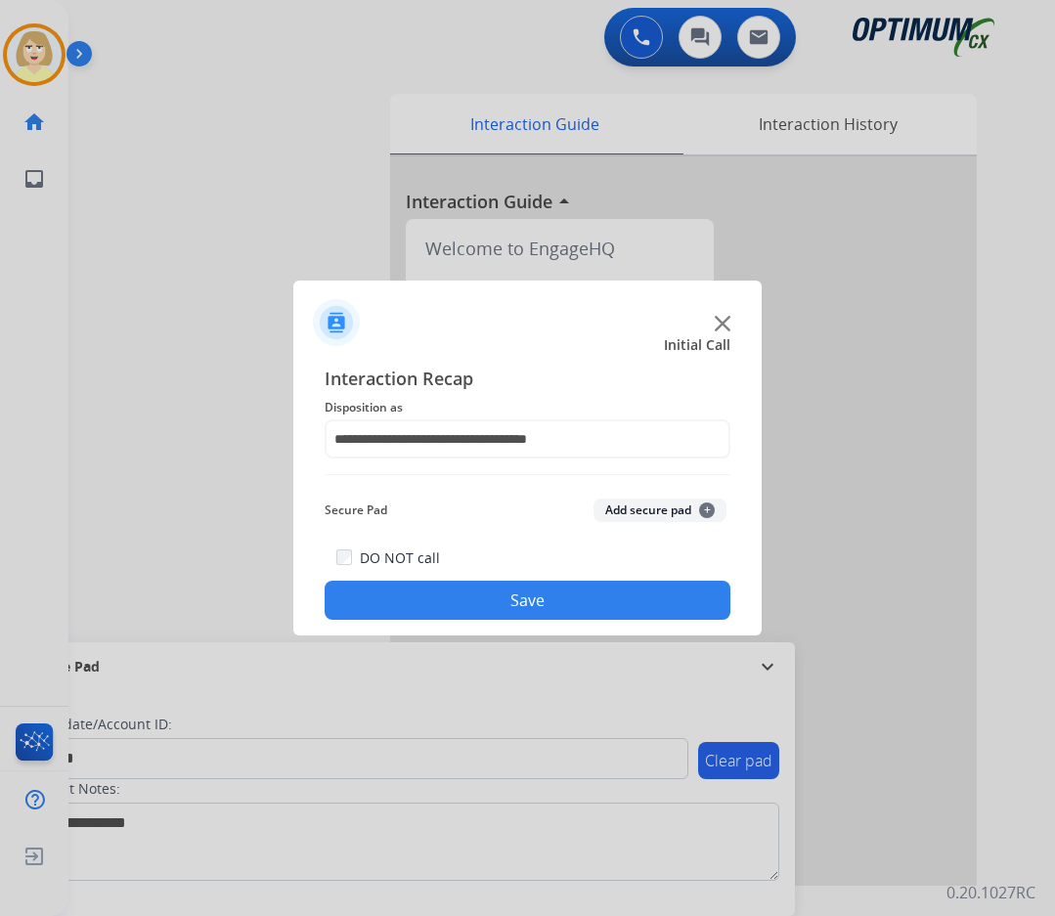
click at [620, 509] on button "Add secure pad +" at bounding box center [659, 510] width 133 height 23
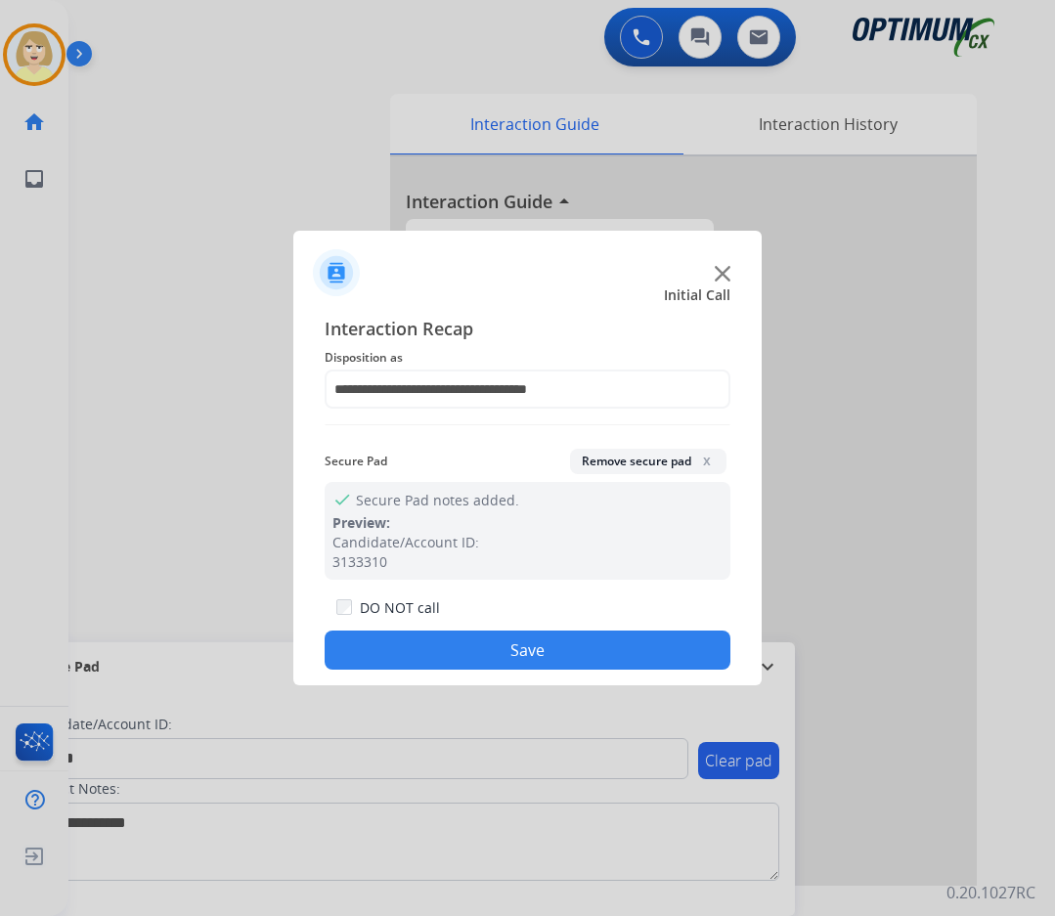
click at [488, 651] on button "Save" at bounding box center [528, 650] width 406 height 39
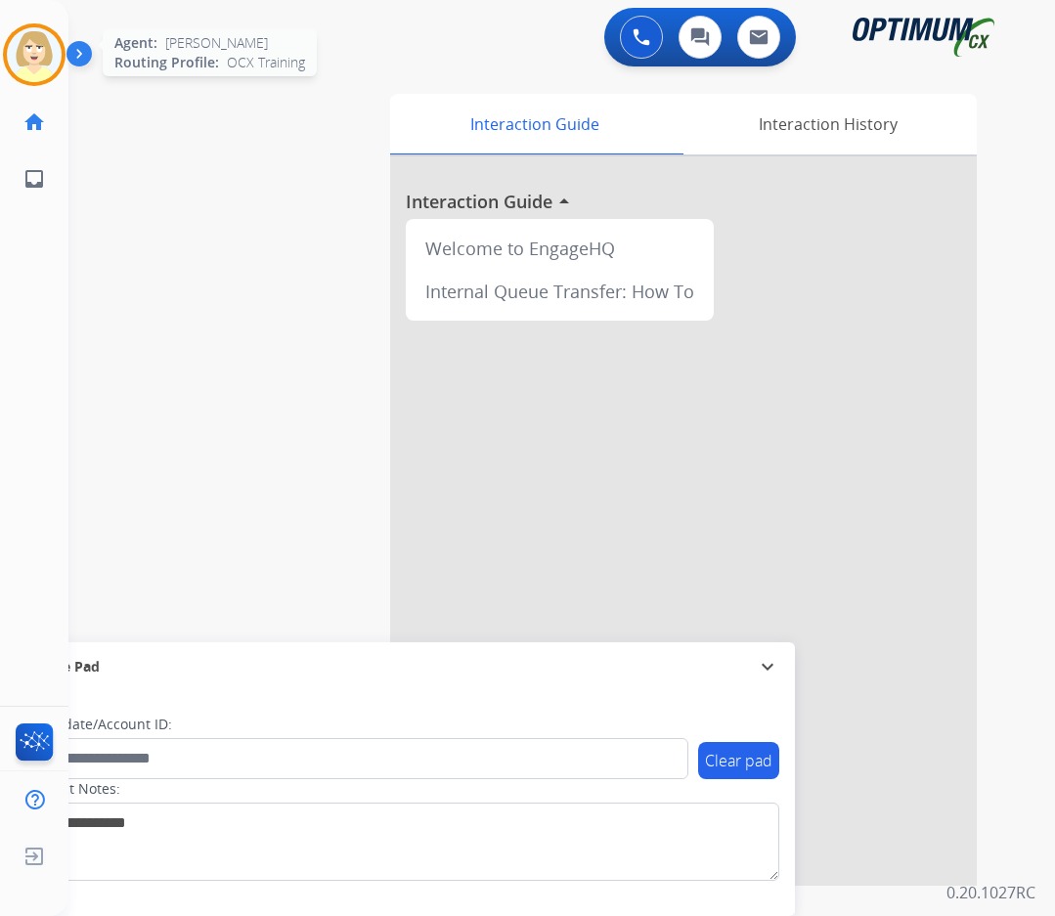
click at [36, 50] on img at bounding box center [34, 54] width 55 height 55
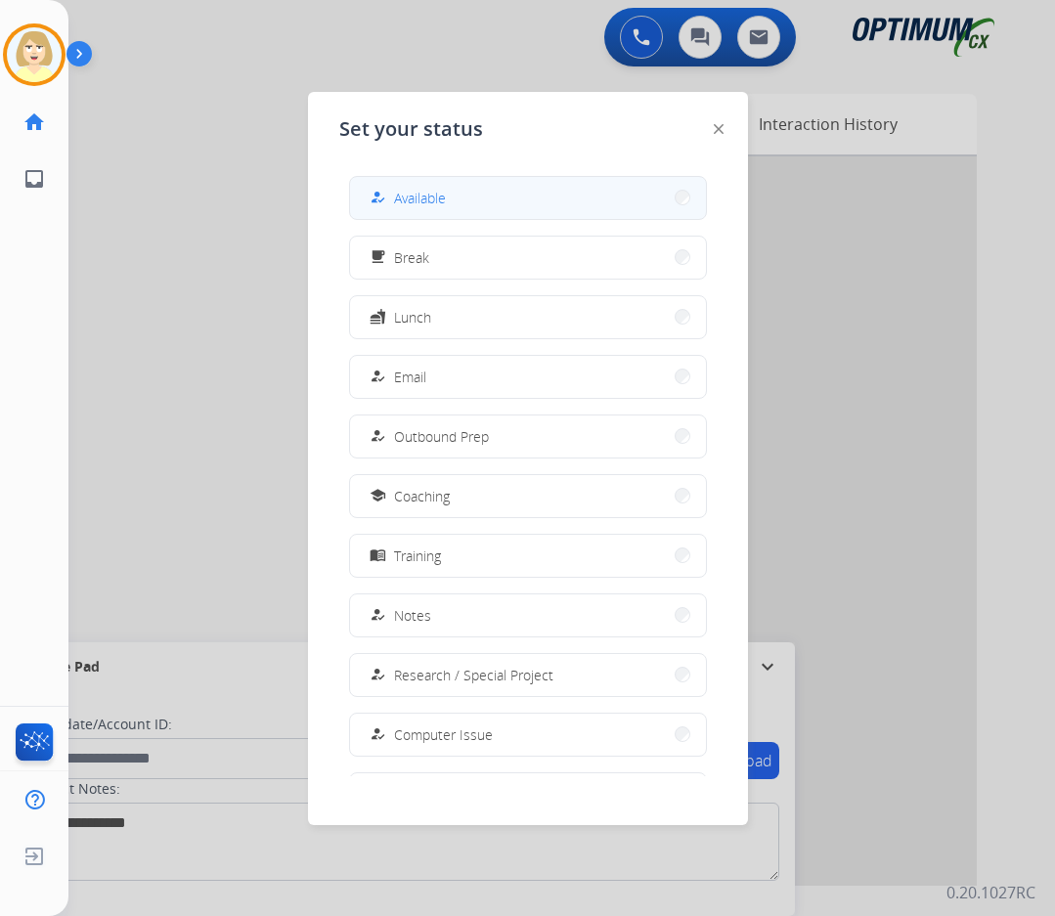
click at [432, 199] on span "Available" at bounding box center [420, 198] width 52 height 21
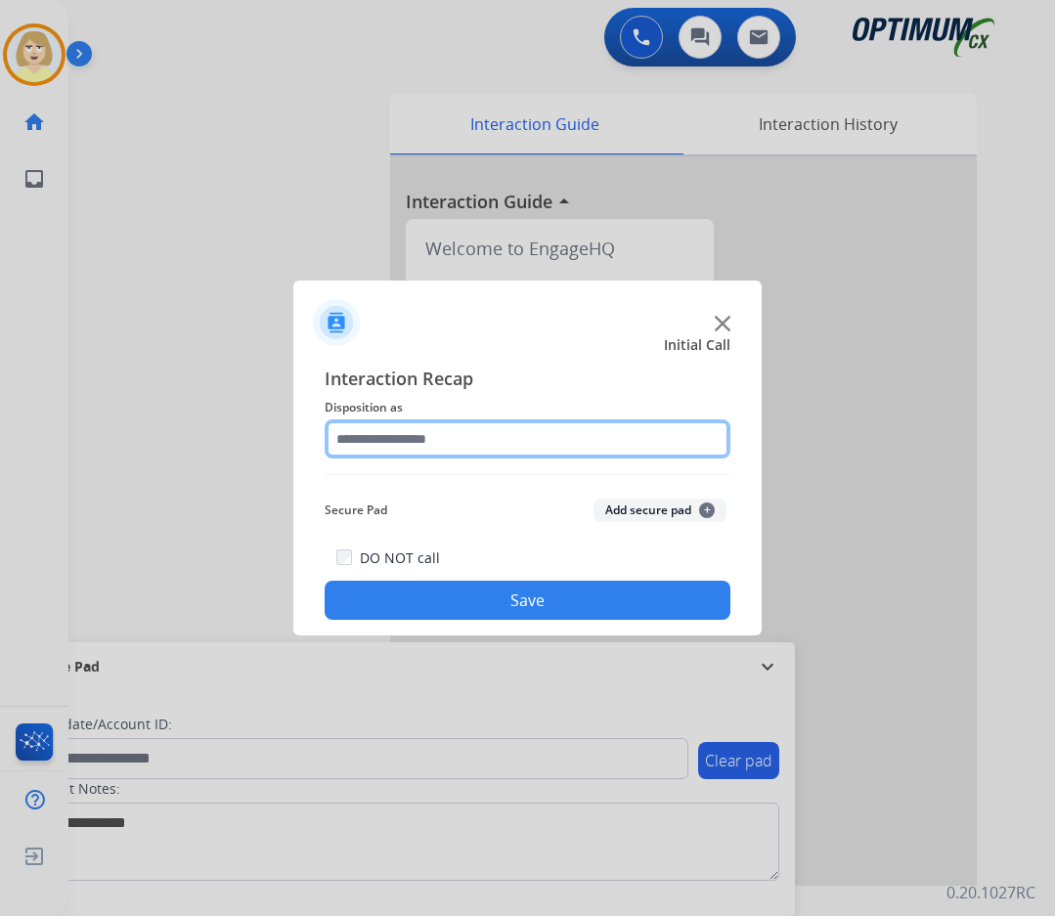
click at [391, 441] on input "text" at bounding box center [528, 438] width 406 height 39
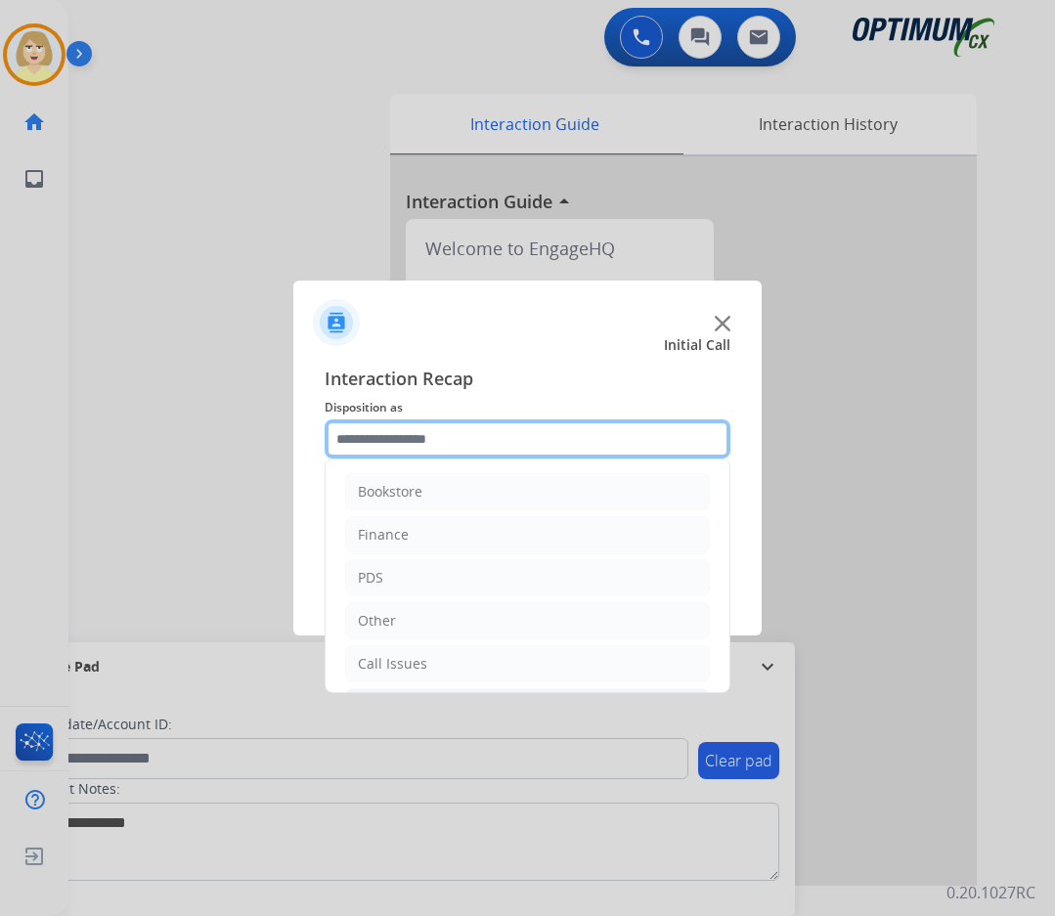
scroll to position [133, 0]
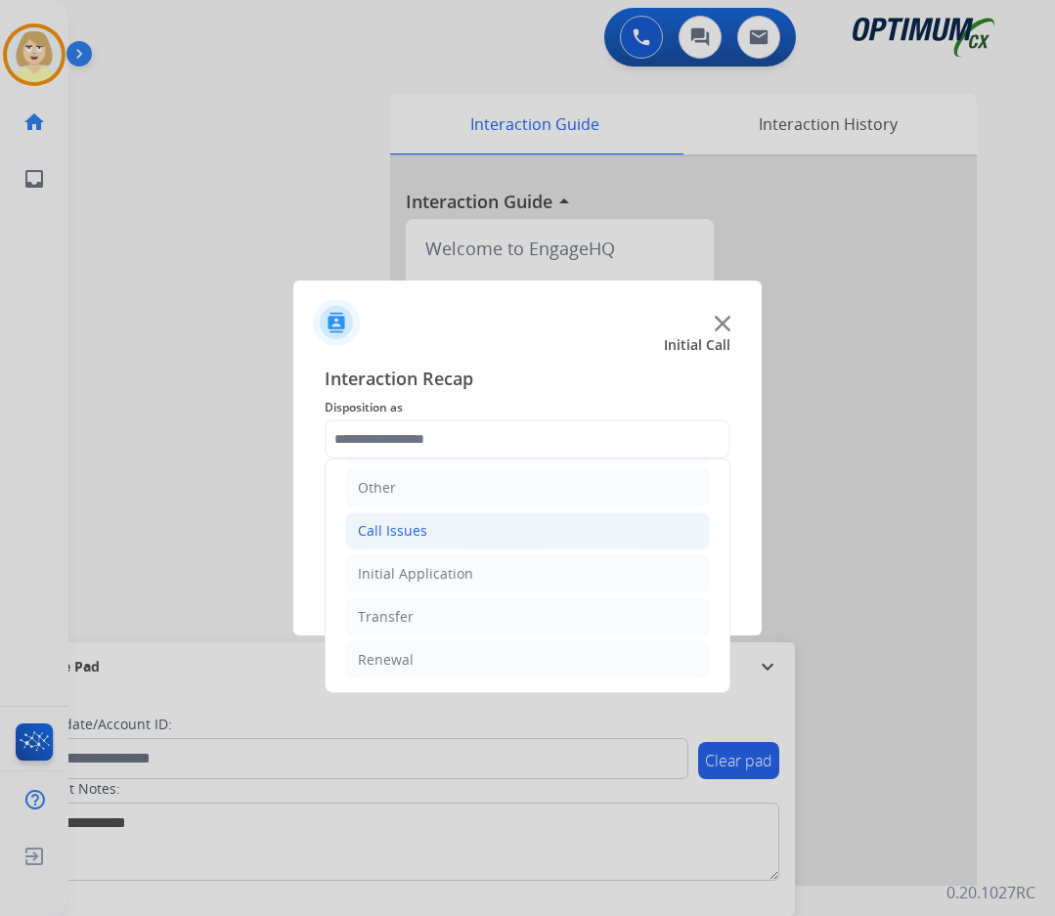
click at [395, 530] on div "Call Issues" at bounding box center [392, 531] width 69 height 20
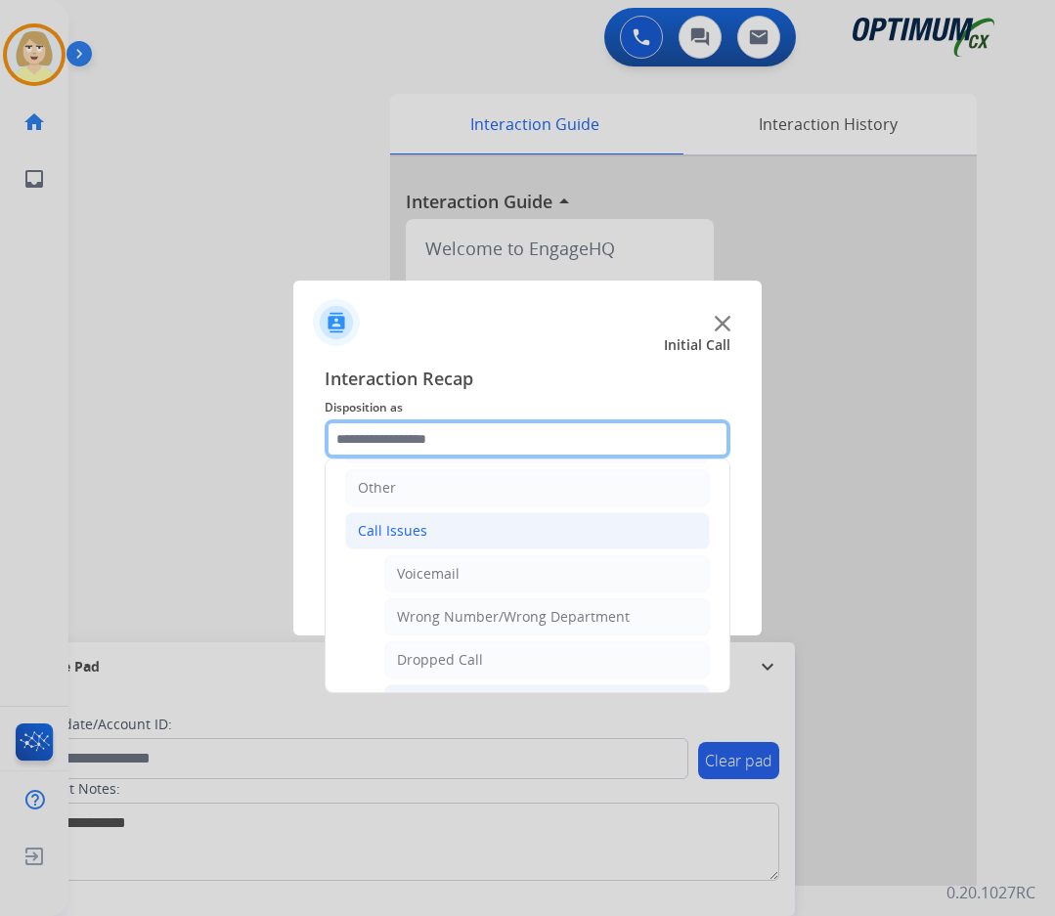
scroll to position [329, 0]
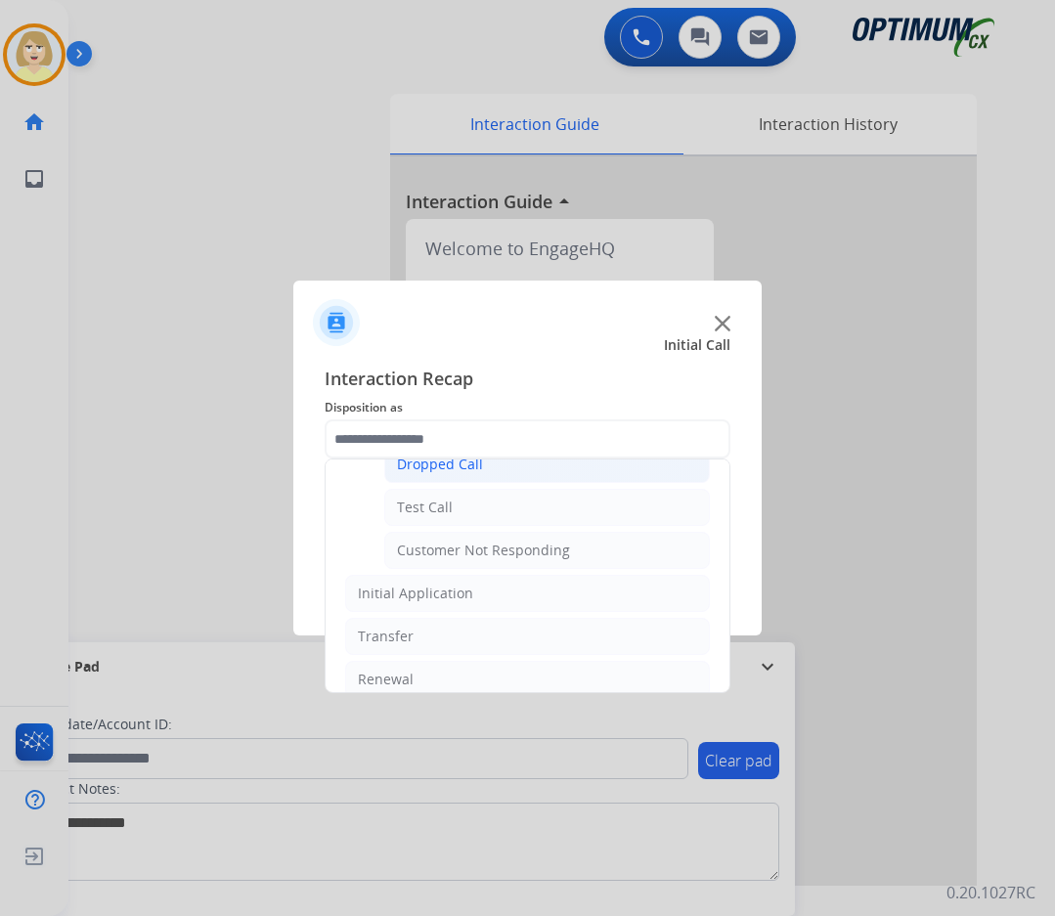
click at [440, 464] on div "Dropped Call" at bounding box center [440, 465] width 86 height 20
type input "**********"
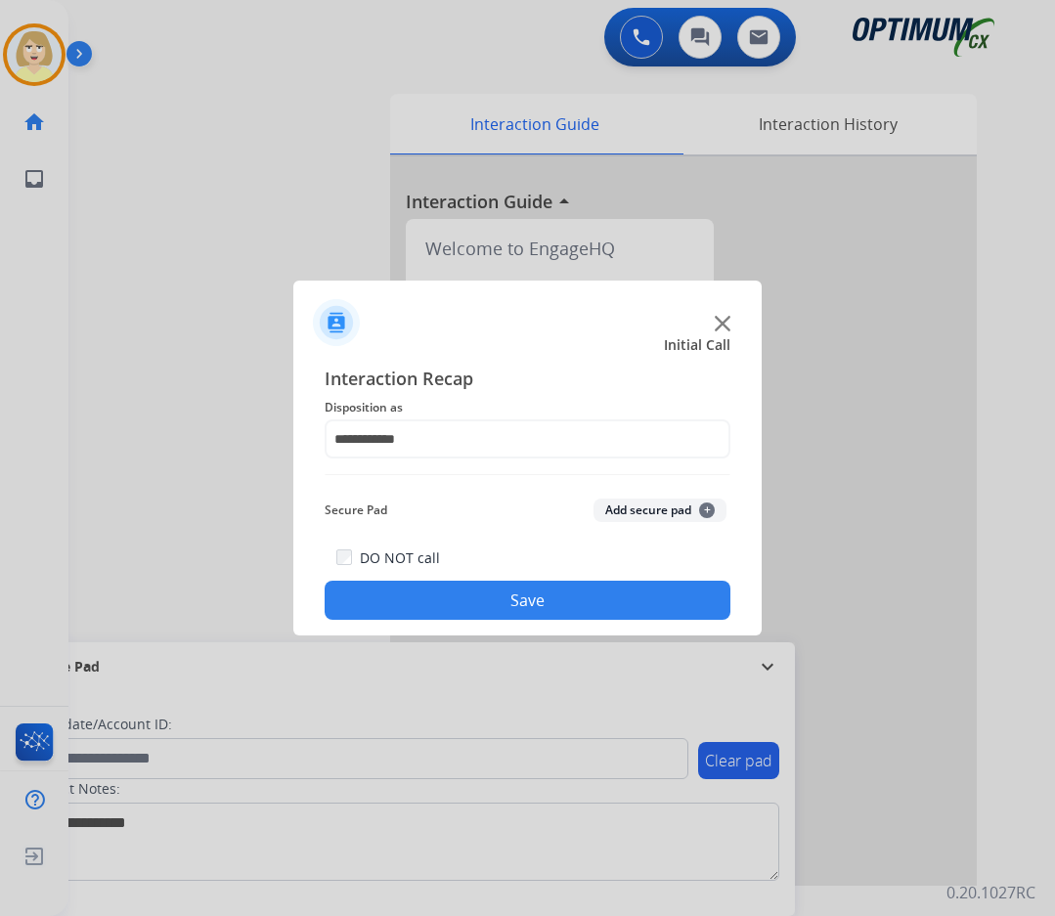
drag, startPoint x: 630, startPoint y: 505, endPoint x: 555, endPoint y: 591, distance: 112.9
click at [565, 599] on div "**********" at bounding box center [528, 492] width 406 height 255
click at [549, 594] on button "Save" at bounding box center [528, 600] width 406 height 39
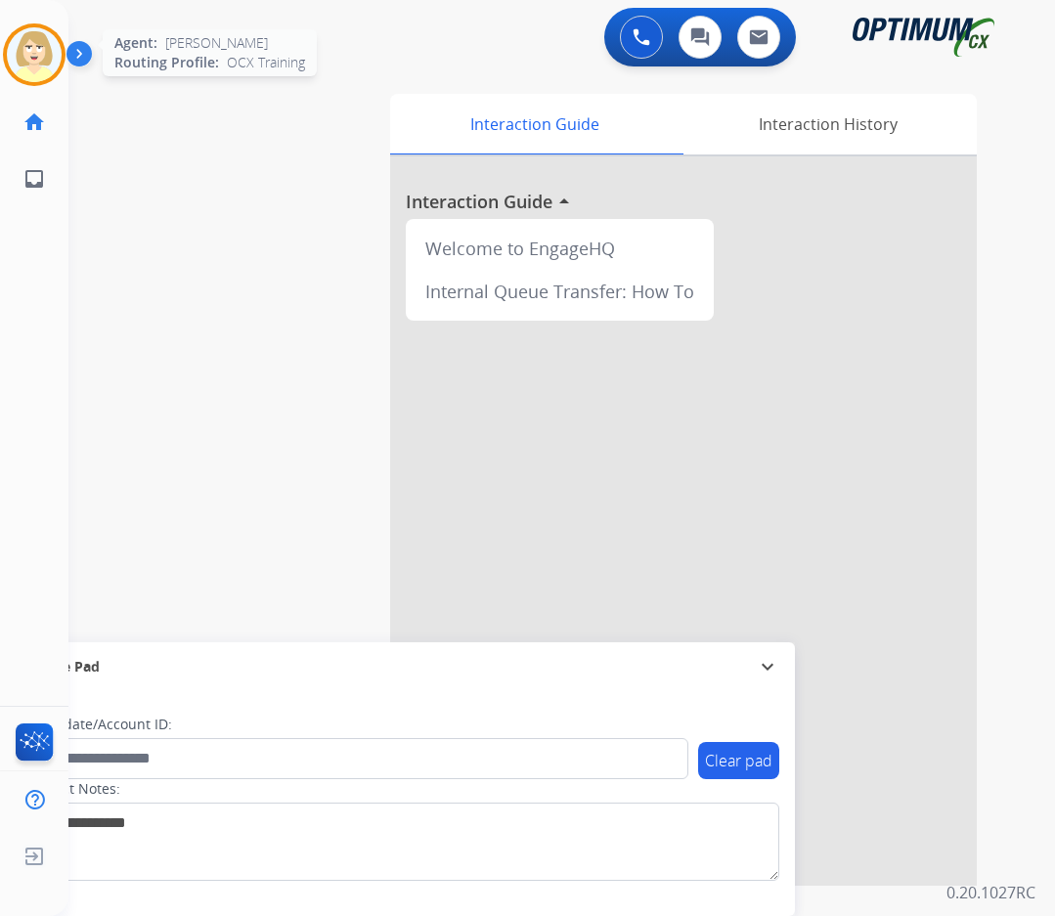
click at [44, 46] on img at bounding box center [34, 54] width 55 height 55
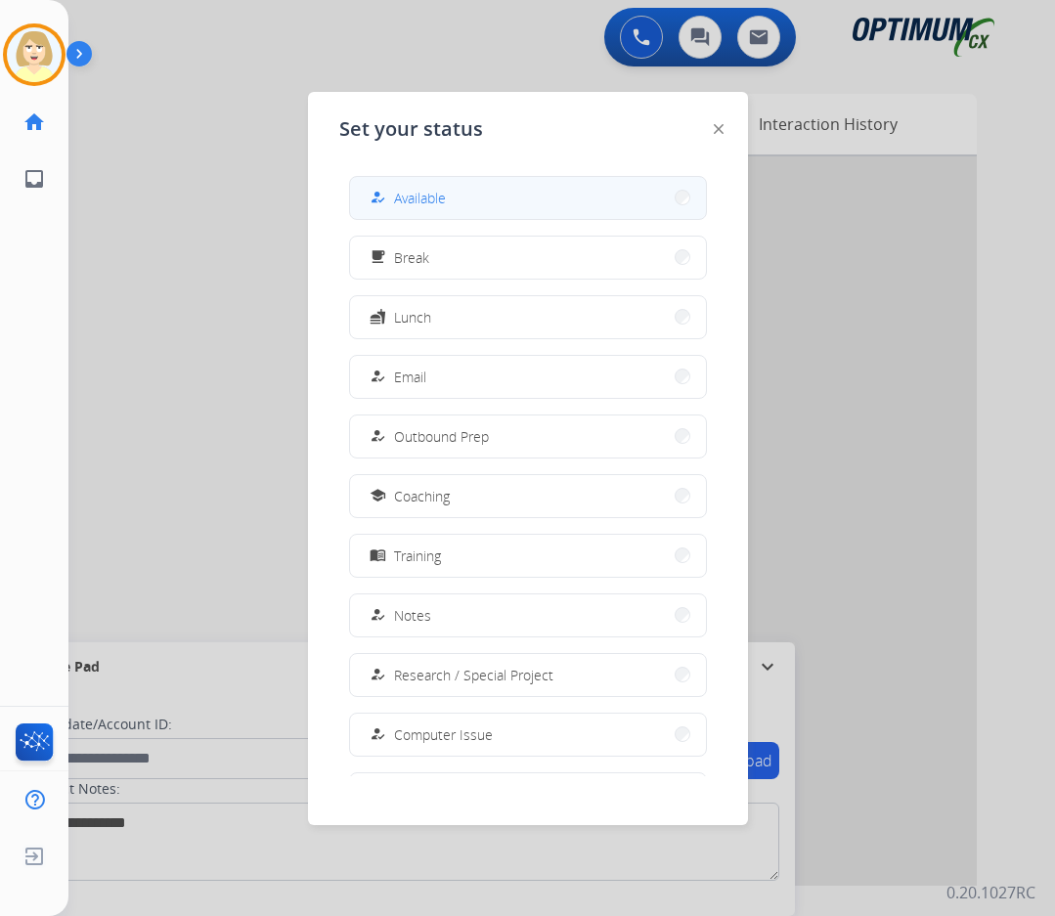
click at [417, 193] on span "Available" at bounding box center [420, 198] width 52 height 21
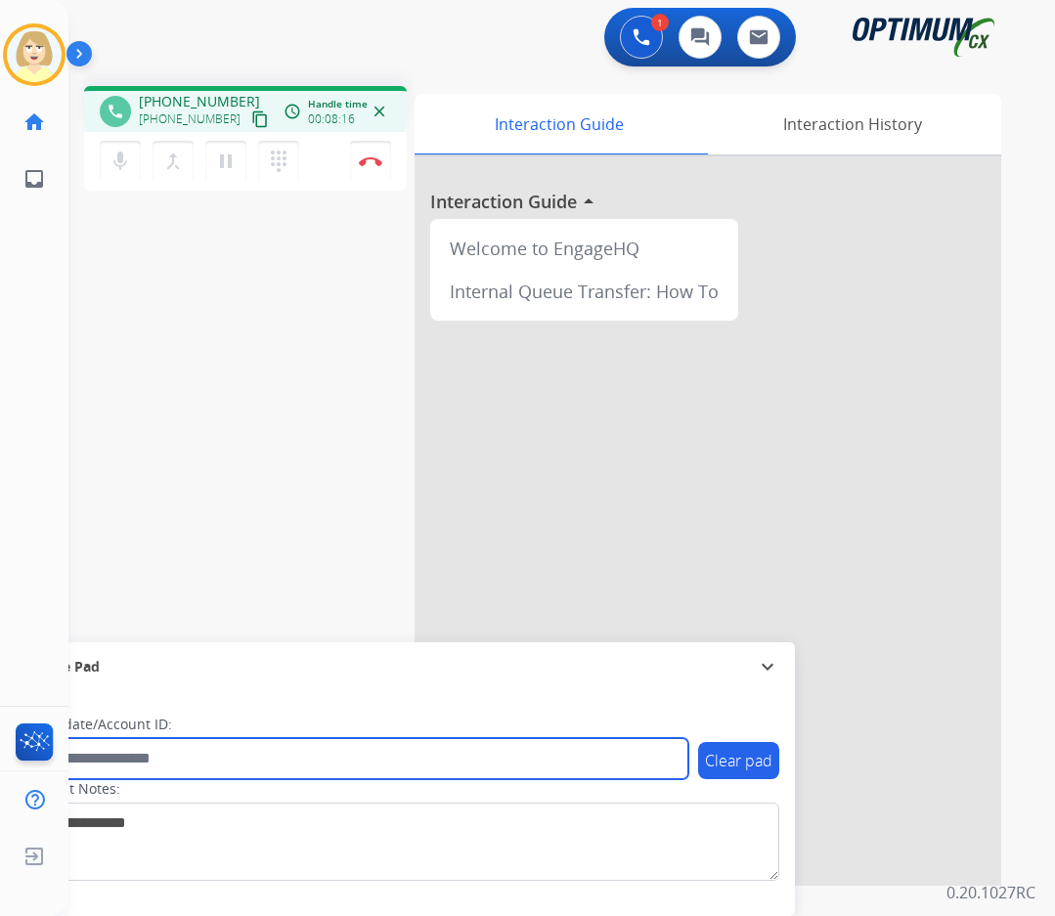
click at [119, 760] on input "text" at bounding box center [356, 758] width 663 height 41
paste input "*******"
type input "*******"
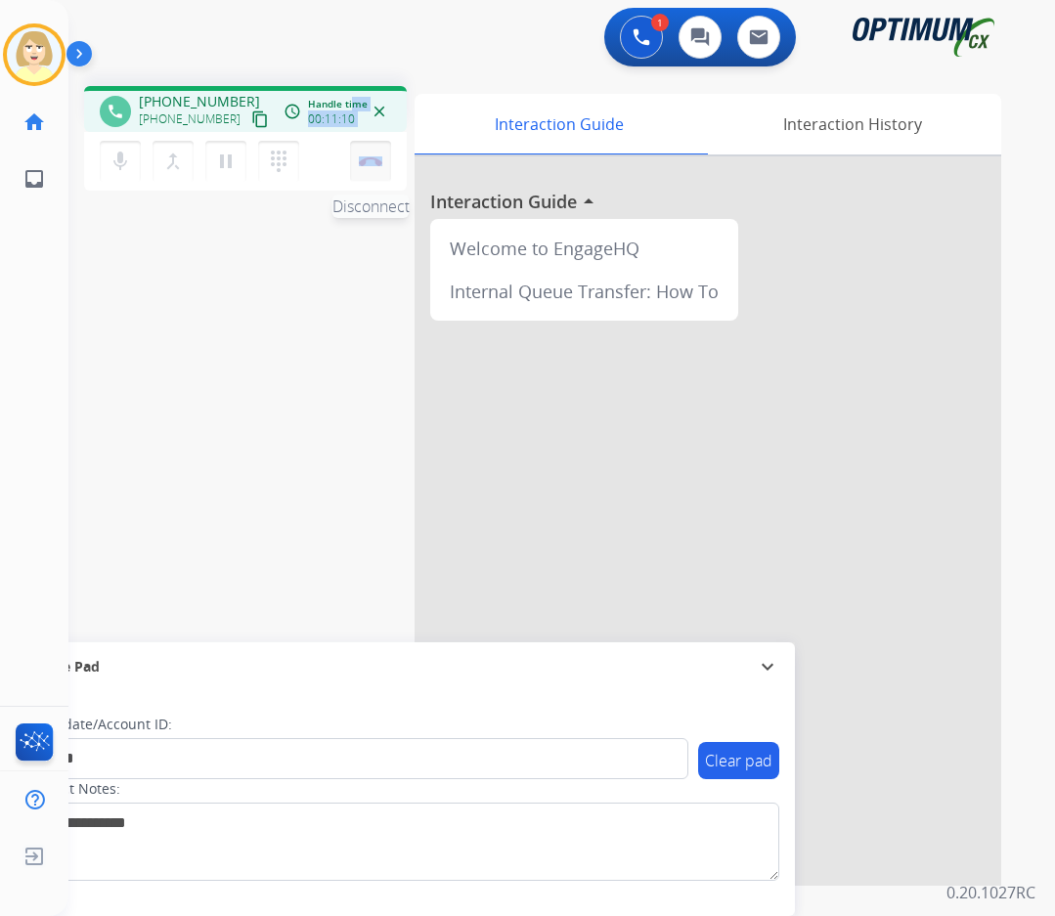
drag, startPoint x: 346, startPoint y: 135, endPoint x: 375, endPoint y: 162, distance: 40.1
click at [363, 155] on div "phone [PHONE_NUMBER] [PHONE_NUMBER] content_copy access_time Call metrics Queue…" at bounding box center [245, 141] width 323 height 110
click at [370, 158] on img at bounding box center [370, 161] width 23 height 10
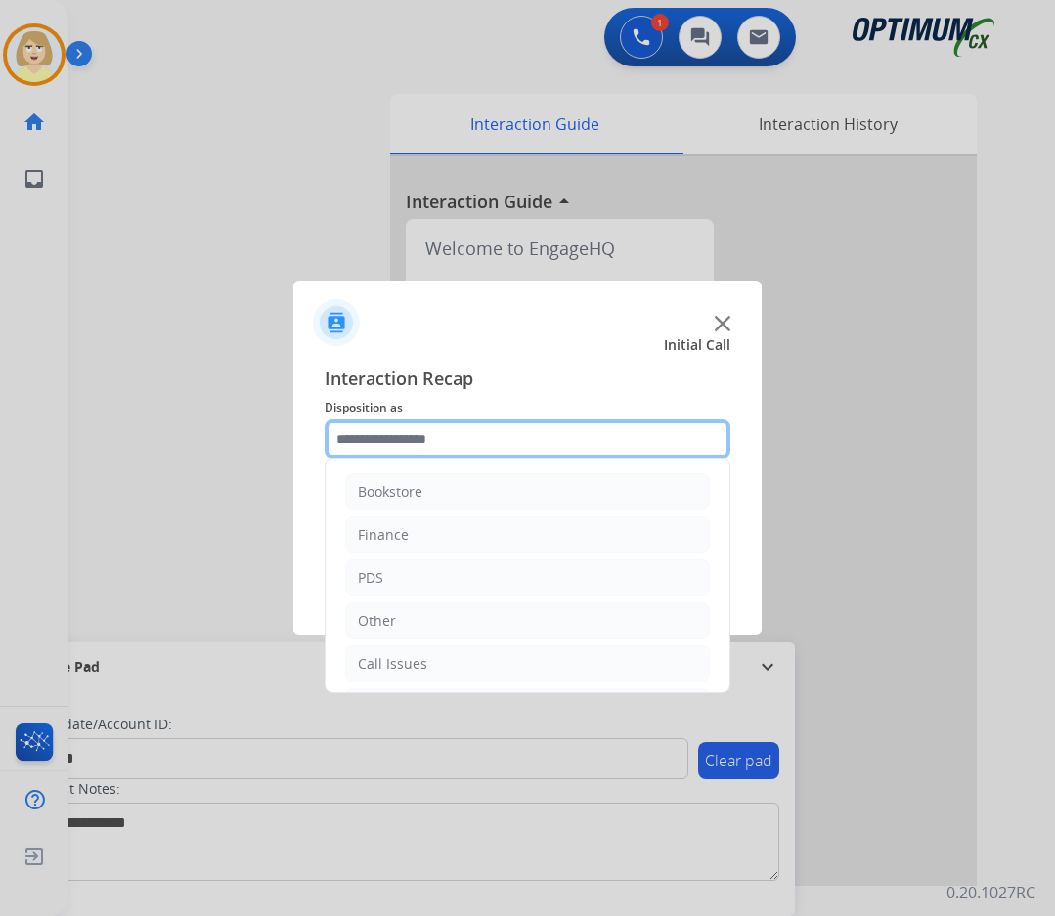
click at [400, 441] on input "text" at bounding box center [528, 438] width 406 height 39
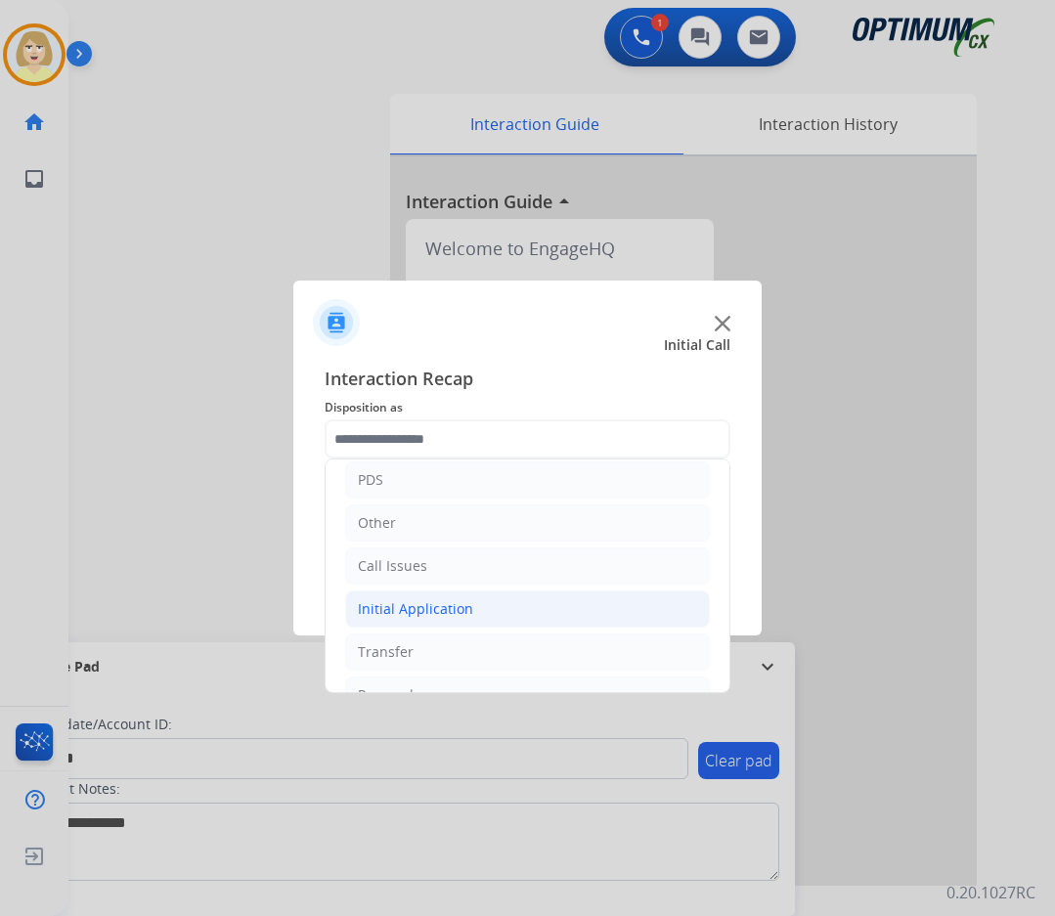
click at [404, 607] on div "Initial Application" at bounding box center [415, 609] width 115 height 20
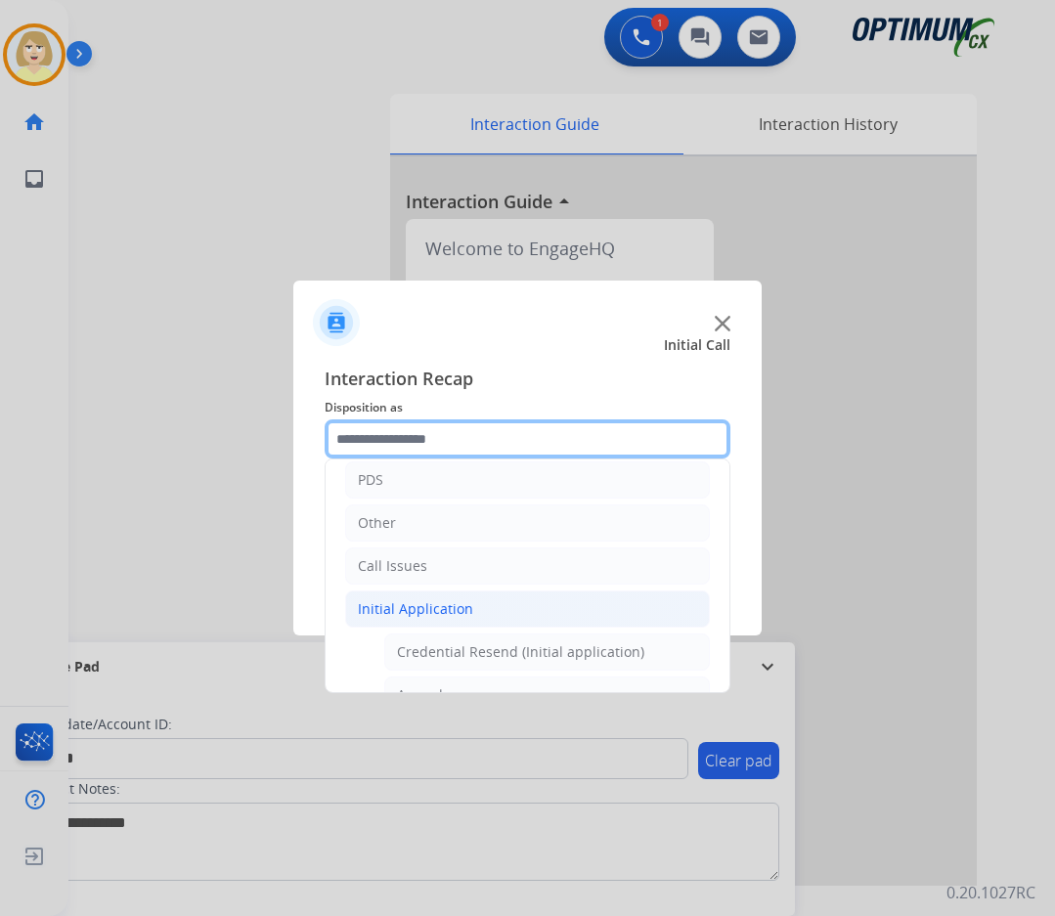
scroll to position [196, 0]
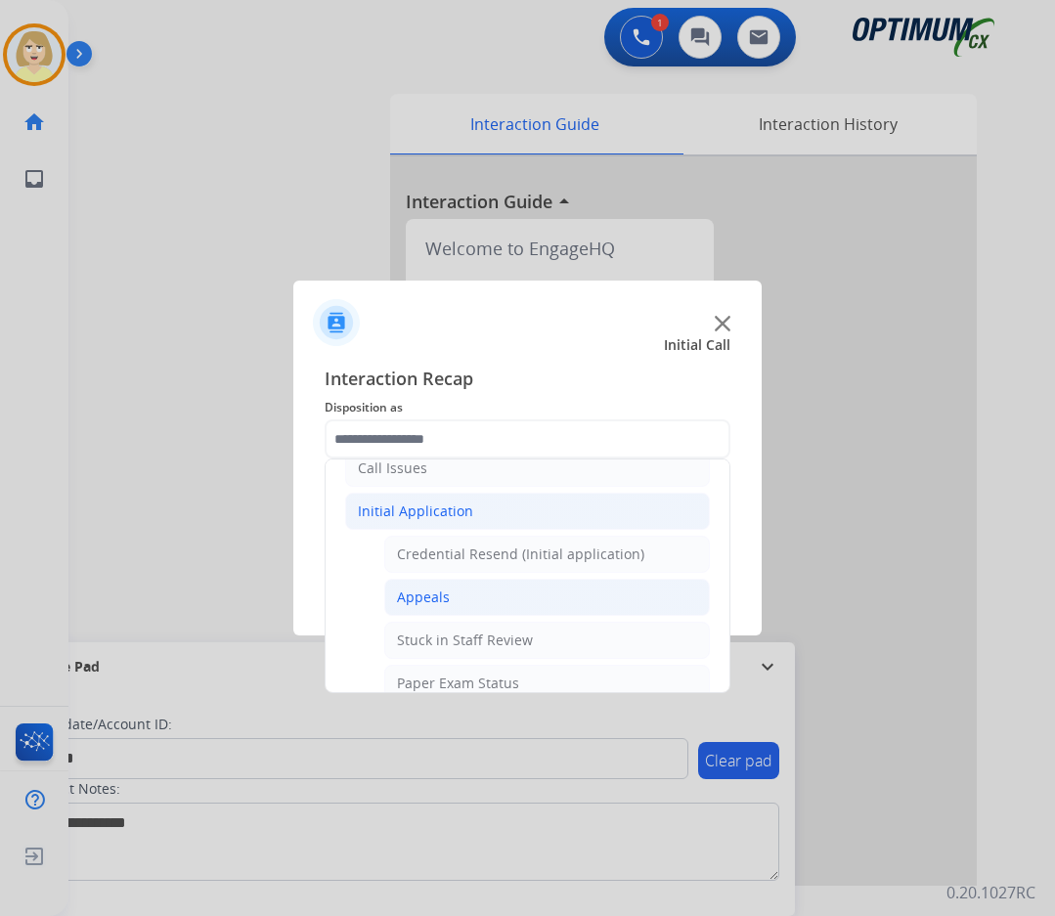
click at [430, 602] on div "Appeals" at bounding box center [423, 598] width 53 height 20
type input "*******"
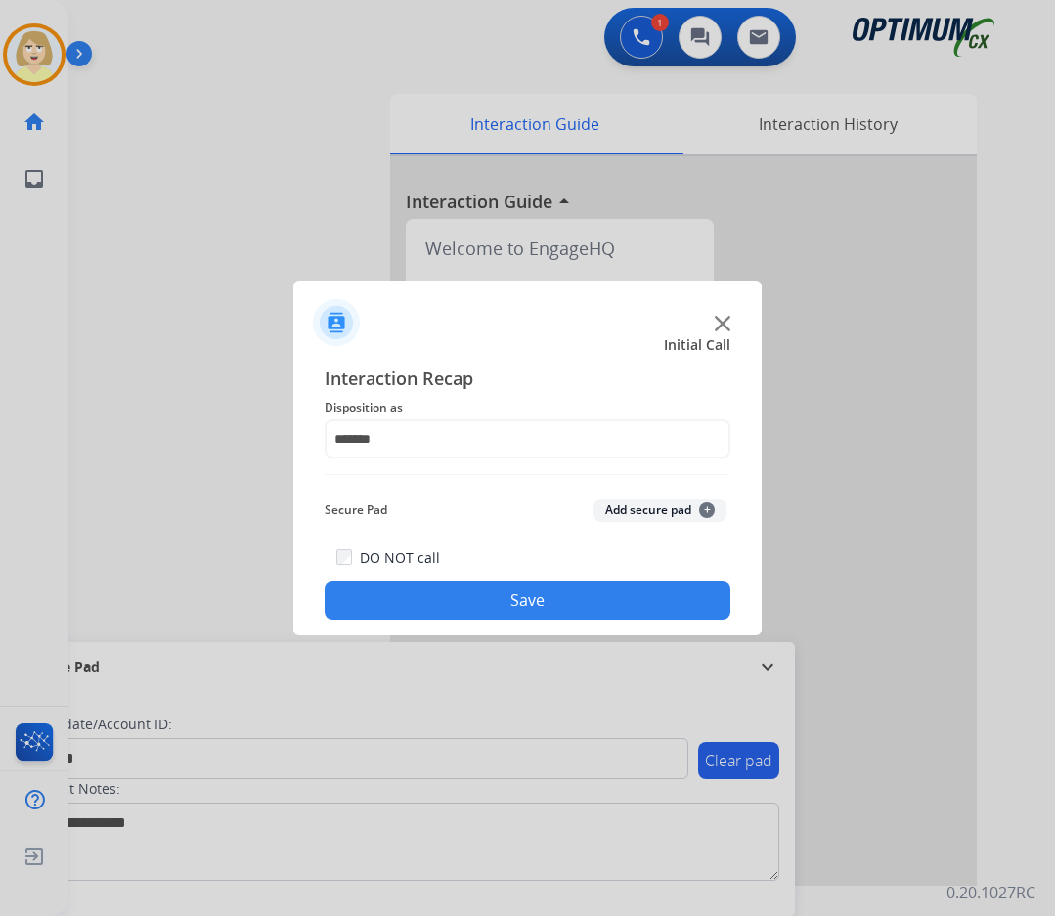
click at [647, 514] on button "Add secure pad +" at bounding box center [659, 510] width 133 height 23
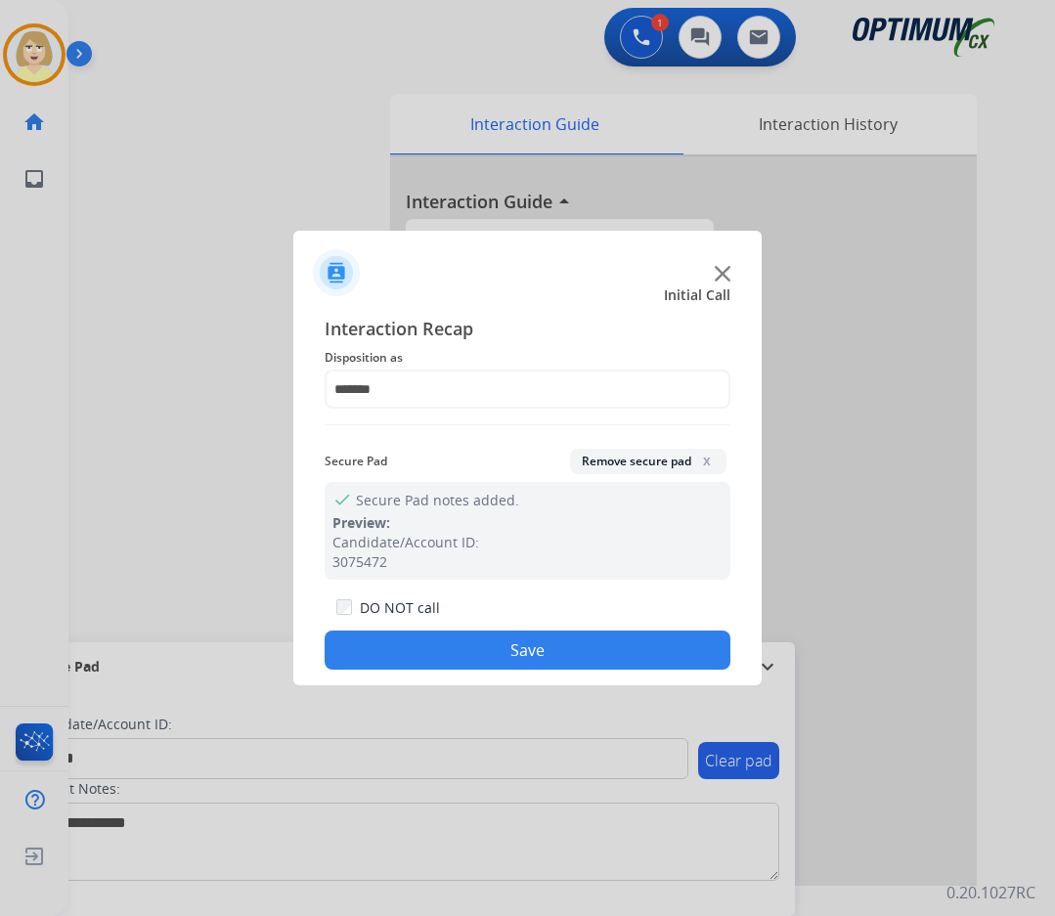
click at [422, 655] on button "Save" at bounding box center [528, 650] width 406 height 39
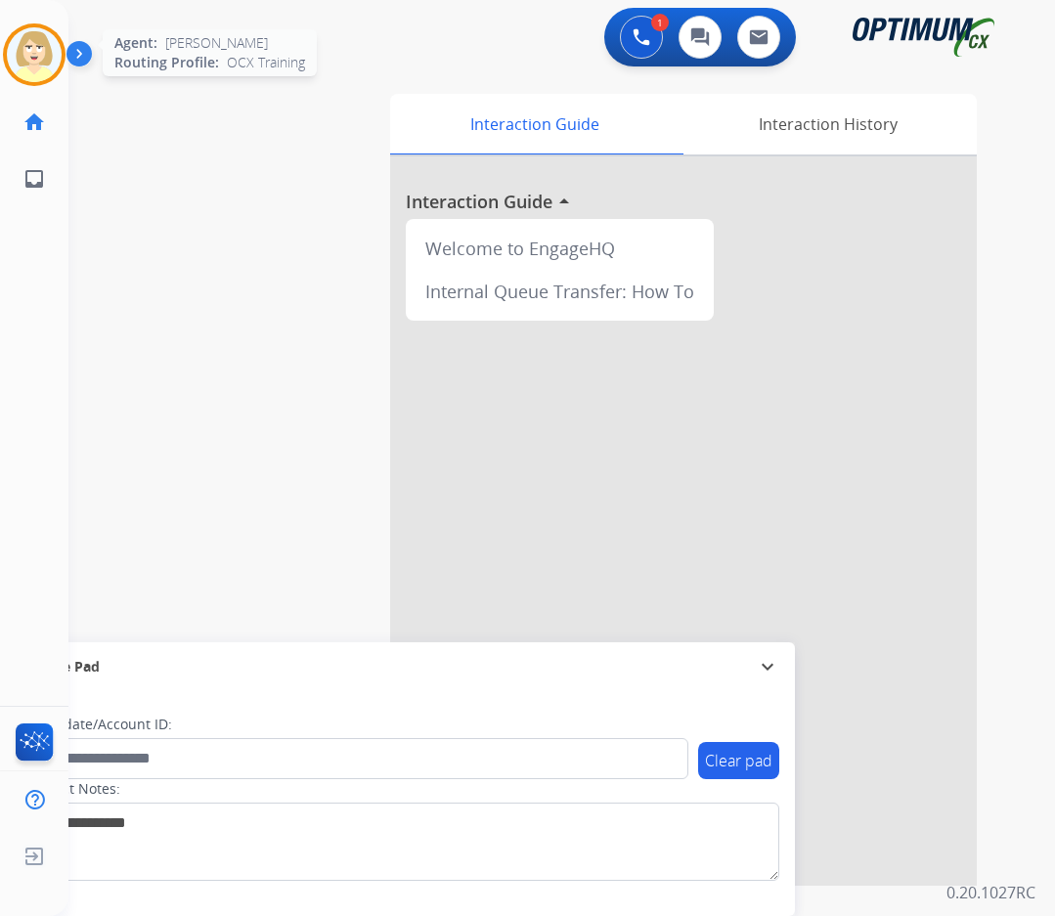
click at [43, 44] on img at bounding box center [34, 54] width 55 height 55
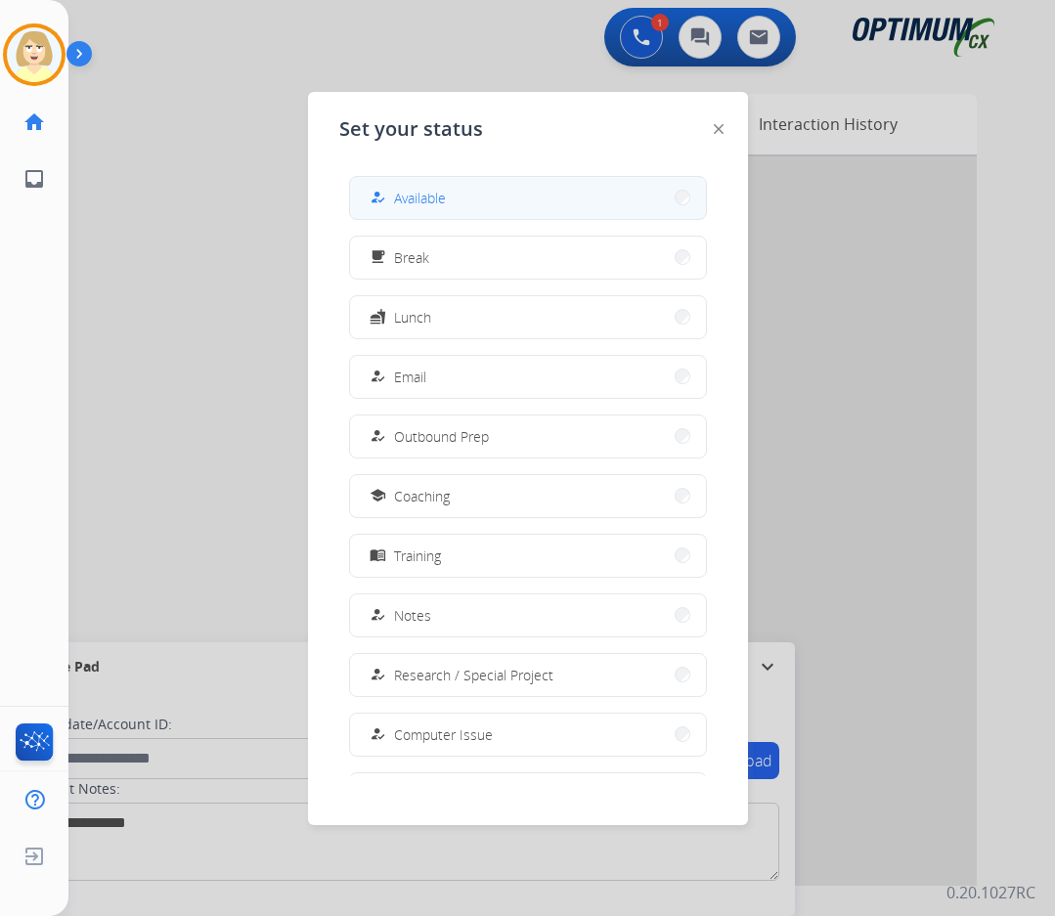
click at [426, 199] on span "Available" at bounding box center [420, 198] width 52 height 21
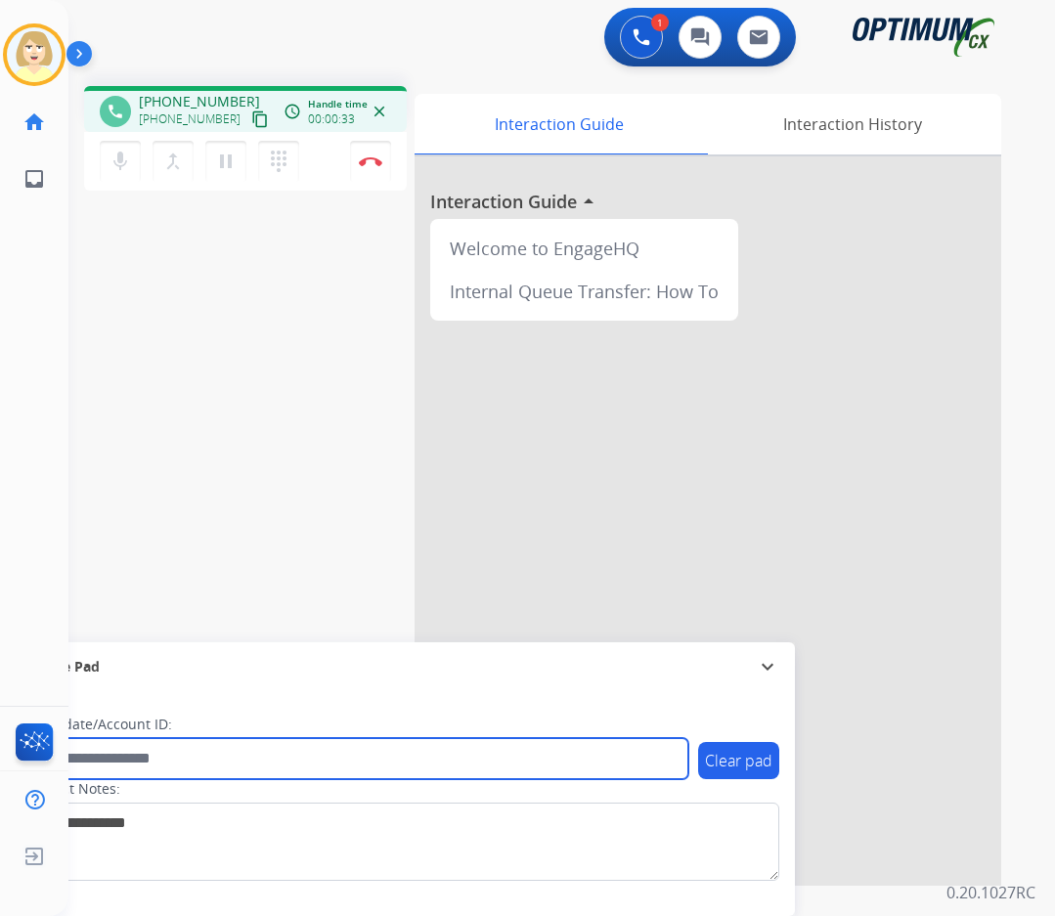
click at [120, 760] on input "text" at bounding box center [356, 758] width 663 height 41
paste input "*******"
type input "*******"
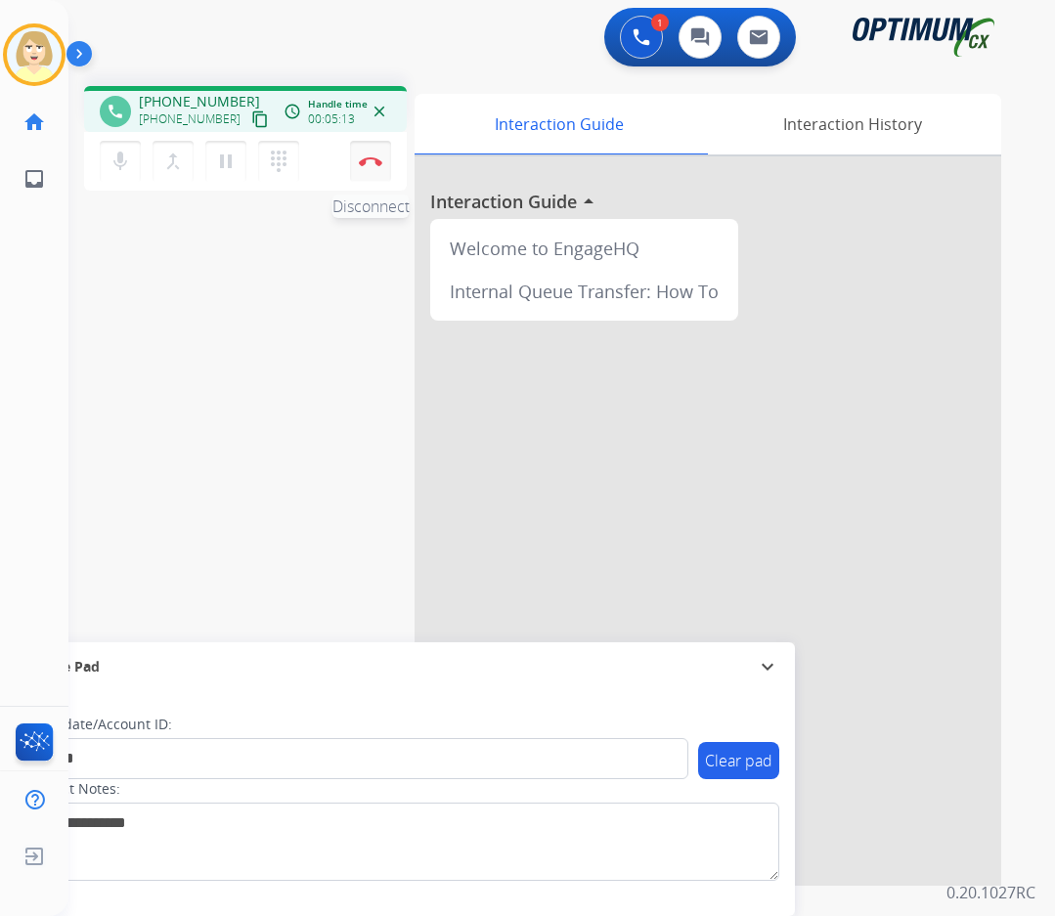
click at [372, 153] on button "Disconnect" at bounding box center [370, 161] width 41 height 41
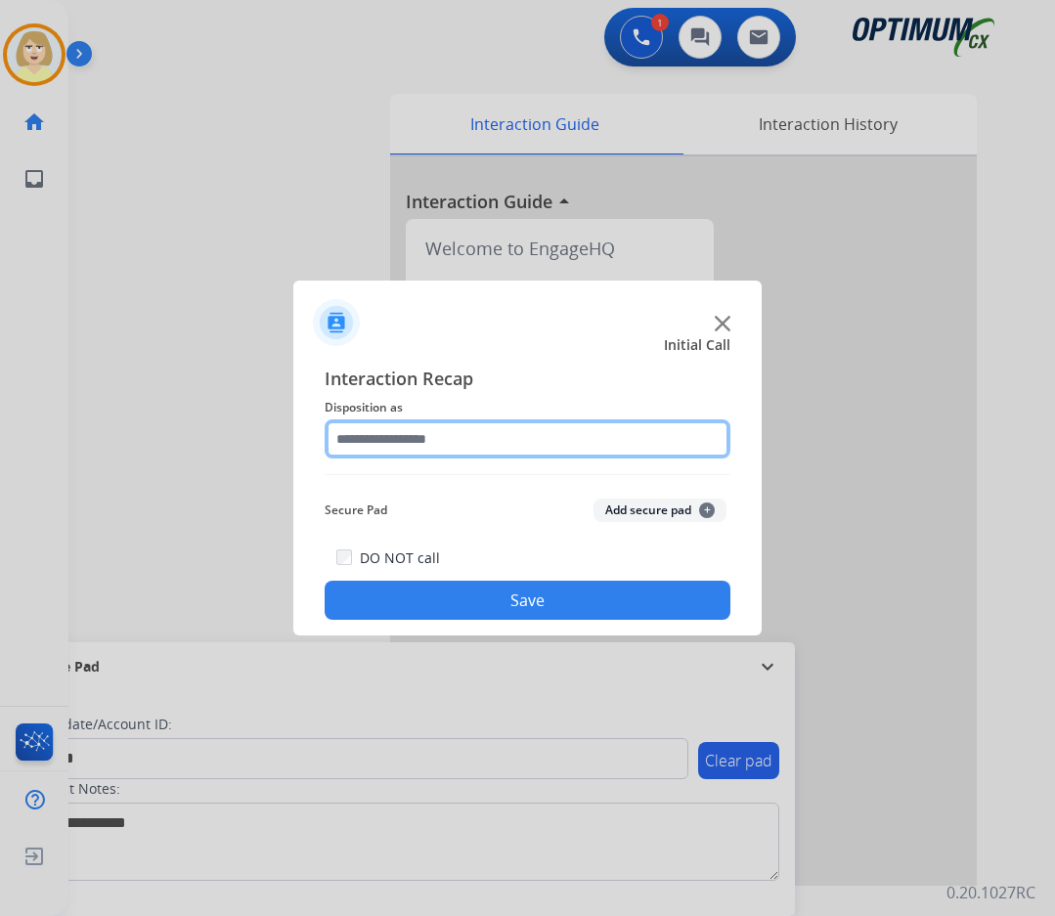
click at [438, 443] on input "text" at bounding box center [528, 438] width 406 height 39
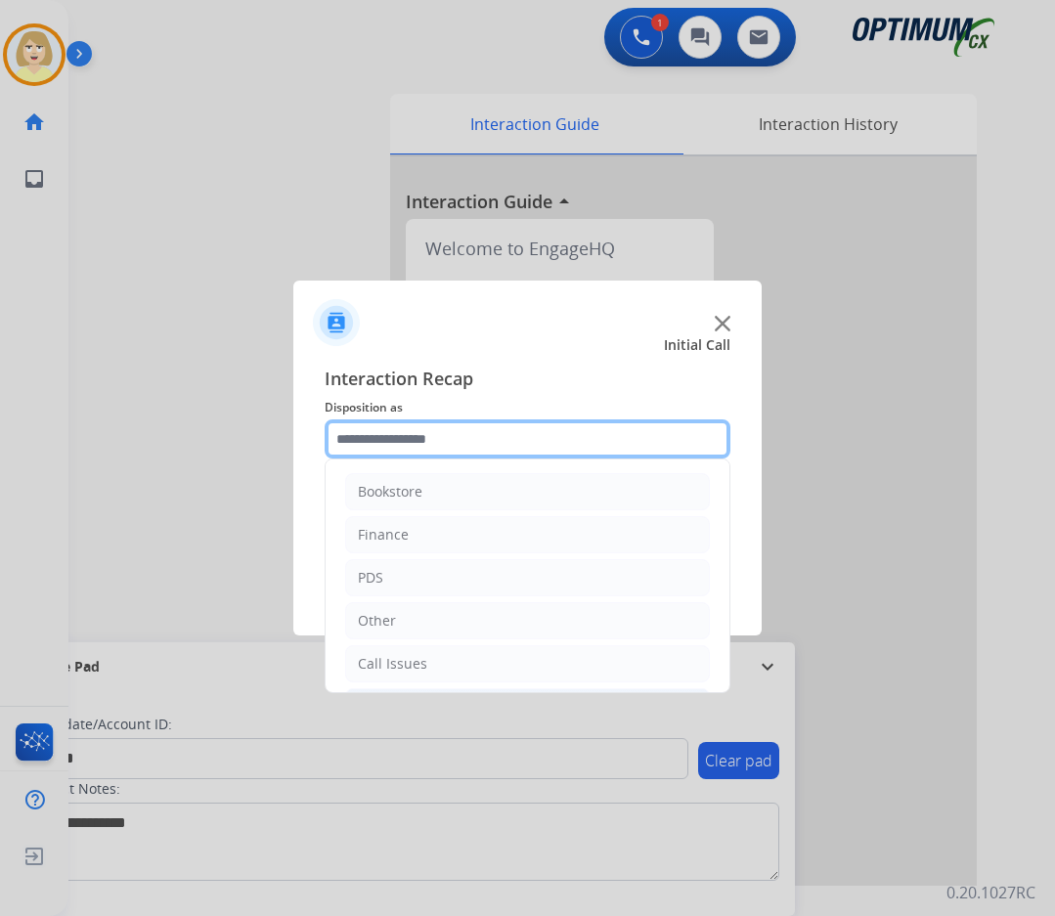
scroll to position [98, 0]
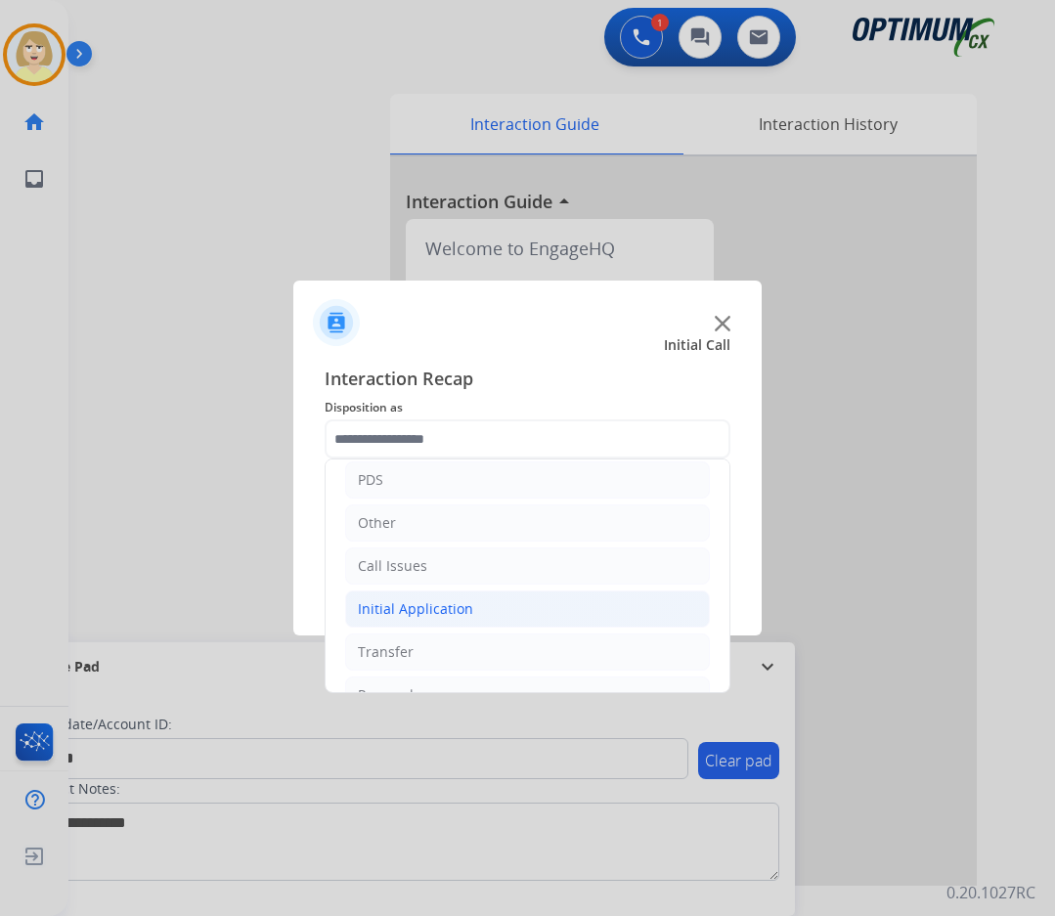
click at [423, 604] on div "Initial Application" at bounding box center [415, 609] width 115 height 20
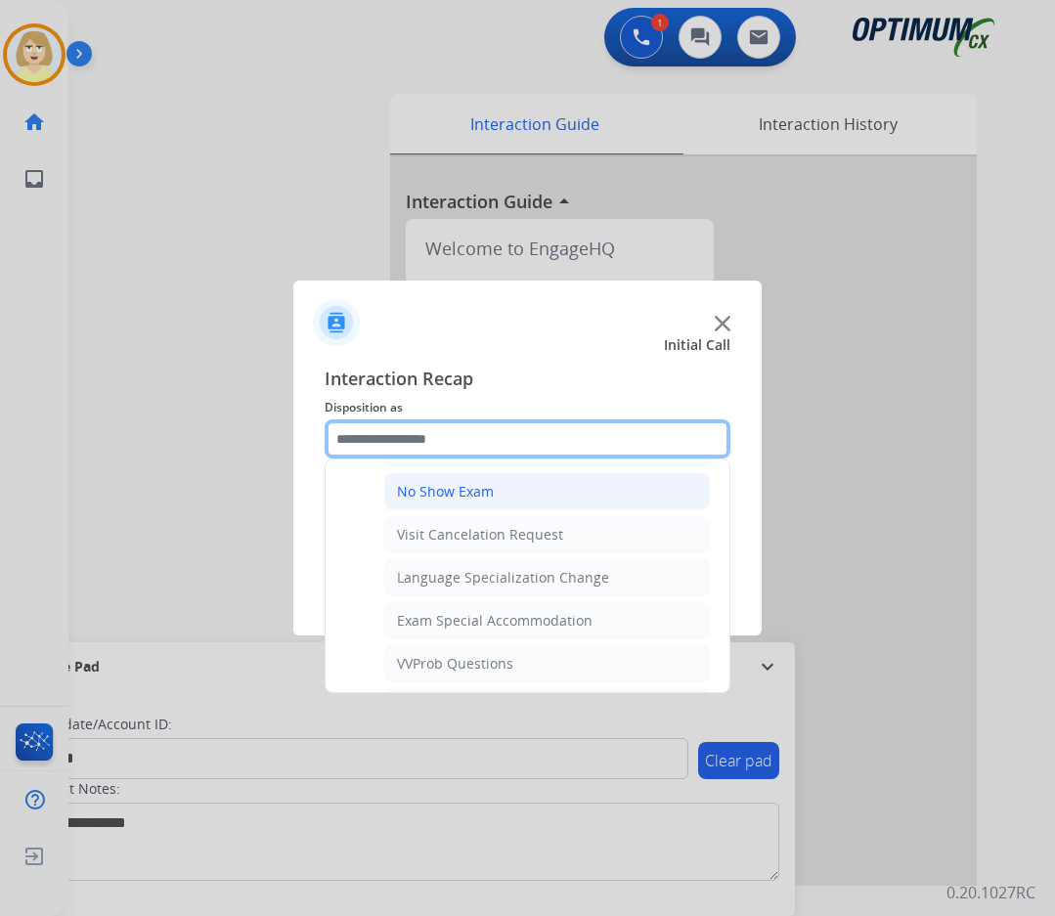
scroll to position [978, 0]
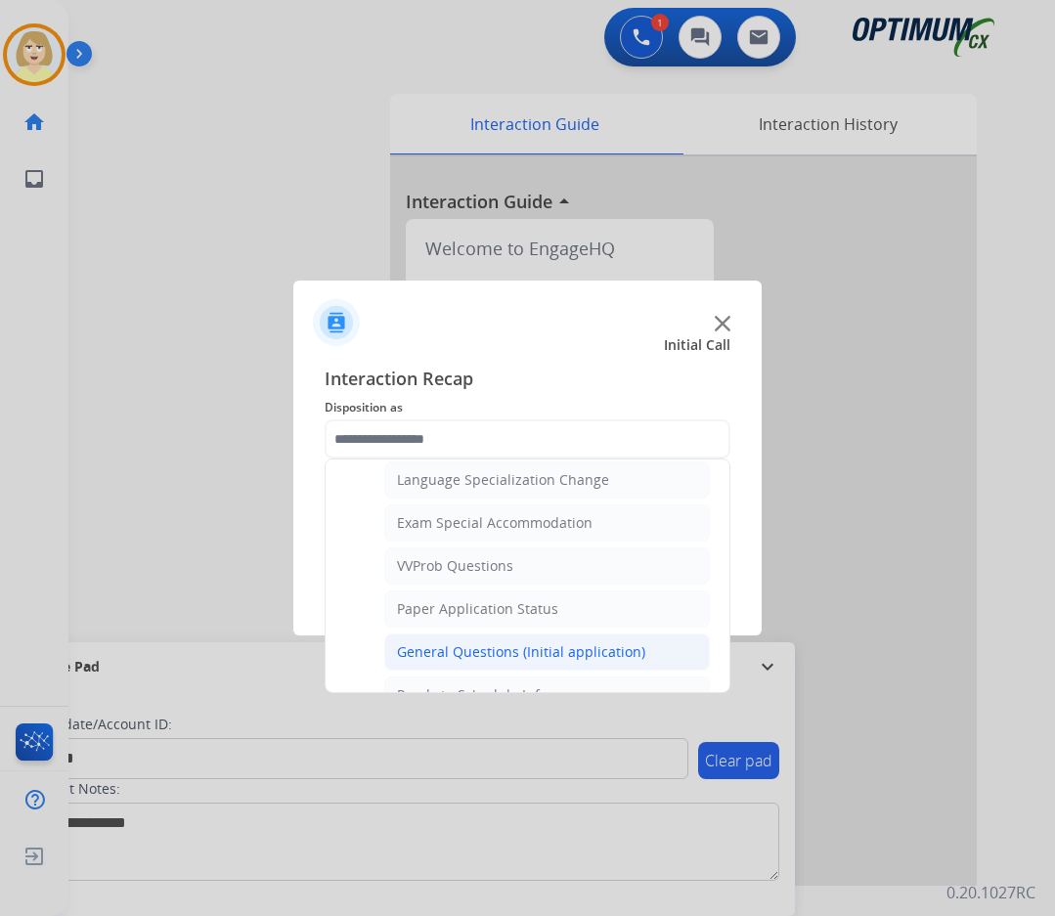
click at [472, 653] on div "General Questions (Initial application)" at bounding box center [521, 652] width 248 height 20
type input "**********"
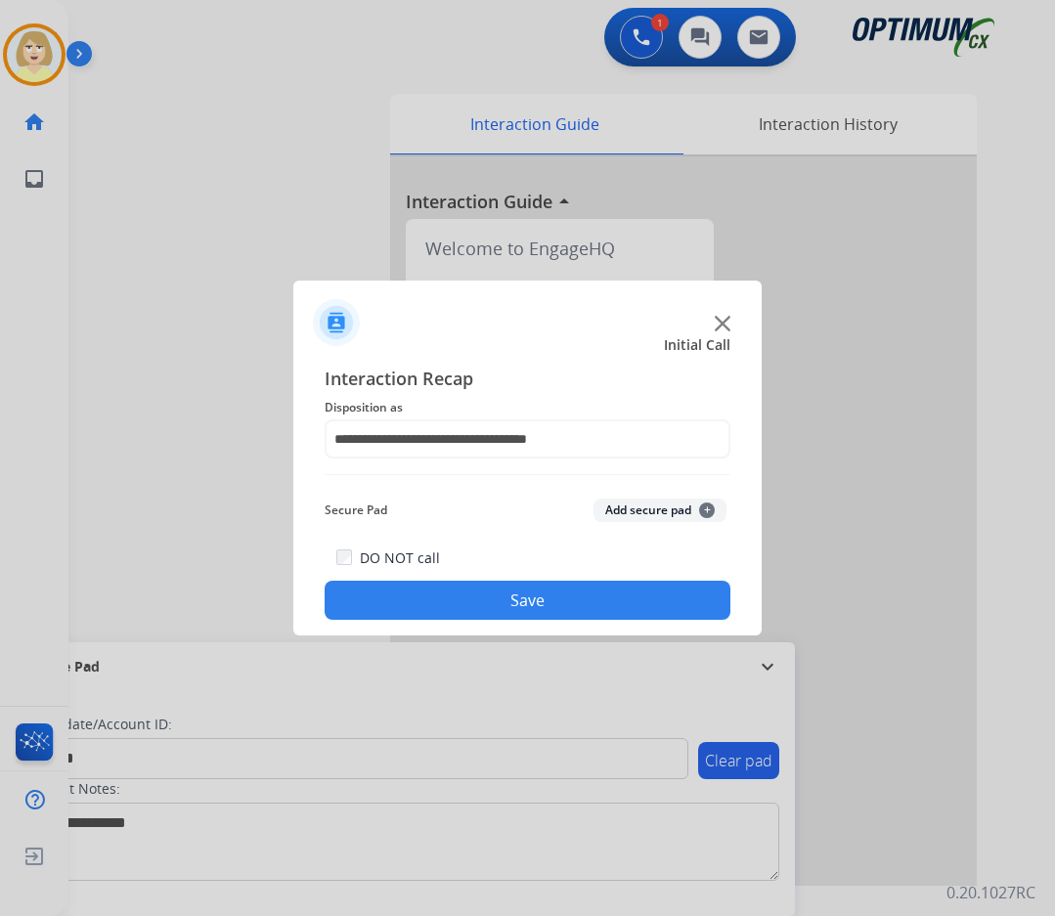
click at [618, 507] on button "Add secure pad +" at bounding box center [659, 510] width 133 height 23
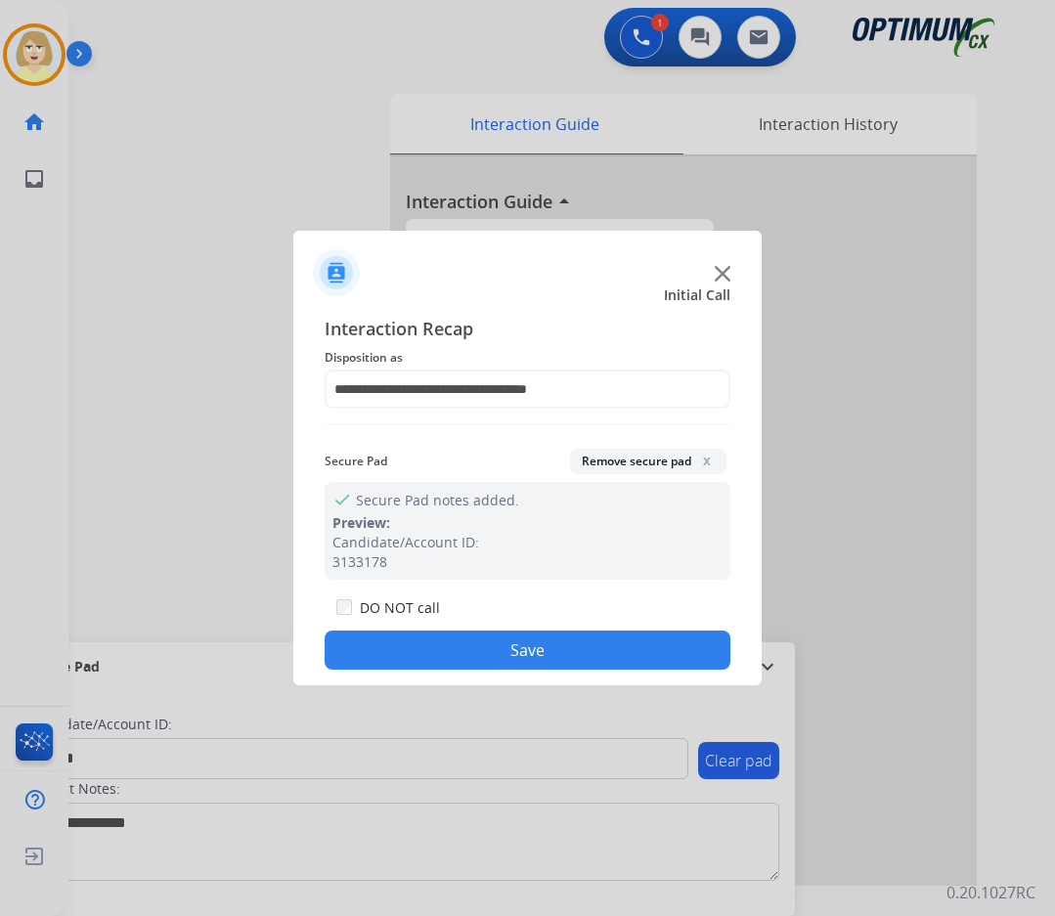
drag, startPoint x: 449, startPoint y: 648, endPoint x: 428, endPoint y: 637, distance: 23.2
click at [447, 647] on button "Save" at bounding box center [528, 650] width 406 height 39
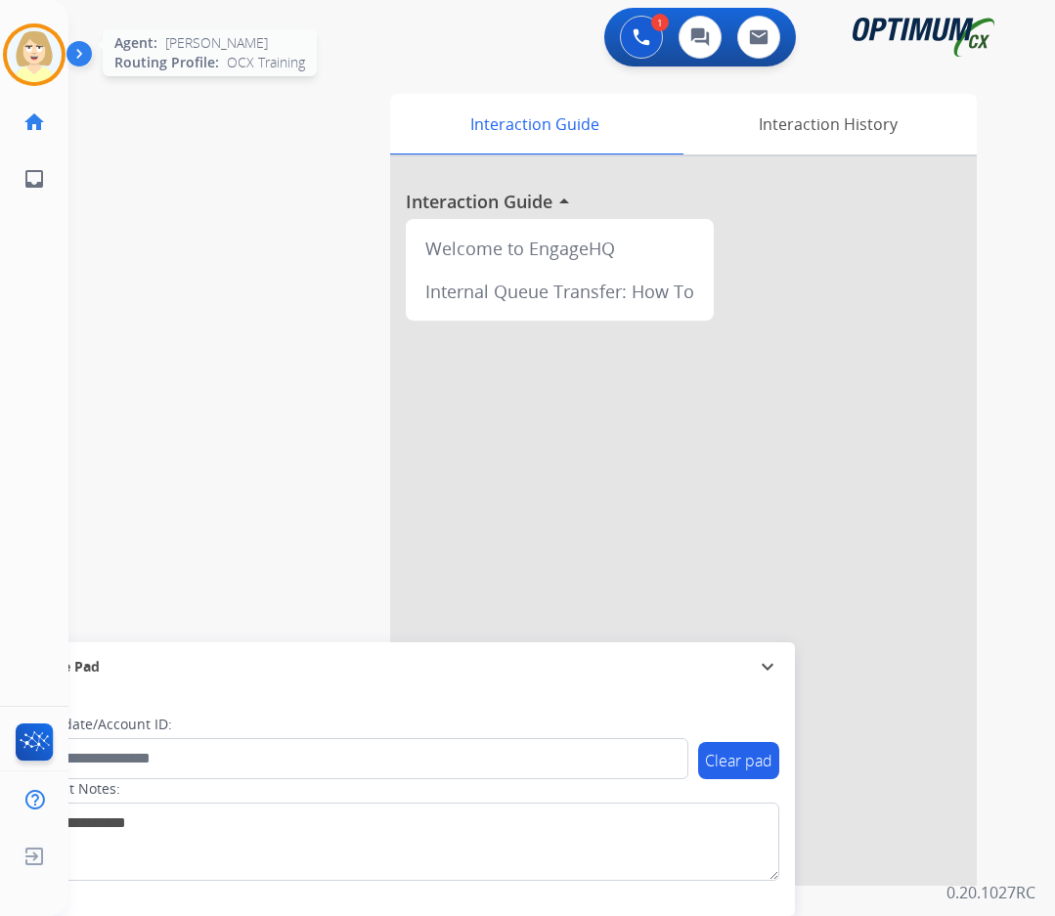
click at [24, 55] on img at bounding box center [34, 54] width 55 height 55
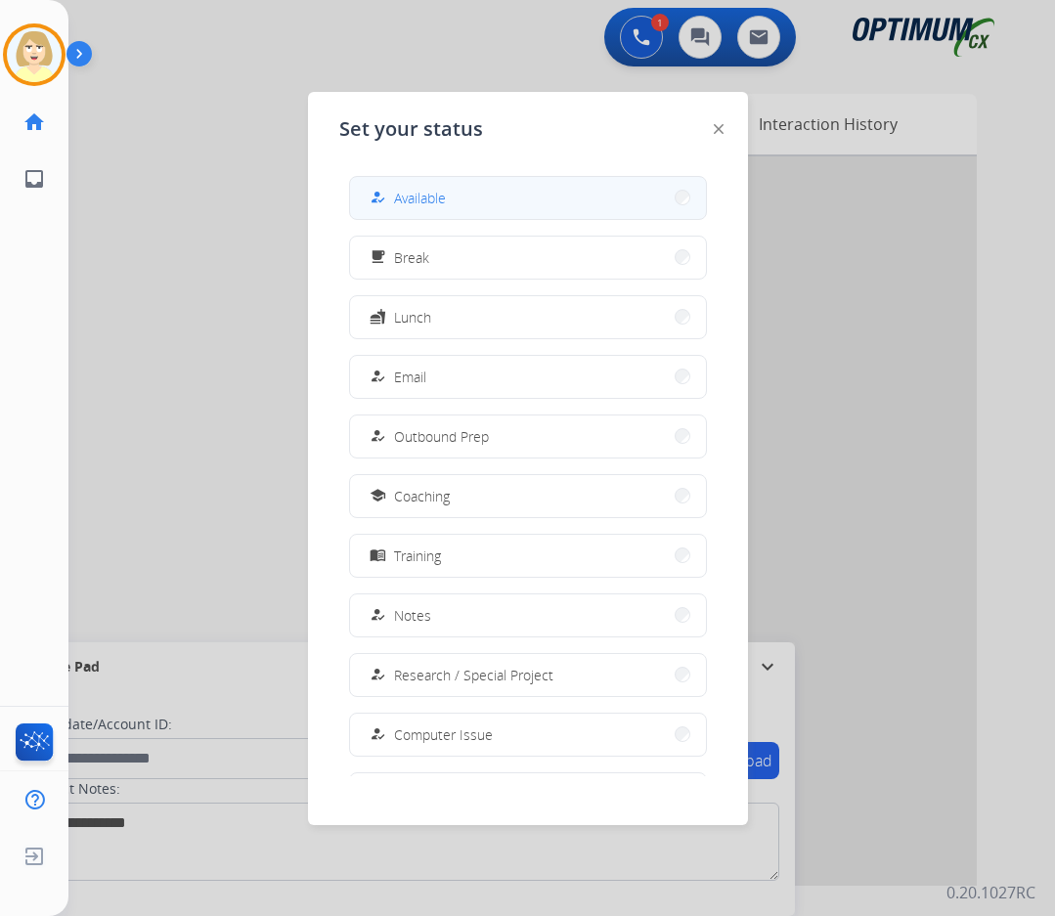
click at [424, 196] on span "Available" at bounding box center [420, 198] width 52 height 21
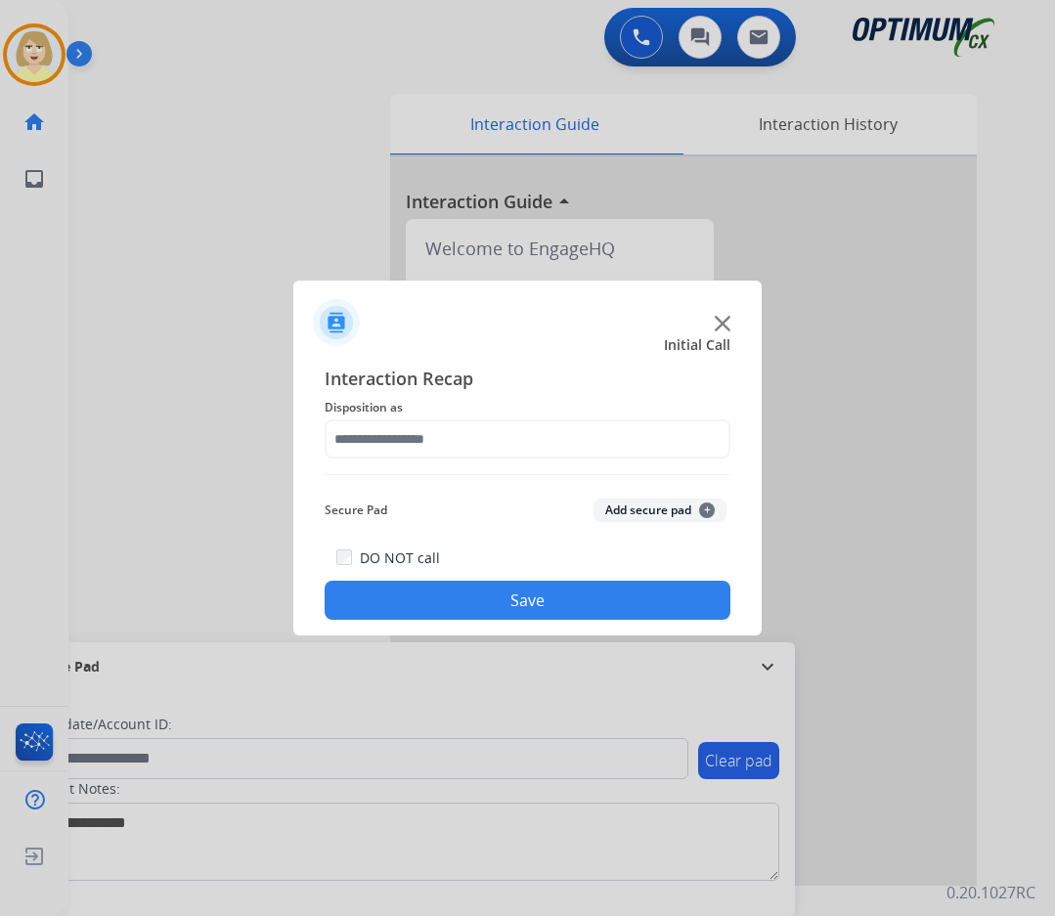
click at [541, 600] on button "Save" at bounding box center [528, 600] width 406 height 39
click at [486, 411] on span "Please select a Disposition" at bounding box center [477, 407] width 148 height 17
click at [488, 410] on span "Please select a Disposition" at bounding box center [477, 407] width 148 height 17
click at [357, 412] on span "Disposition as Please select a Disposition" at bounding box center [528, 407] width 406 height 23
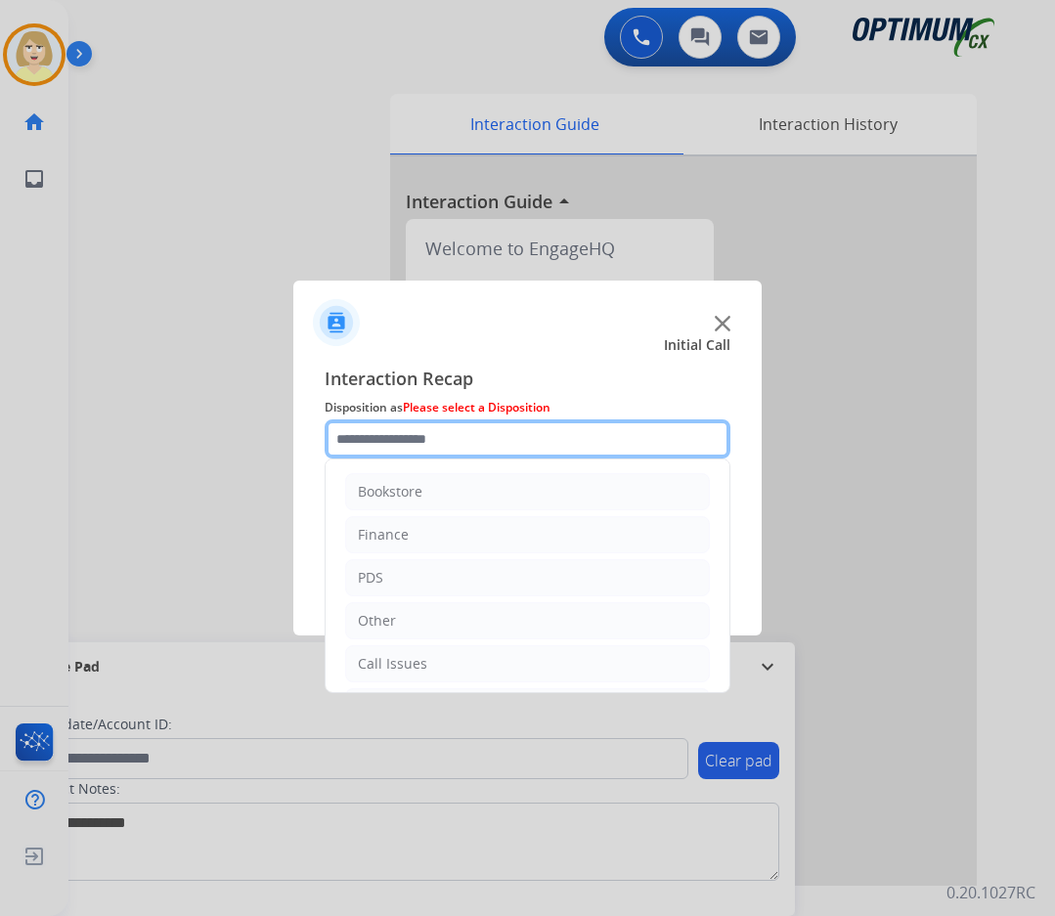
click at [349, 441] on input "text" at bounding box center [528, 438] width 406 height 39
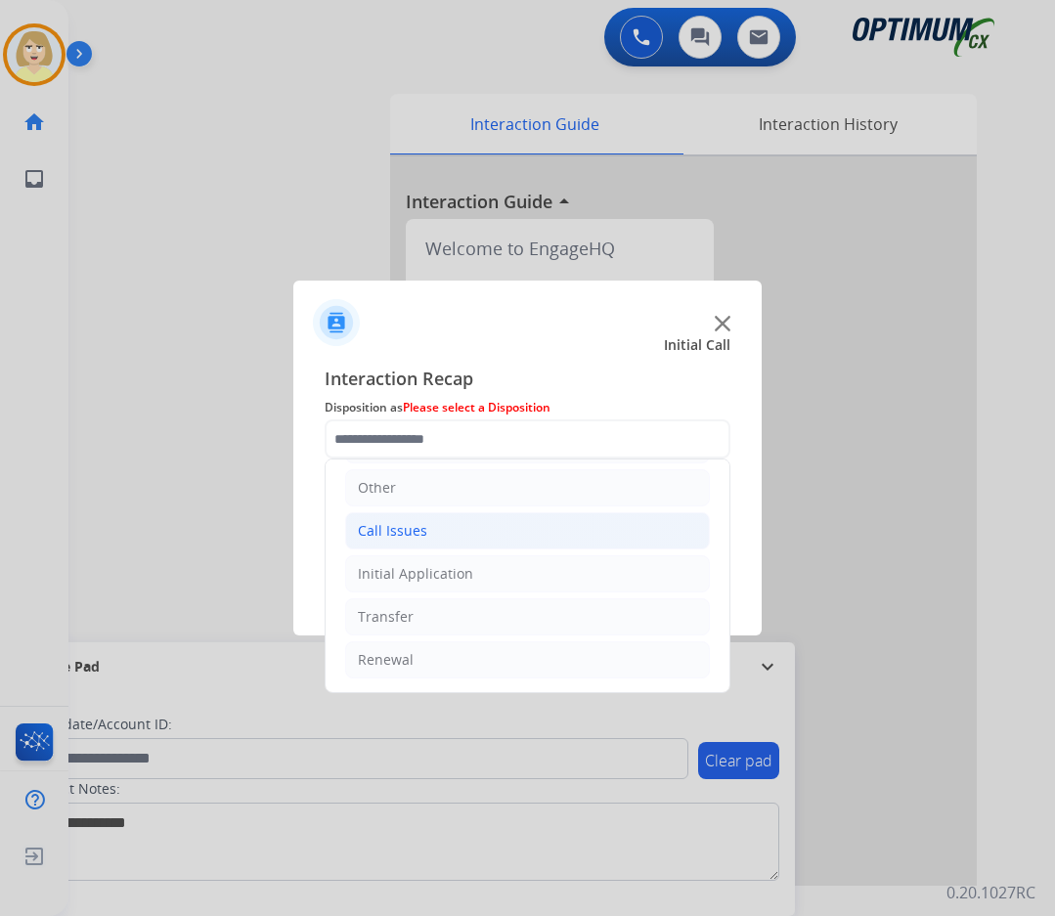
click at [412, 530] on div "Call Issues" at bounding box center [392, 531] width 69 height 20
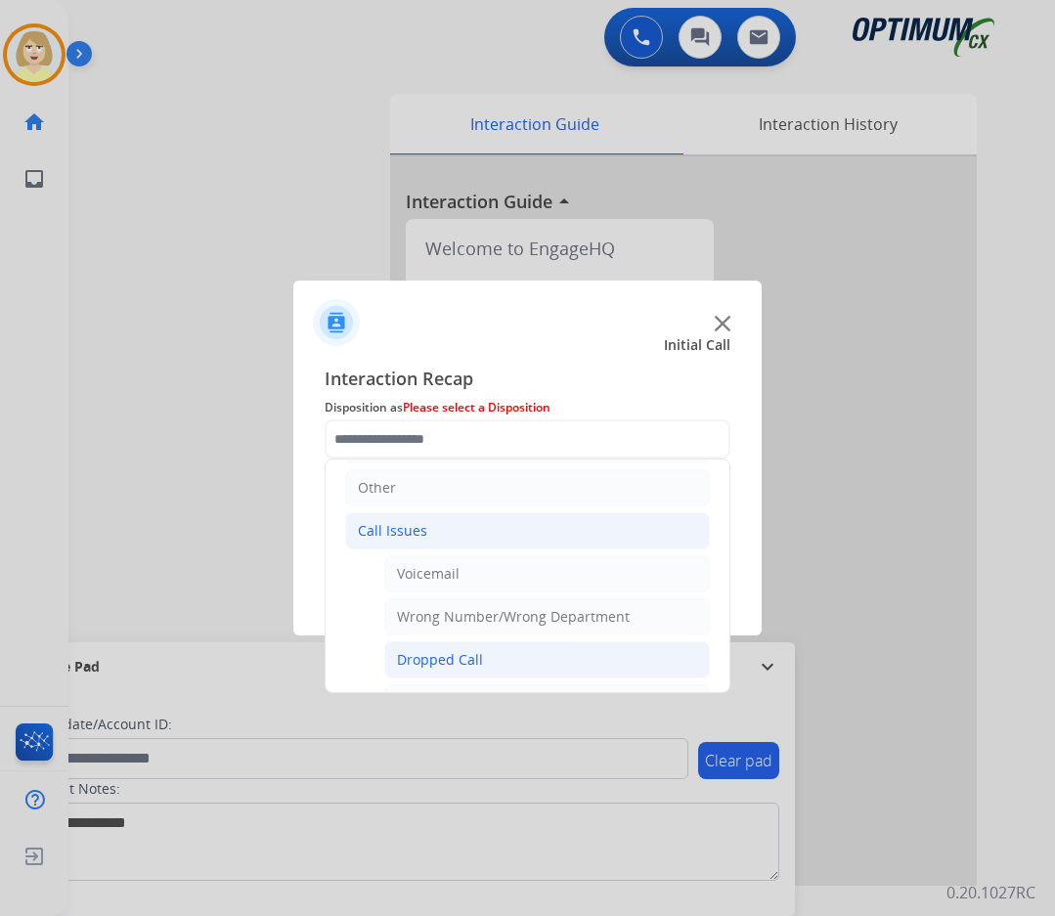
click at [446, 661] on div "Dropped Call" at bounding box center [440, 660] width 86 height 20
type input "**********"
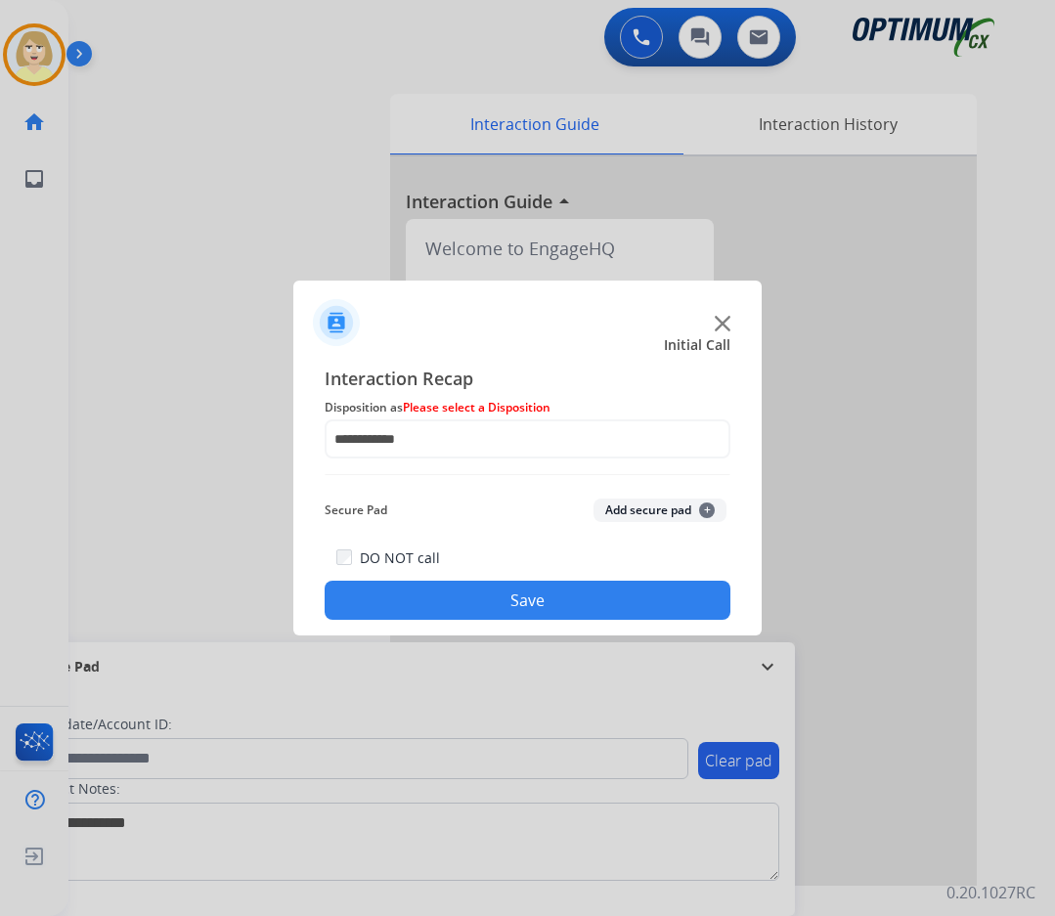
drag, startPoint x: 498, startPoint y: 593, endPoint x: 240, endPoint y: 328, distance: 370.6
click at [496, 592] on button "Save" at bounding box center [528, 600] width 406 height 39
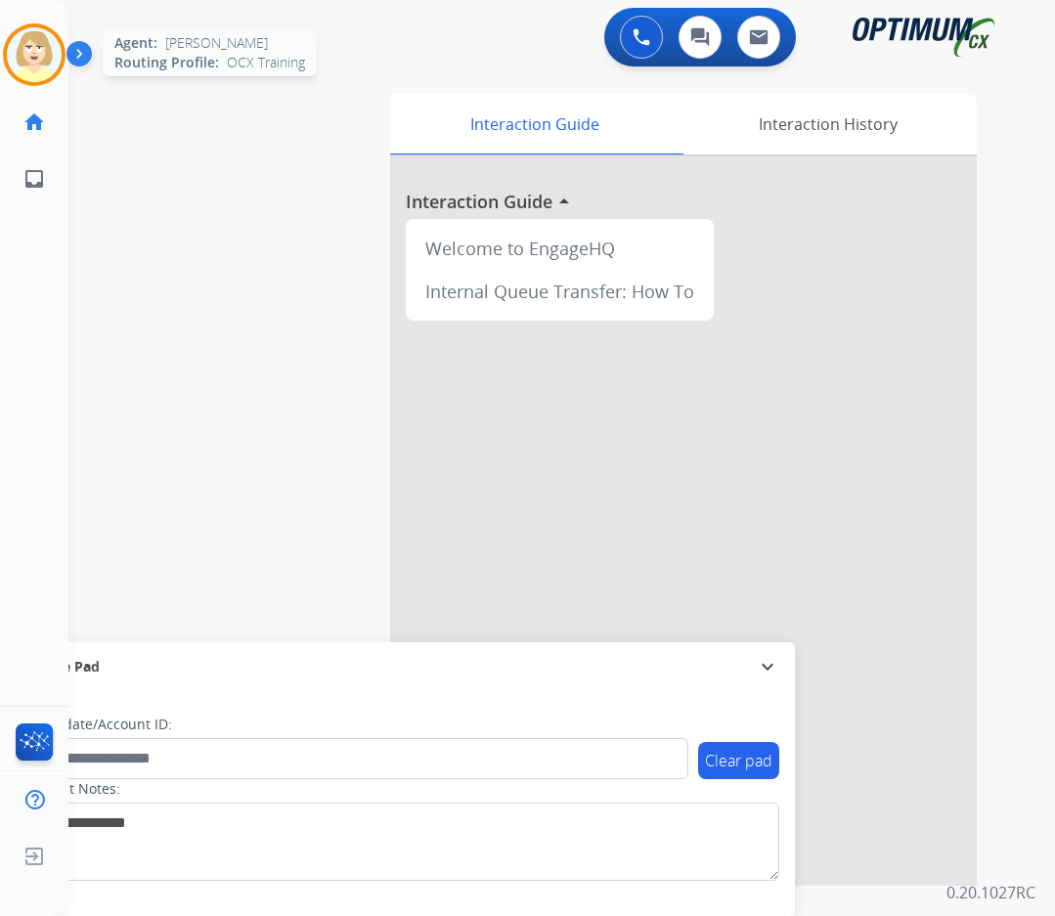
click at [36, 55] on img at bounding box center [34, 54] width 55 height 55
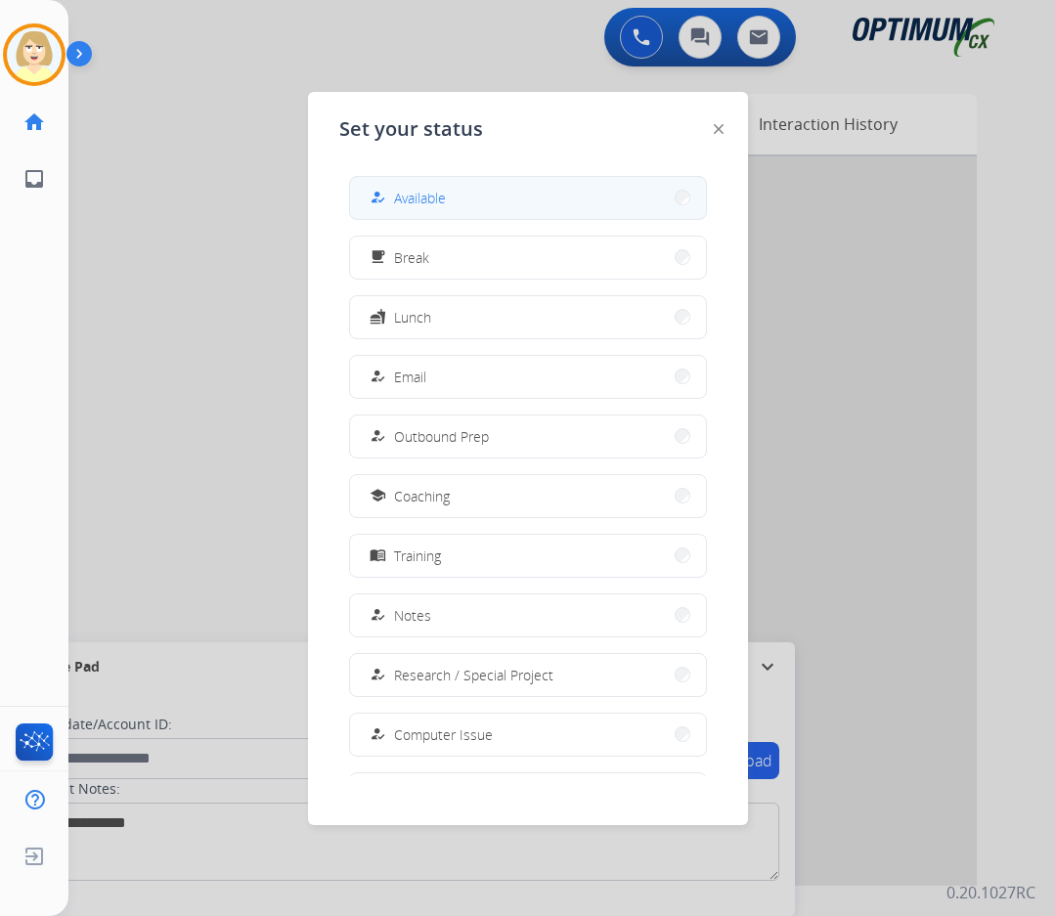
click at [423, 194] on span "Available" at bounding box center [420, 198] width 52 height 21
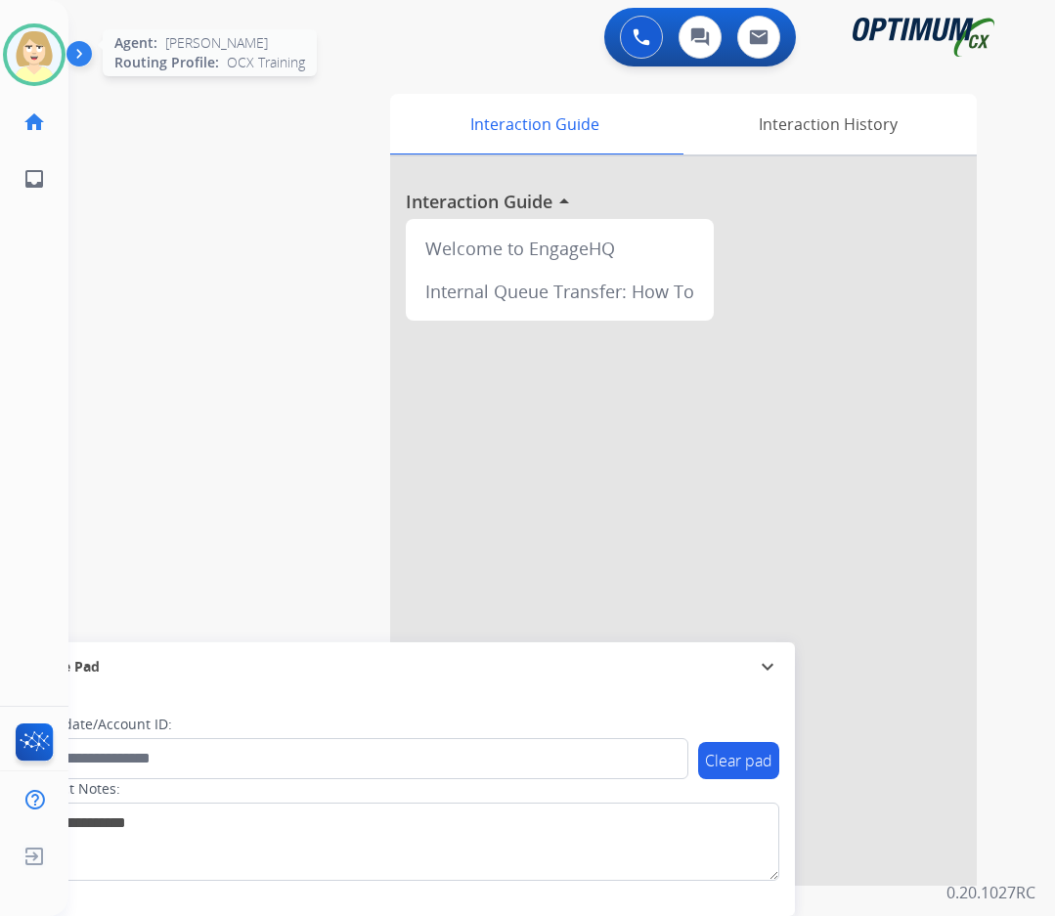
click at [36, 41] on img at bounding box center [34, 54] width 55 height 55
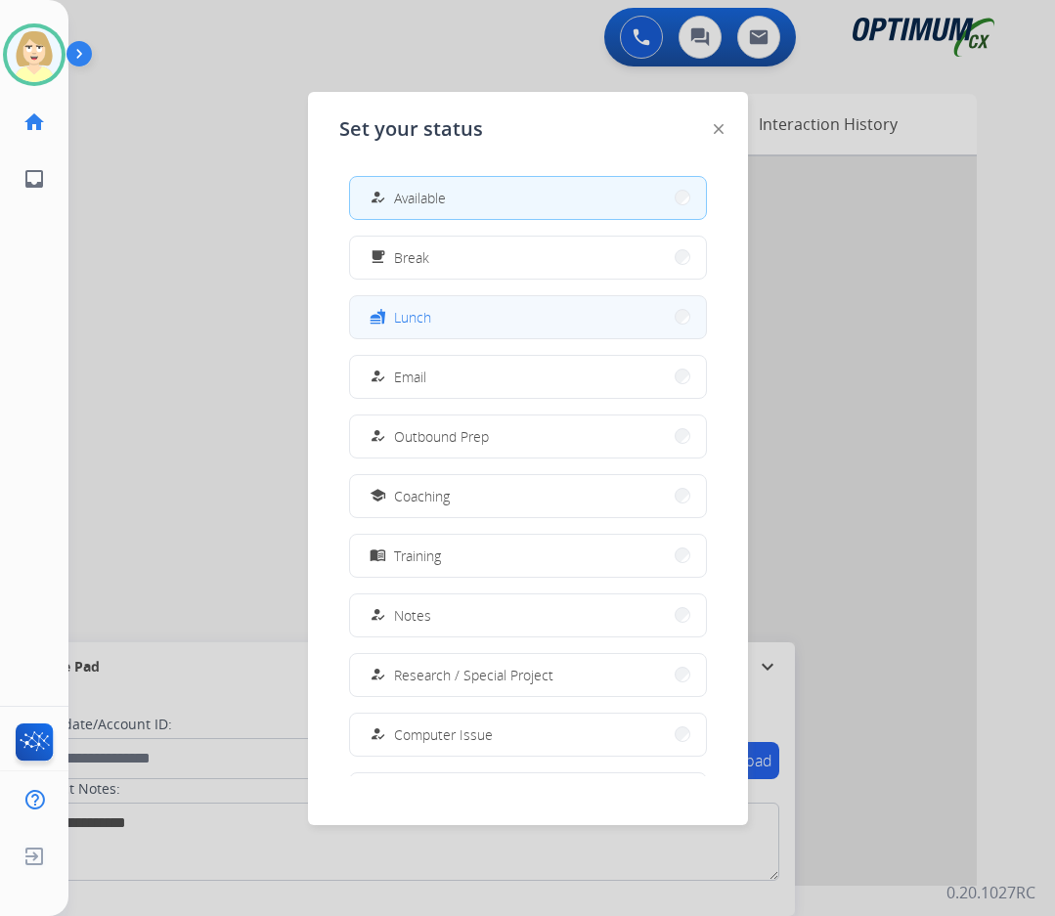
click at [428, 314] on span "Lunch" at bounding box center [412, 317] width 37 height 21
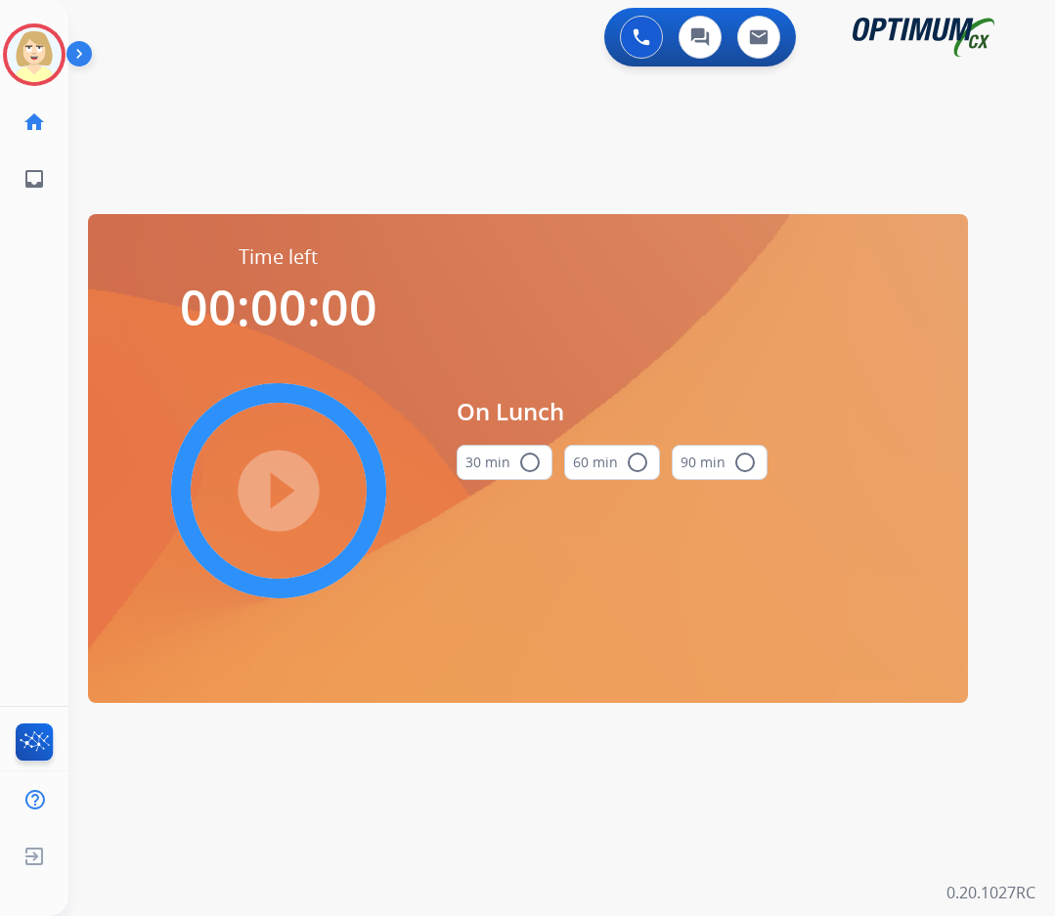
drag, startPoint x: 533, startPoint y: 461, endPoint x: 431, endPoint y: 466, distance: 101.8
click at [530, 461] on mat-icon "radio_button_unchecked" at bounding box center [529, 462] width 23 height 23
drag, startPoint x: 278, startPoint y: 485, endPoint x: 43, endPoint y: 405, distance: 248.0
click at [278, 483] on mat-icon "play_circle_filled" at bounding box center [278, 490] width 23 height 23
